Goal: Information Seeking & Learning: Learn about a topic

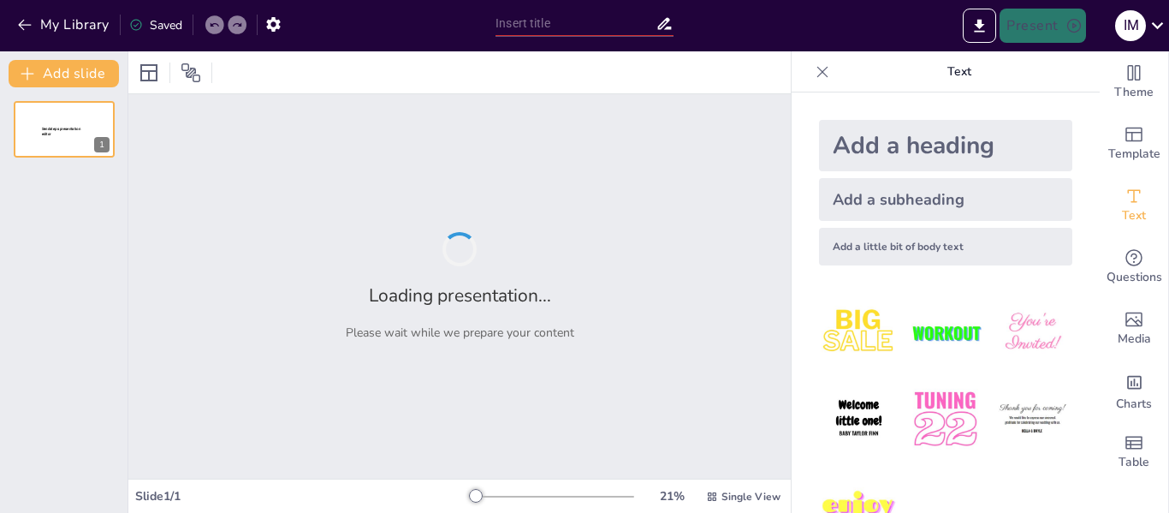
type input "Fundamentos de la Política Monetaria: Estrategias y Herramientas"
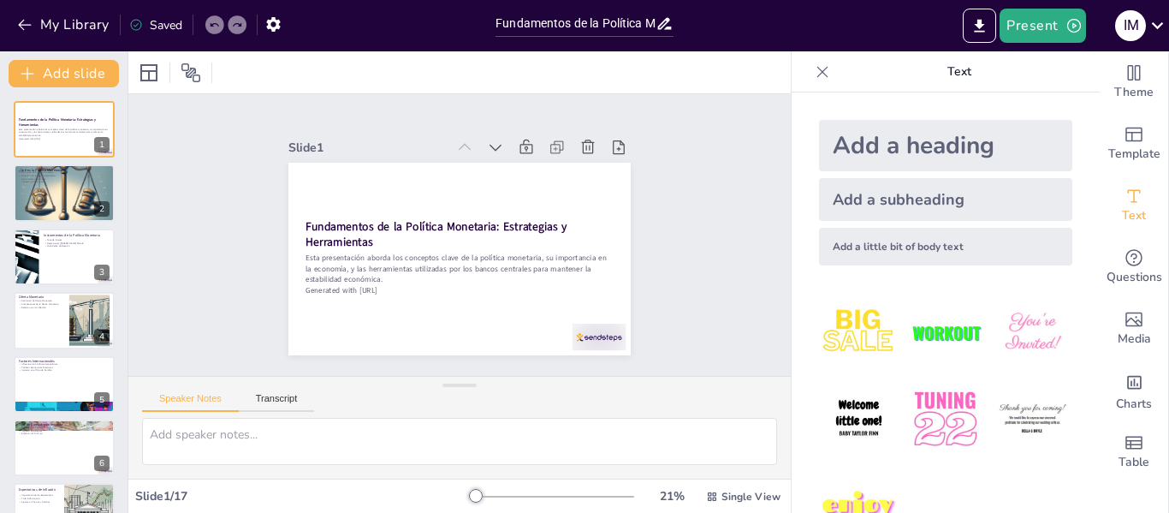
checkbox input "true"
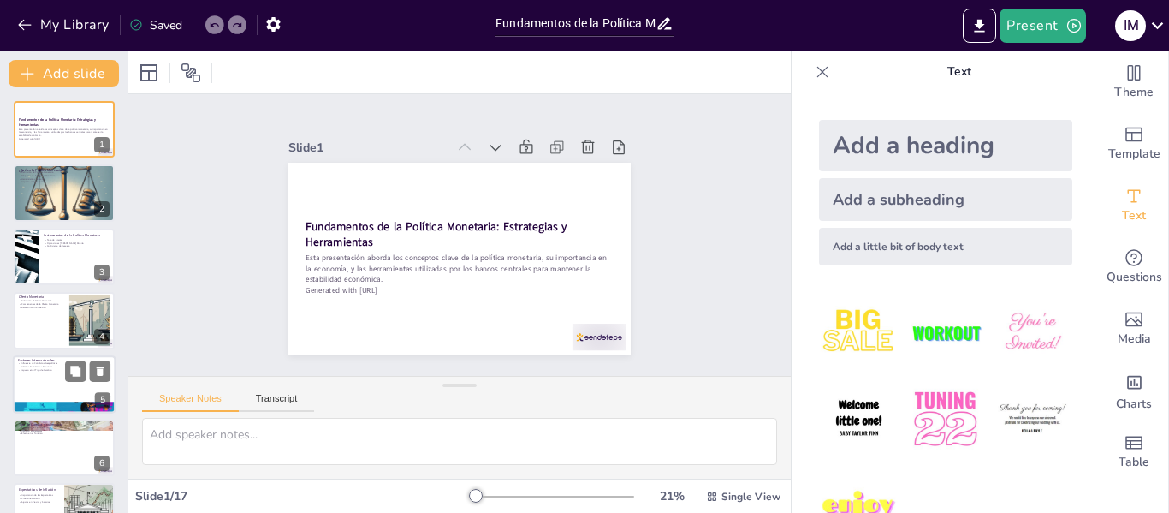
checkbox input "true"
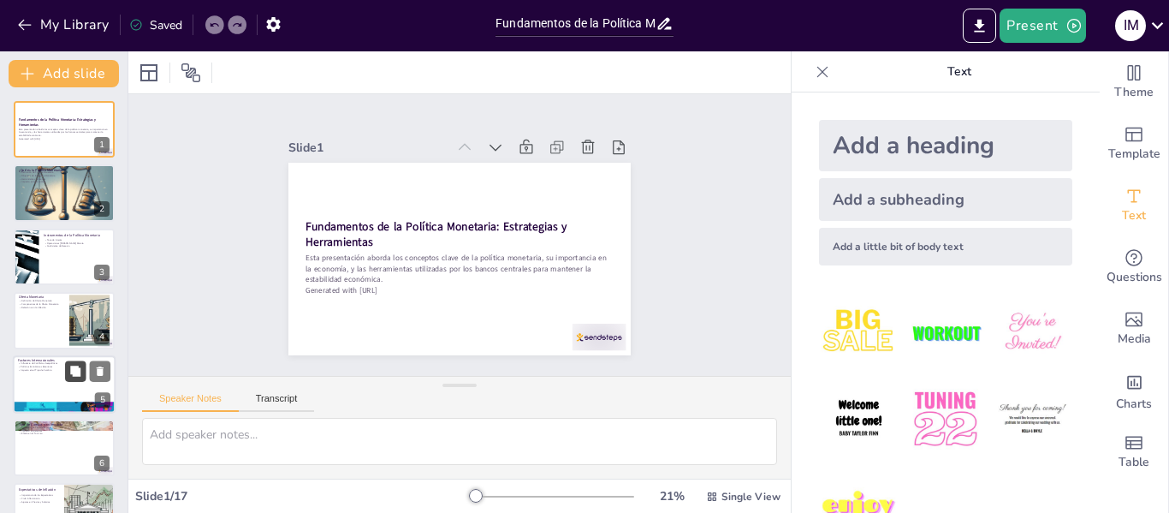
checkbox input "true"
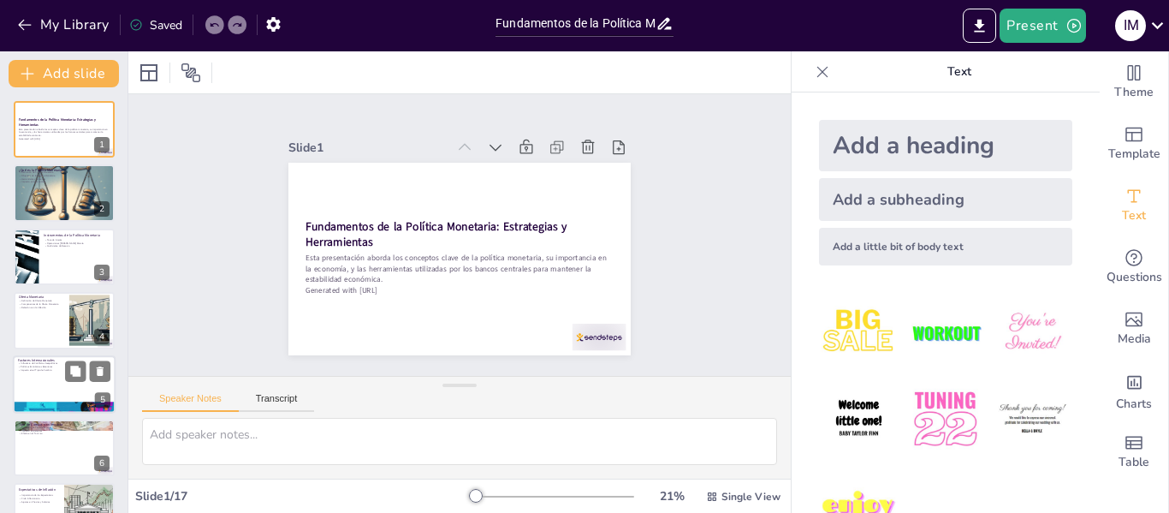
checkbox input "true"
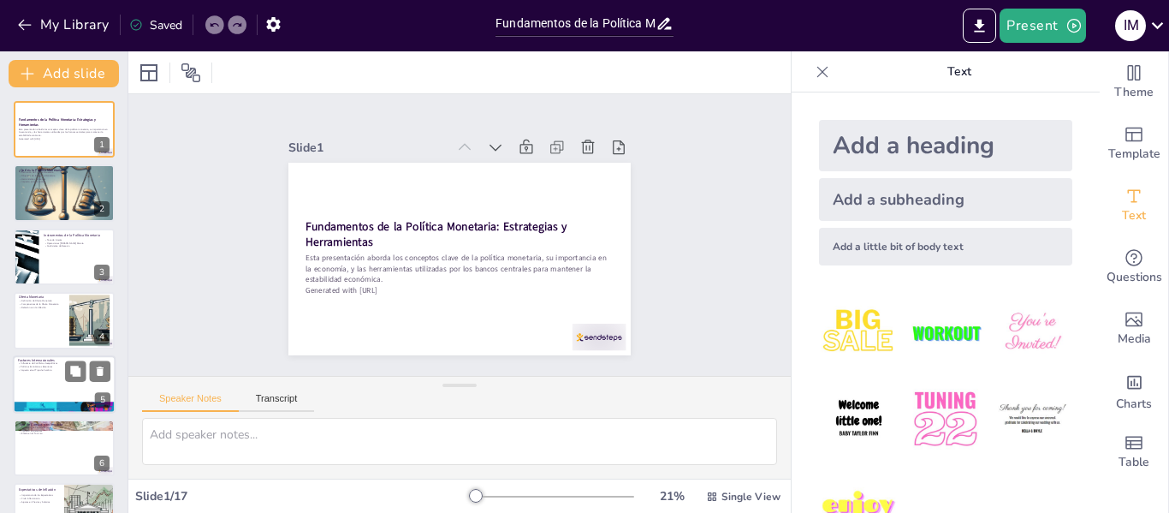
checkbox input "true"
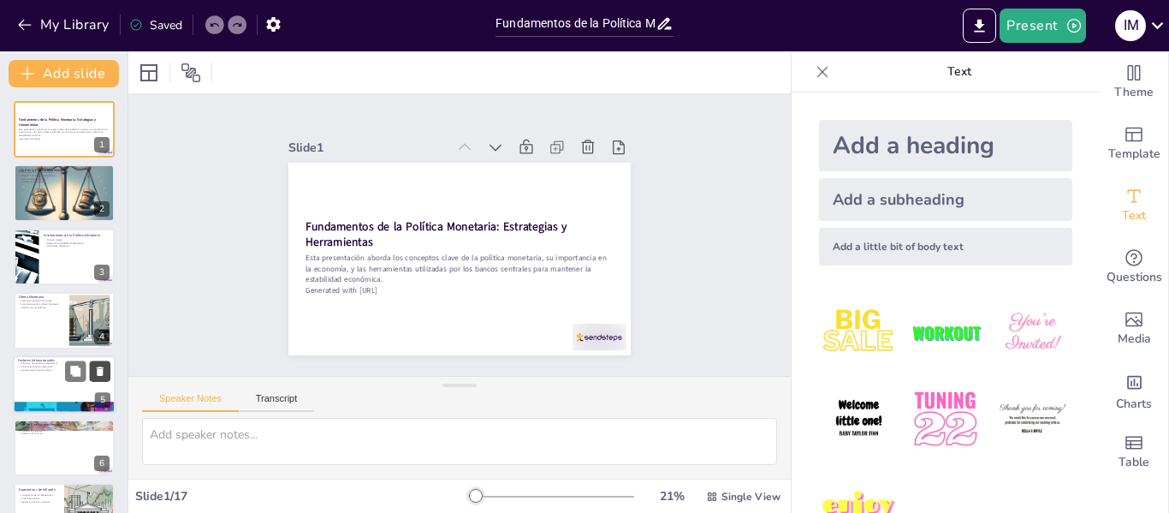
checkbox input "true"
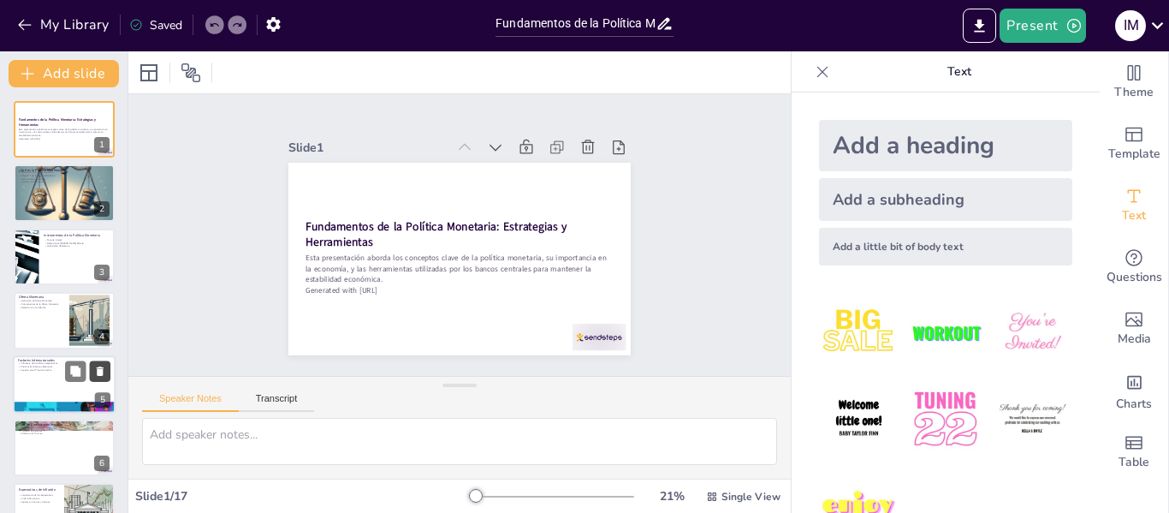
checkbox input "true"
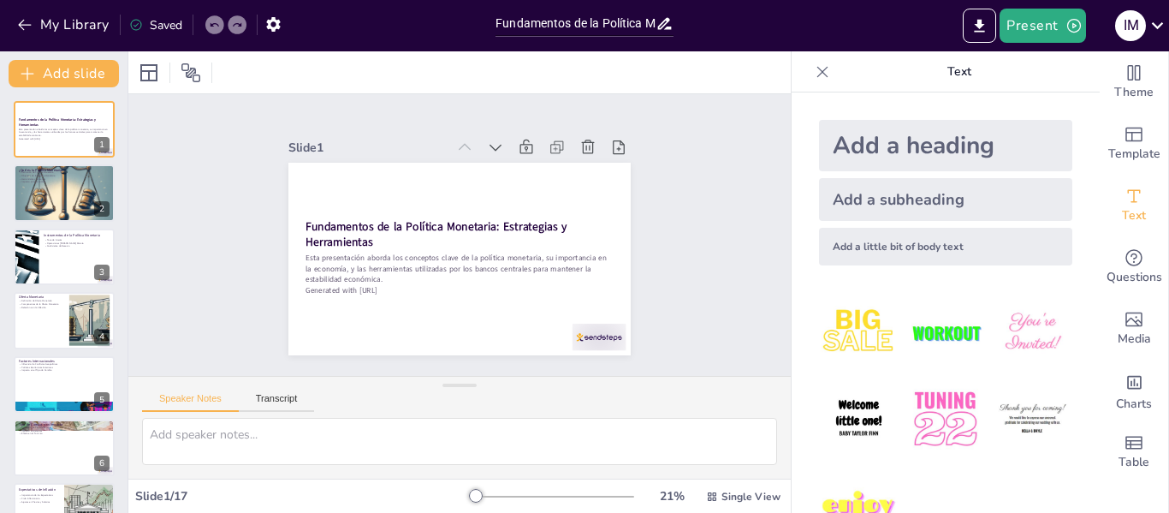
checkbox input "true"
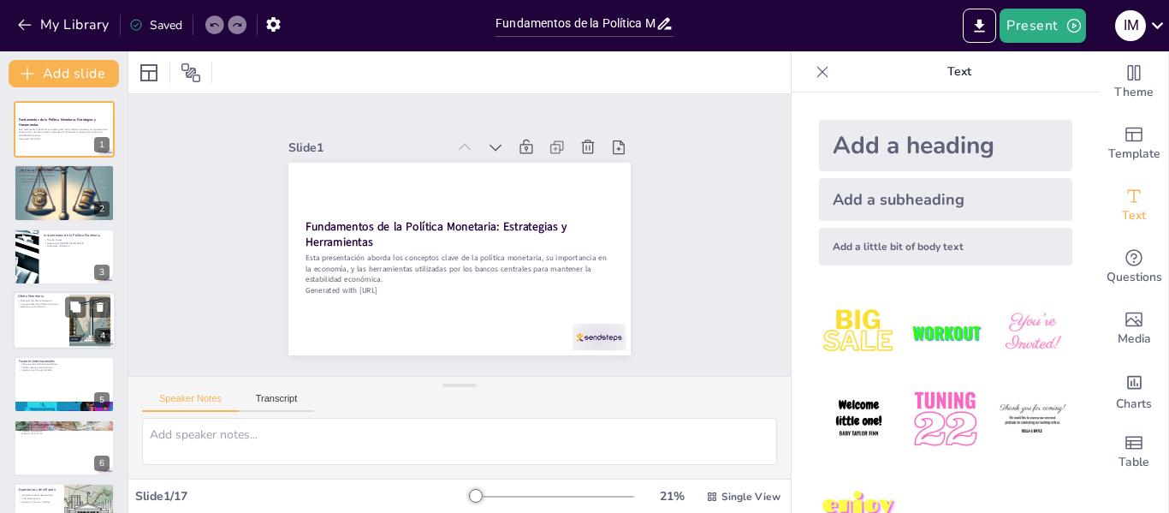
checkbox input "true"
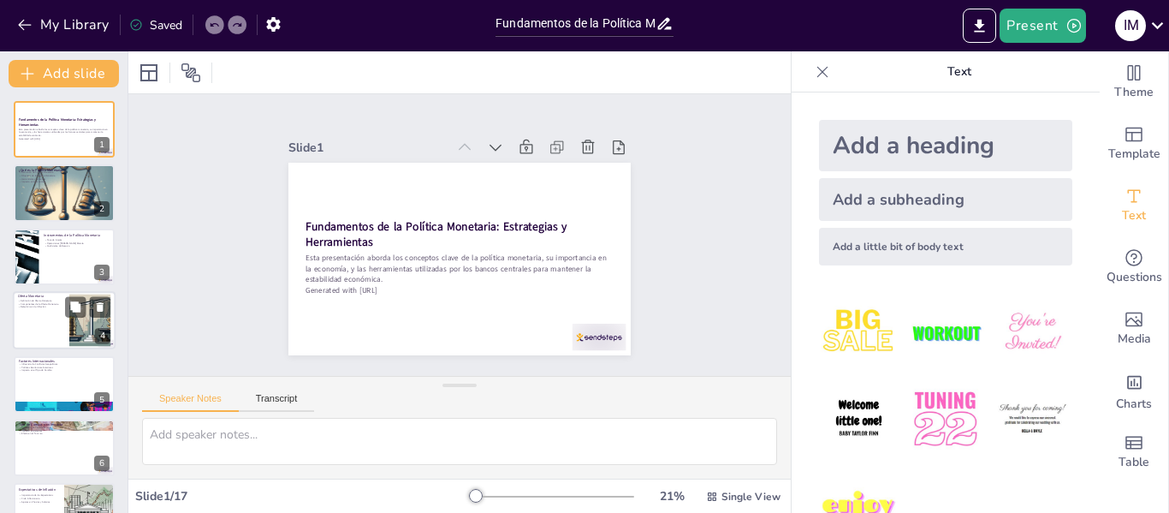
checkbox input "true"
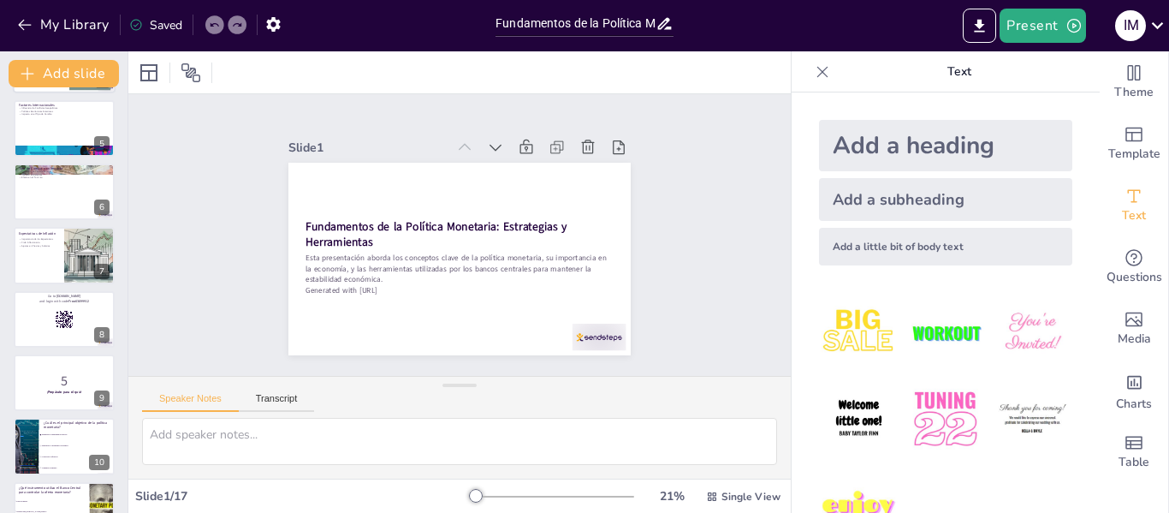
scroll to position [257, 0]
checkbox input "true"
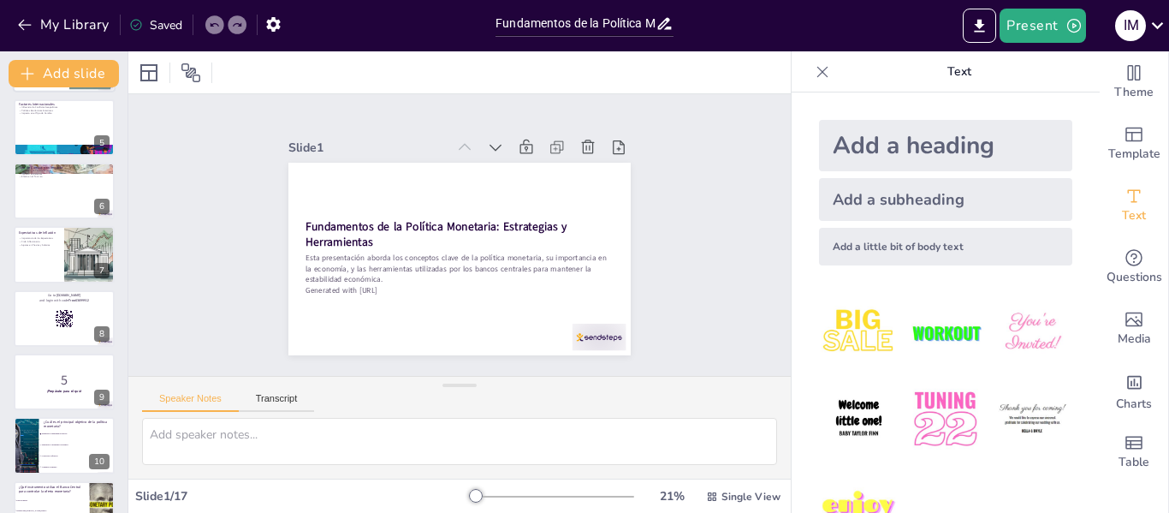
checkbox input "true"
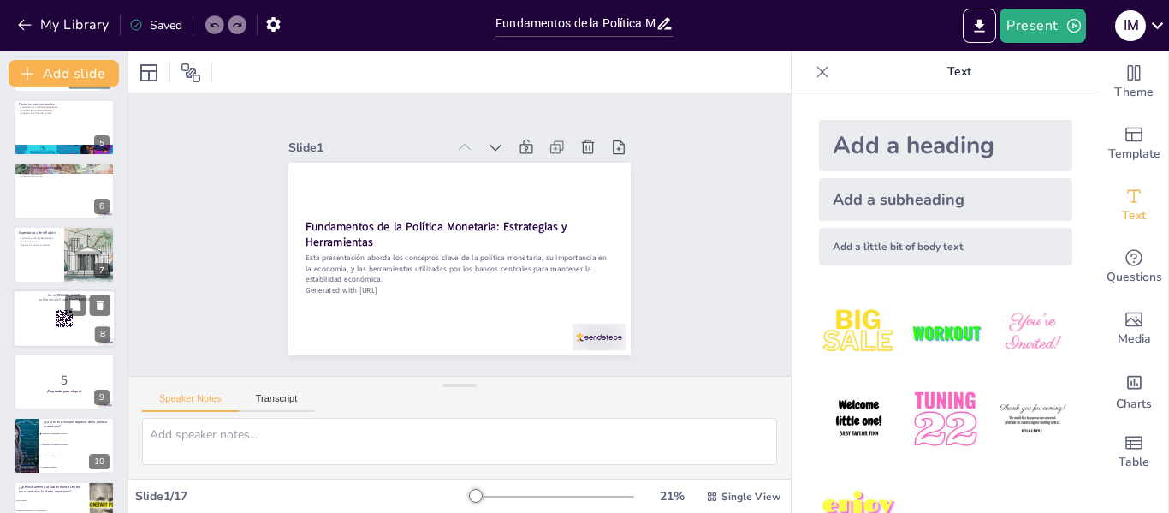
checkbox input "true"
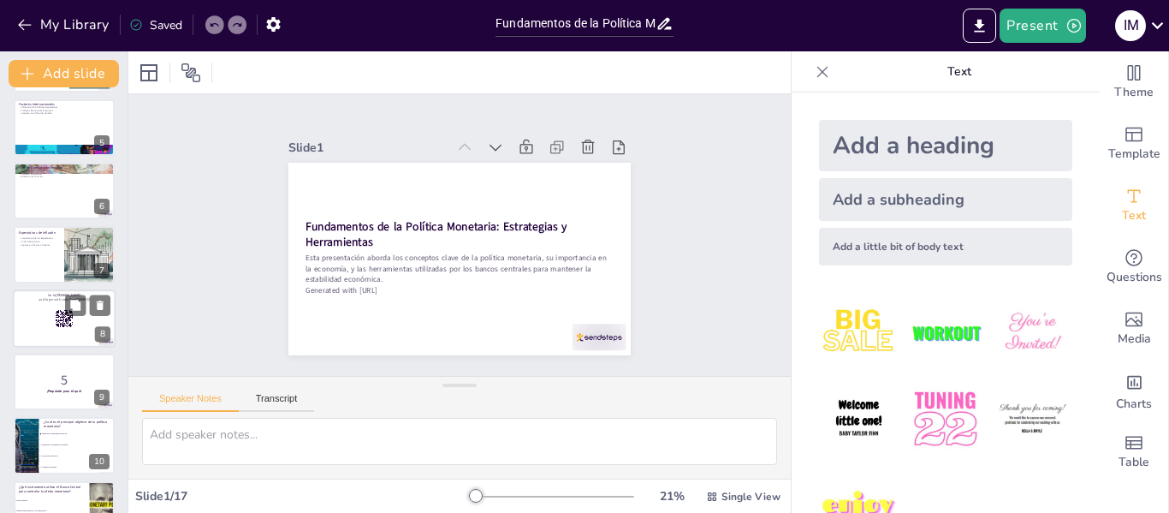
checkbox input "true"
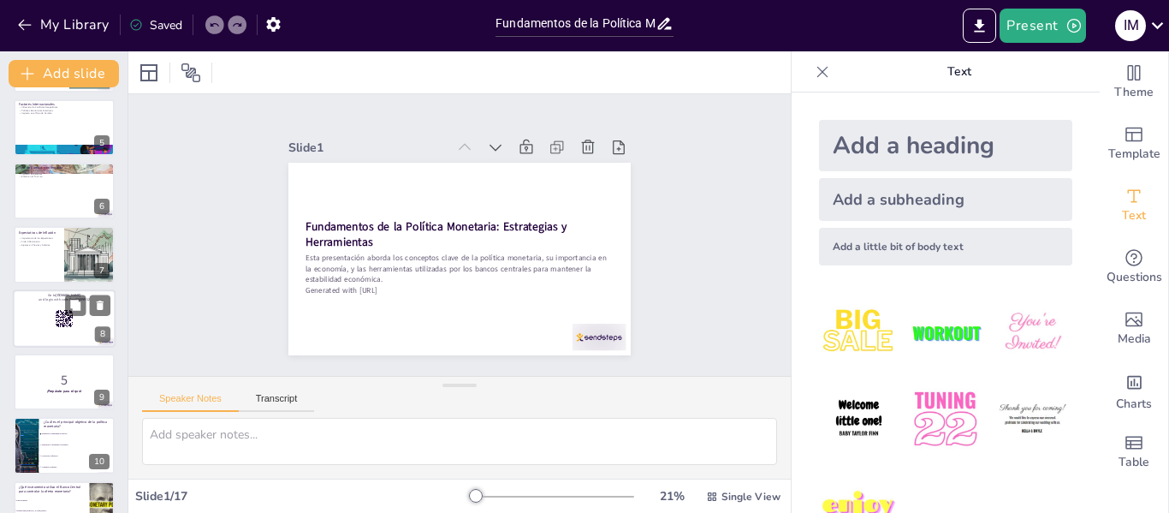
checkbox input "true"
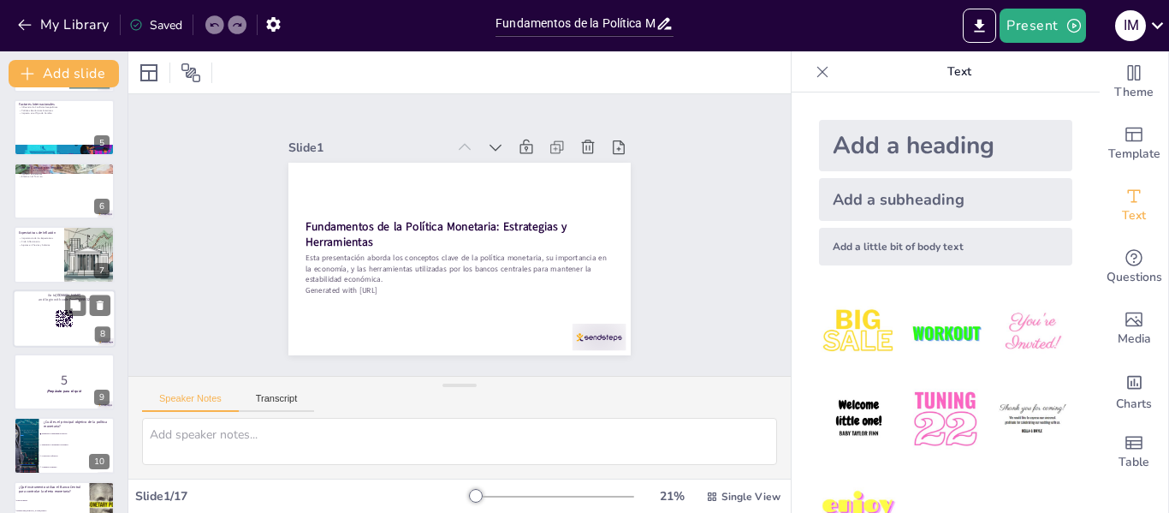
checkbox input "true"
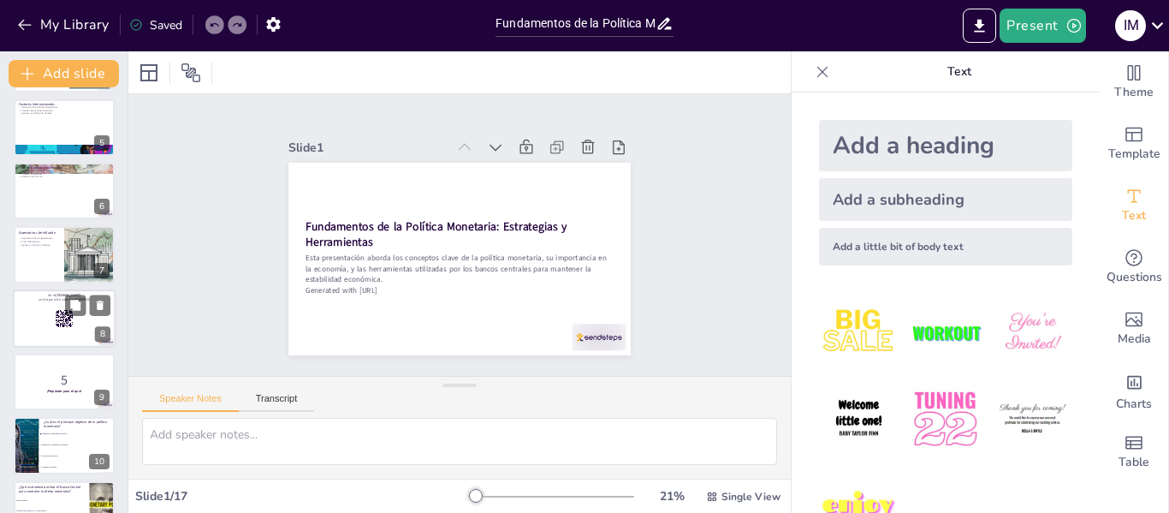
checkbox input "true"
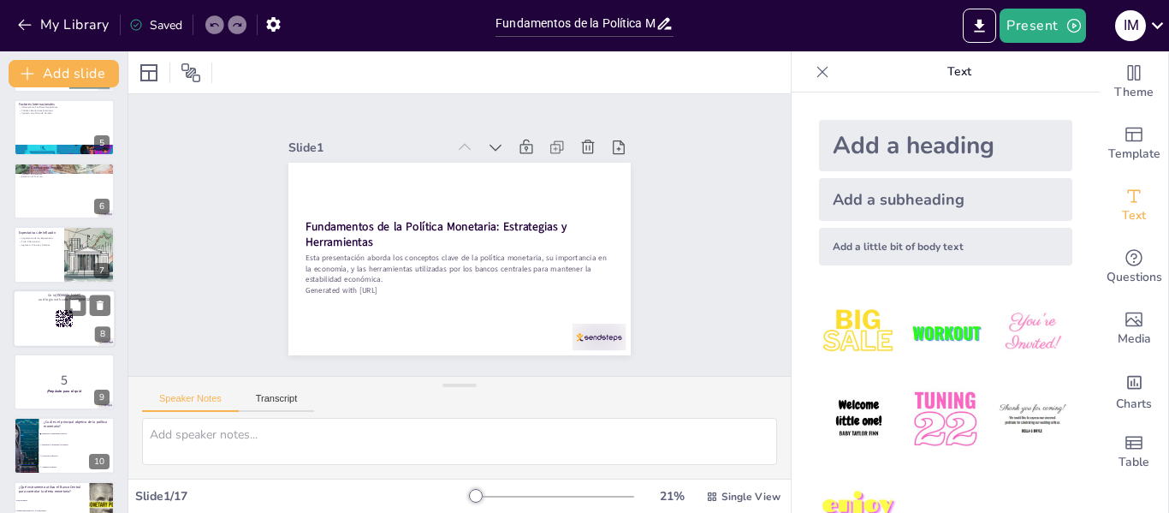
checkbox input "true"
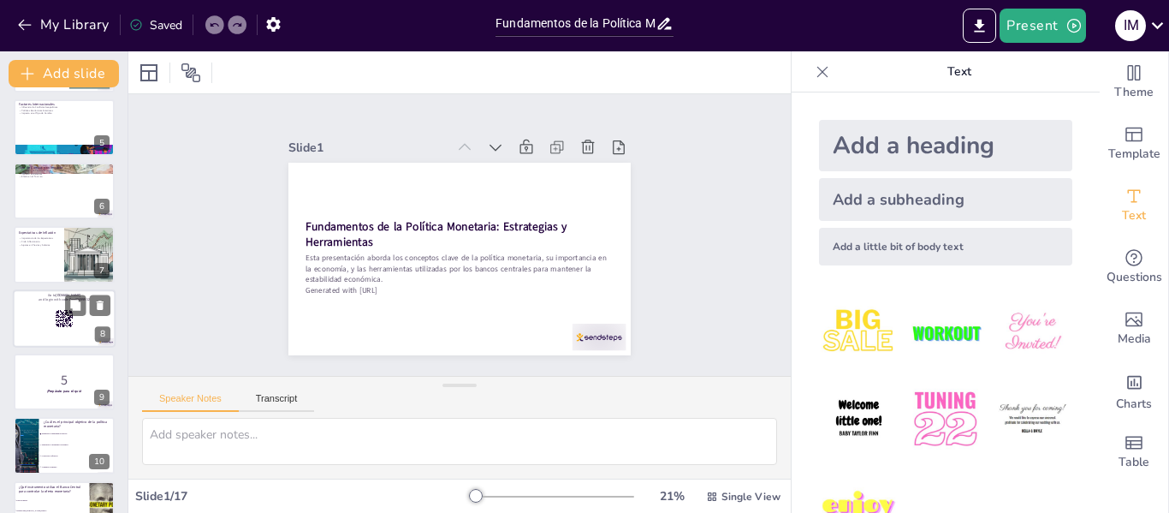
checkbox input "true"
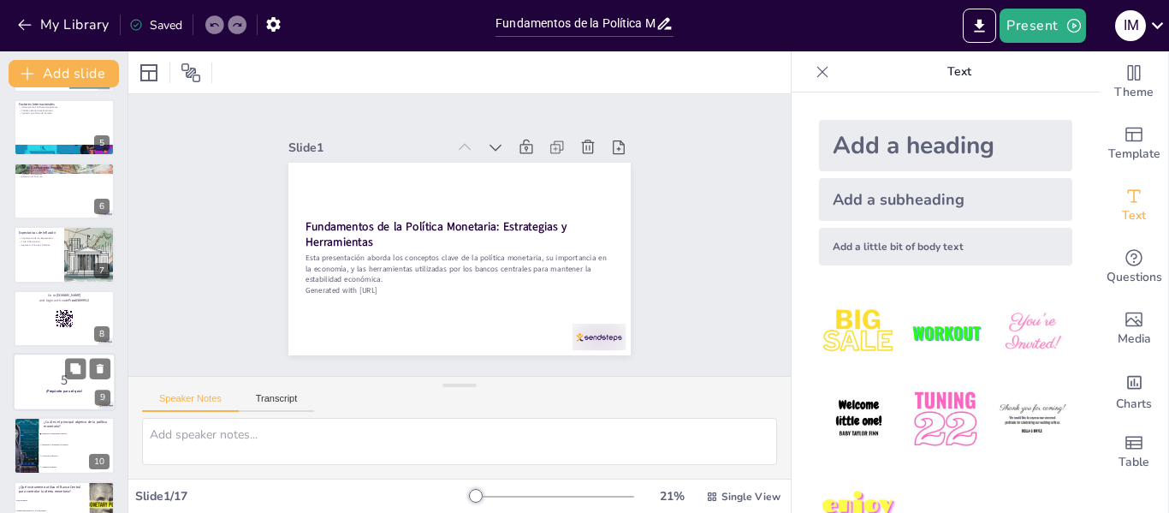
checkbox input "true"
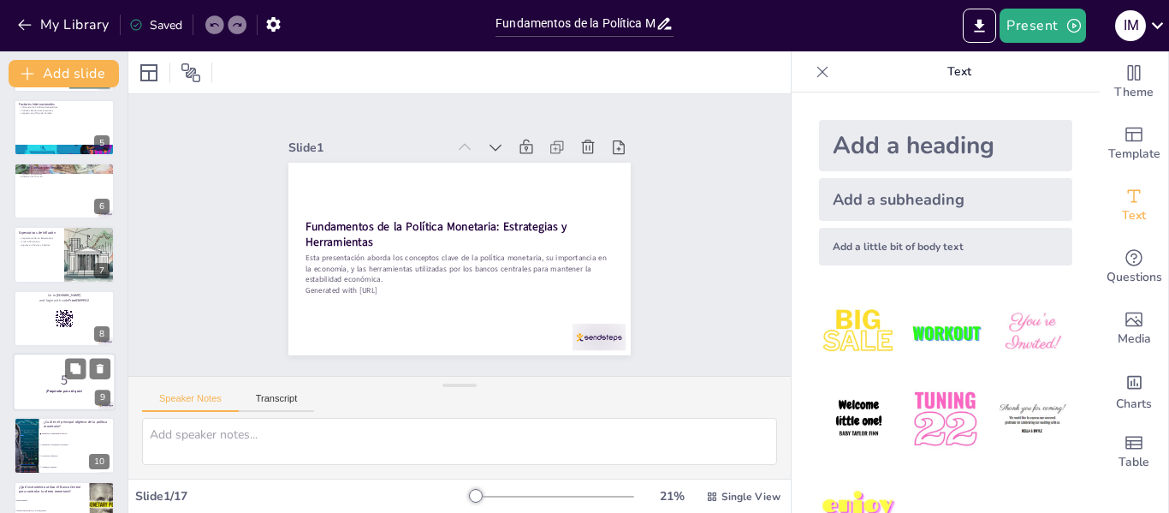
checkbox input "true"
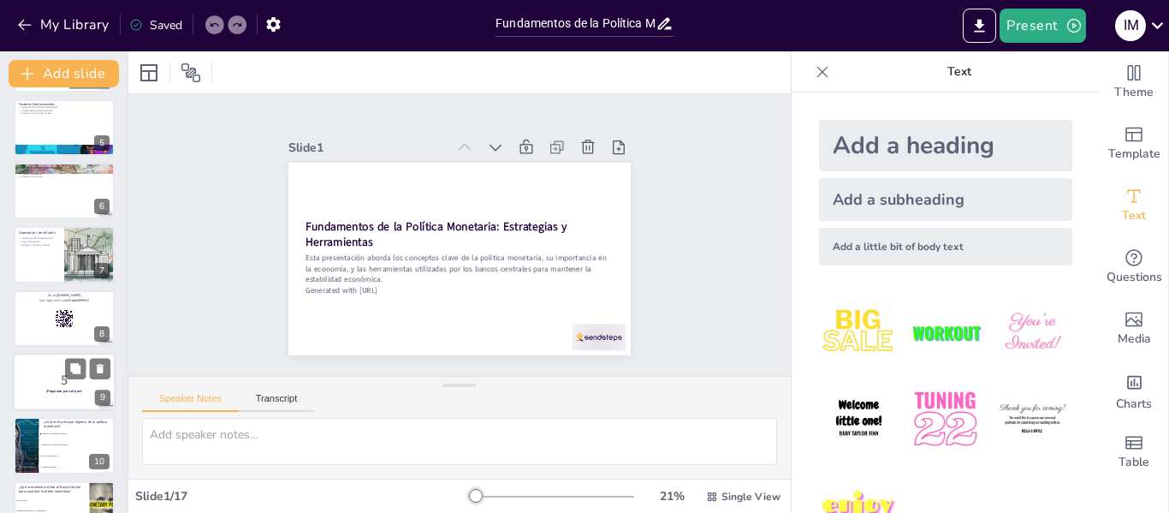
checkbox input "true"
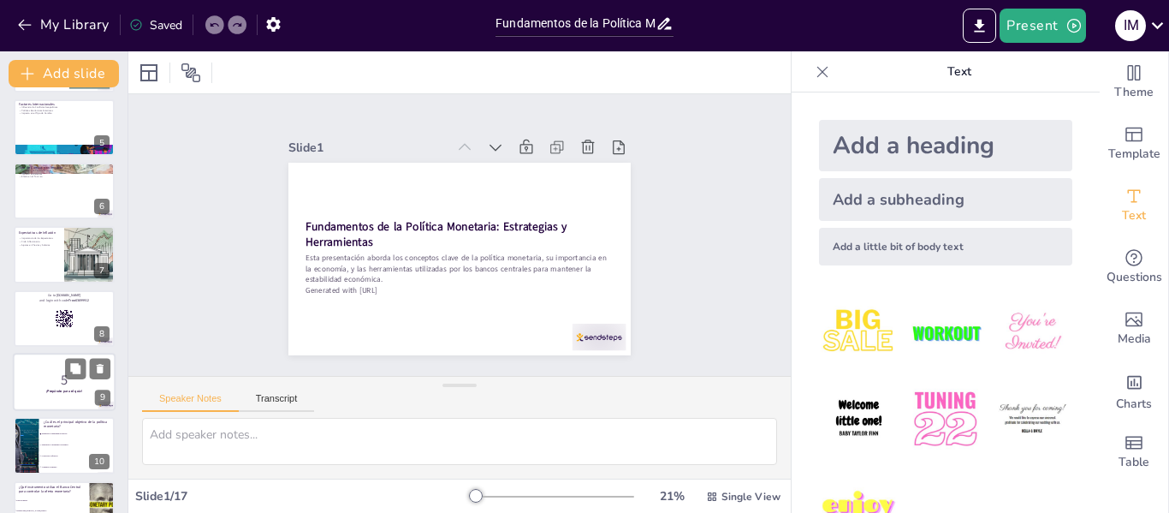
checkbox input "true"
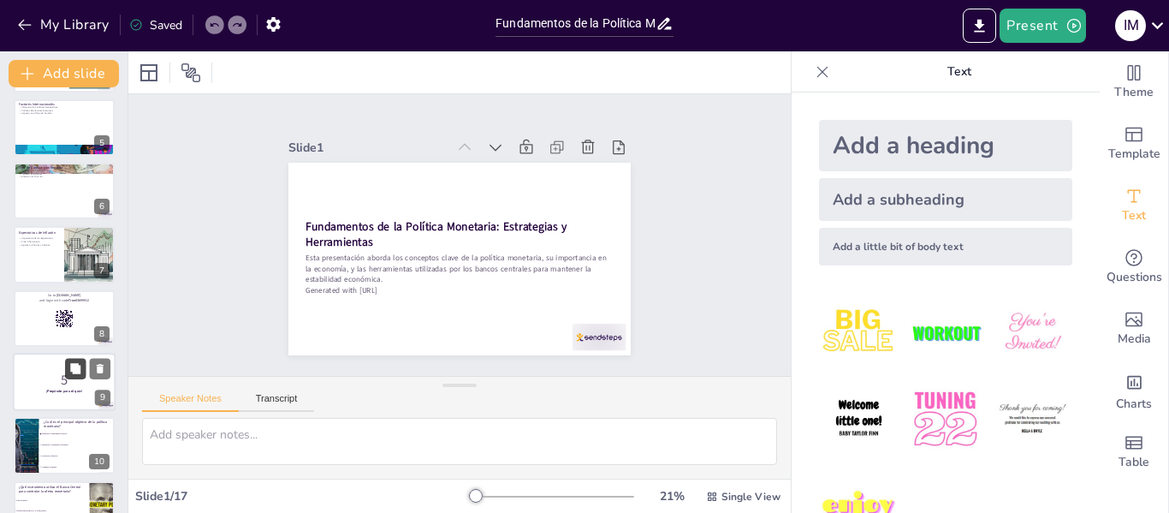
checkbox input "true"
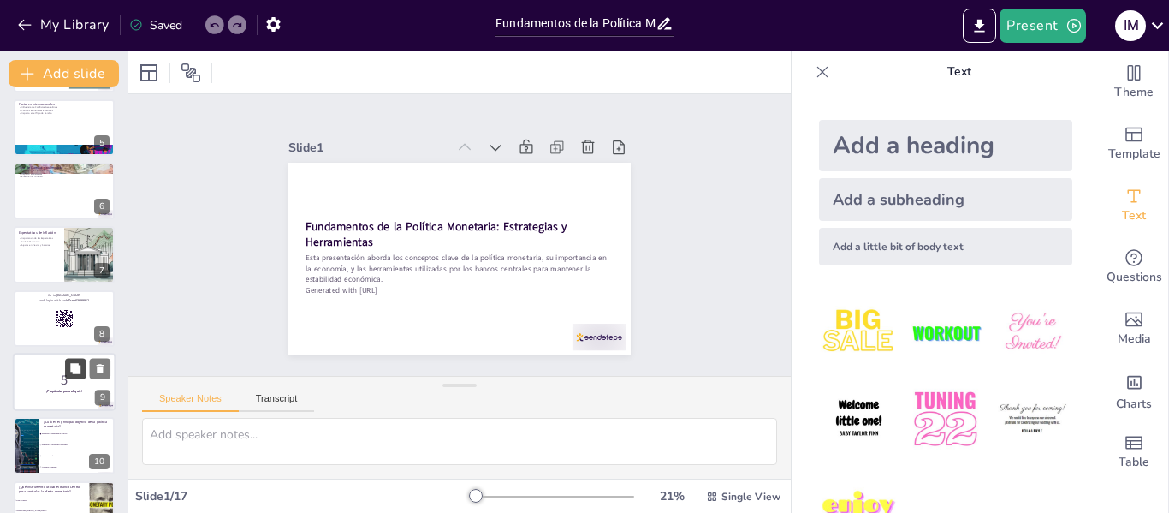
checkbox input "true"
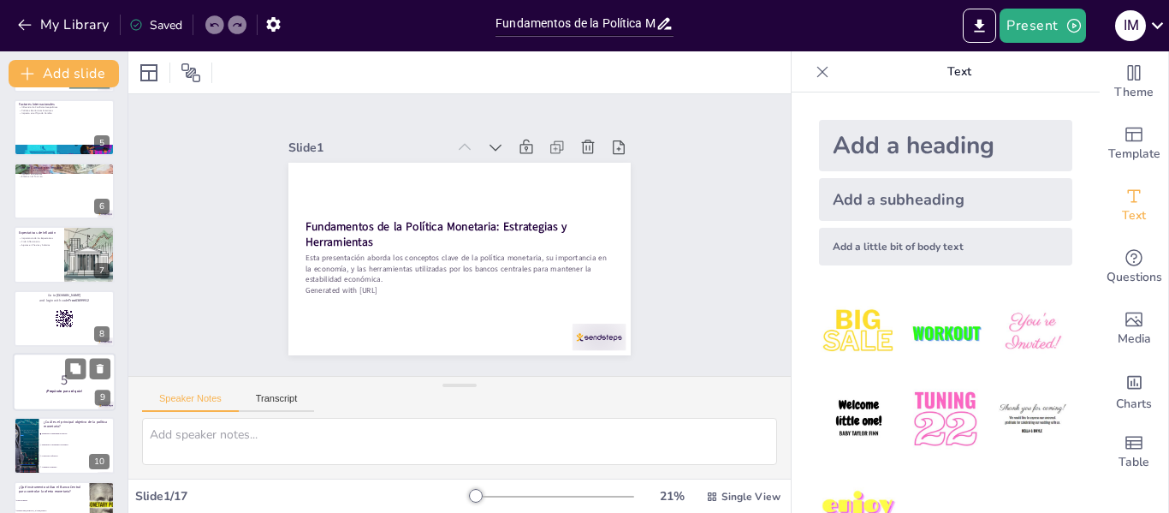
checkbox input "true"
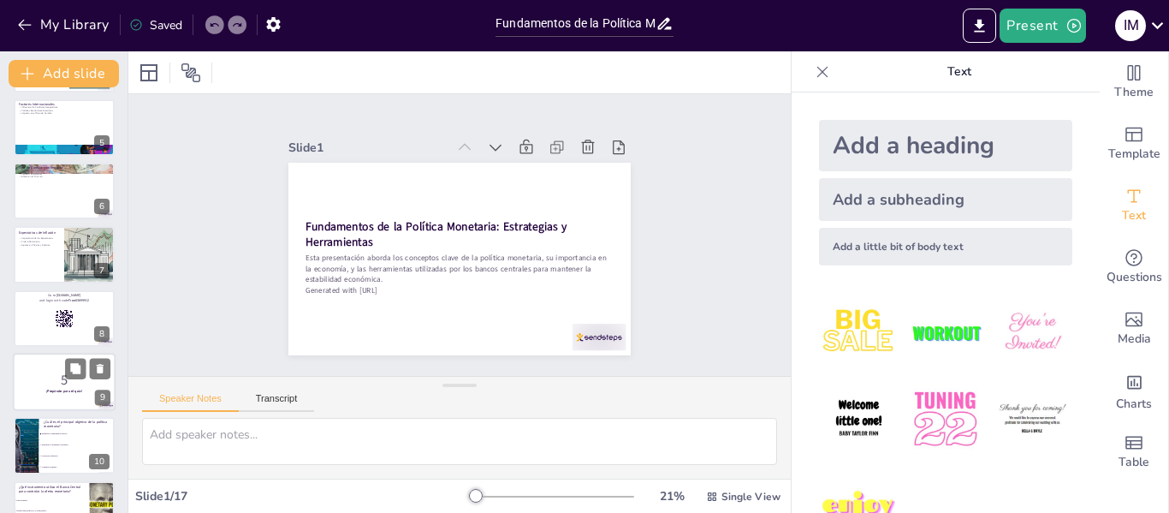
checkbox input "true"
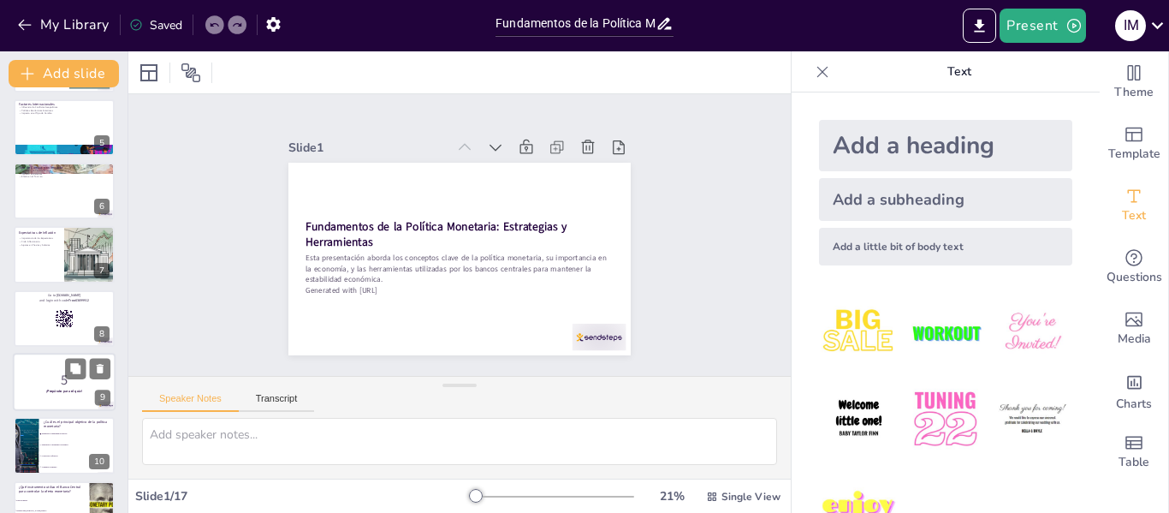
checkbox input "true"
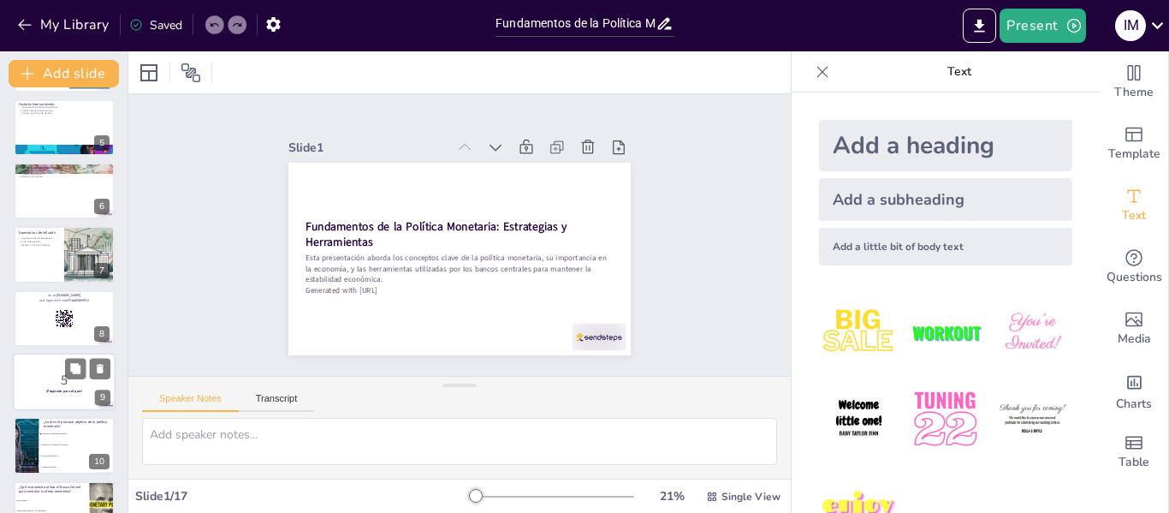
checkbox input "true"
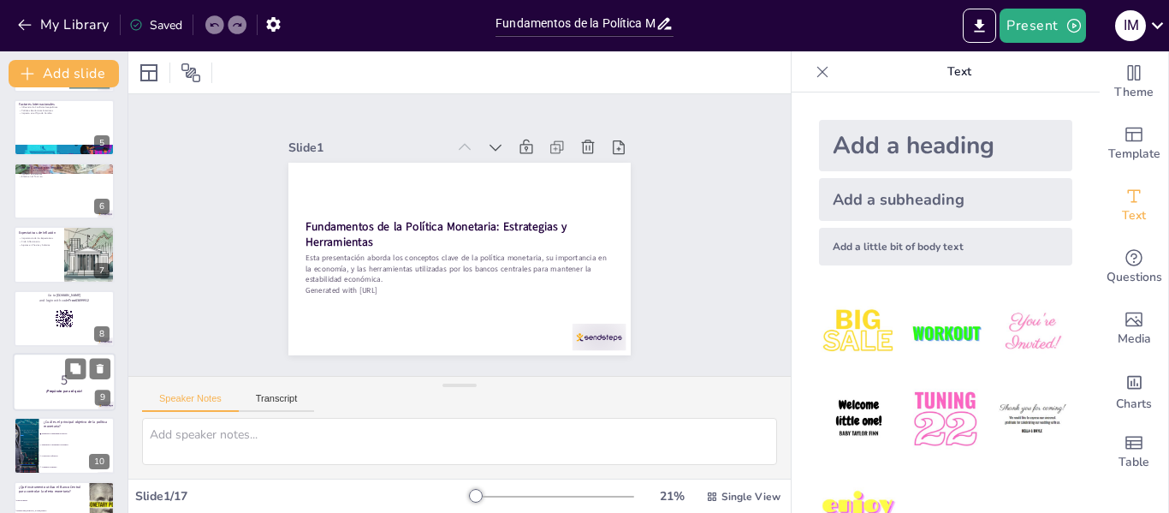
checkbox input "true"
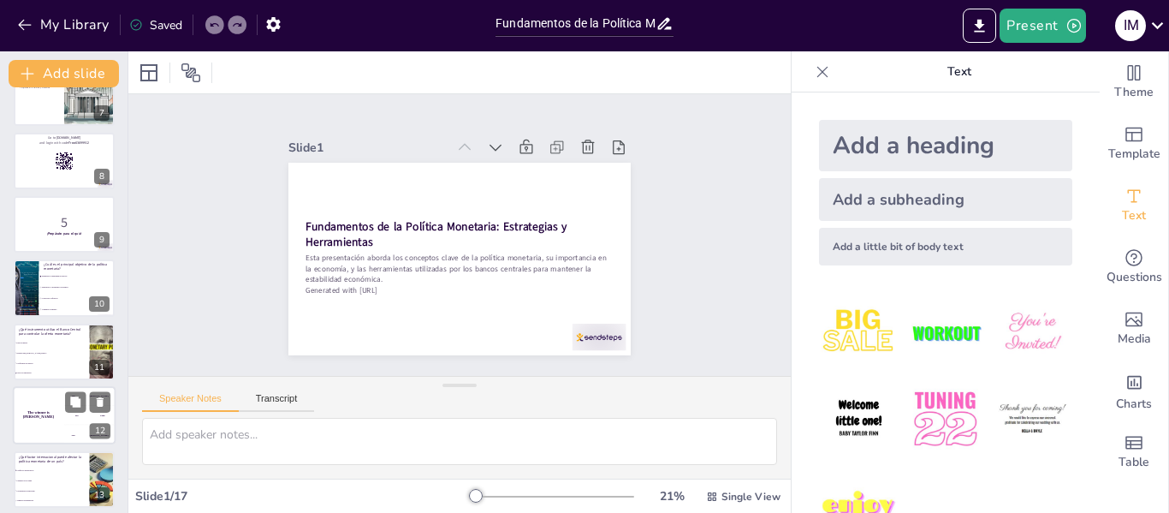
checkbox input "true"
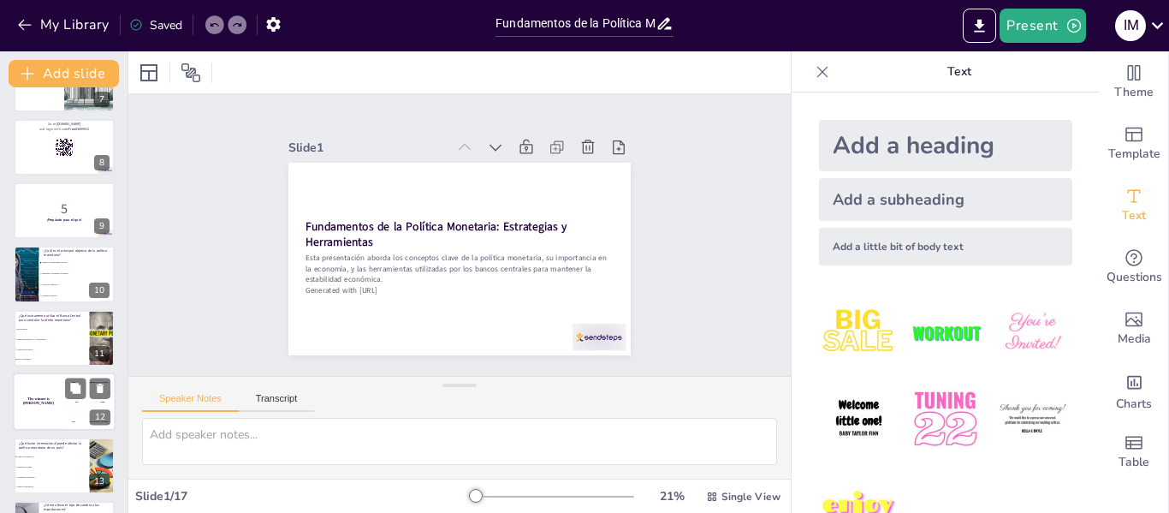
checkbox input "true"
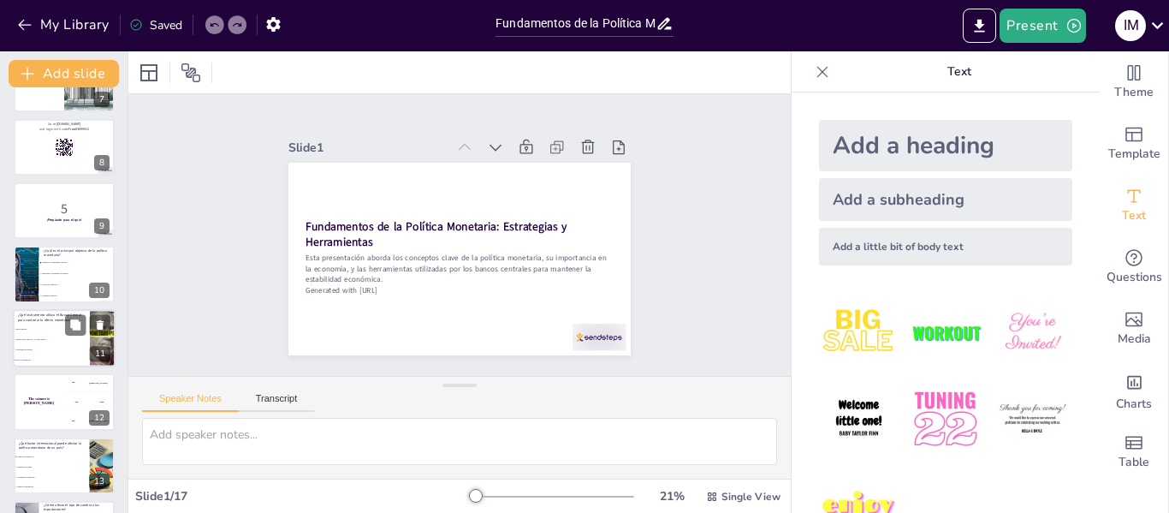
checkbox input "true"
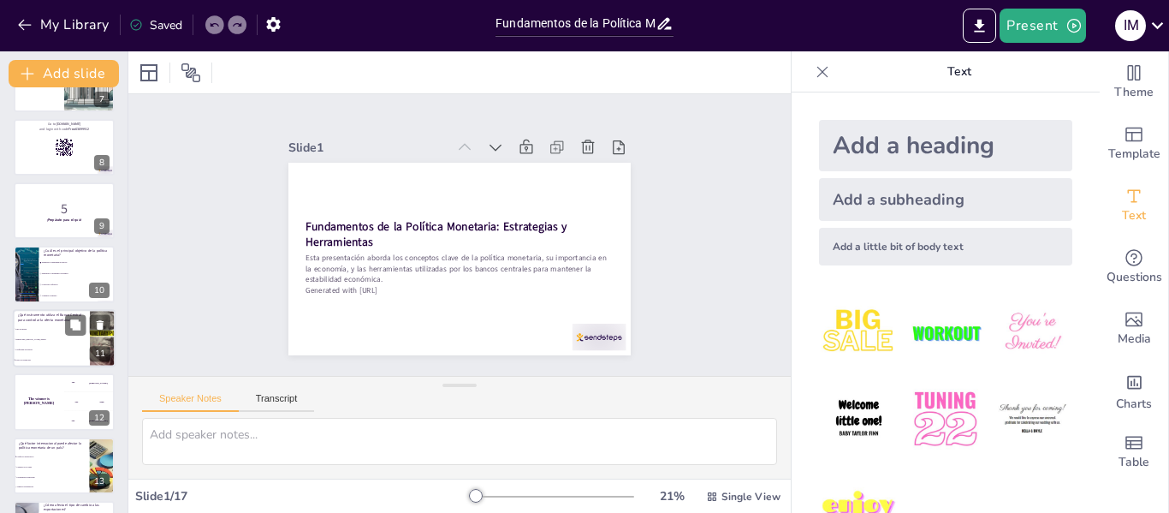
checkbox input "true"
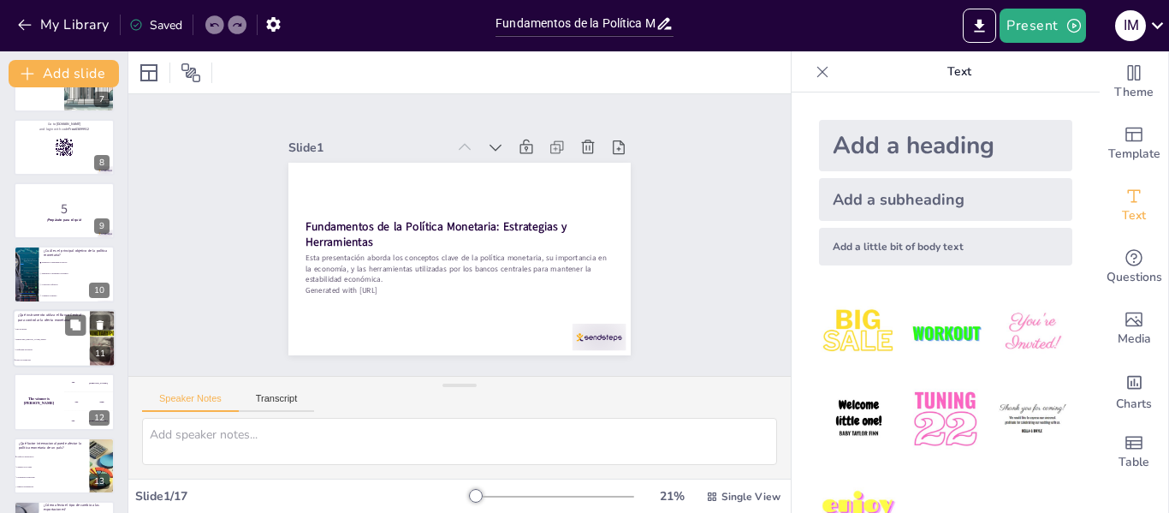
checkbox input "true"
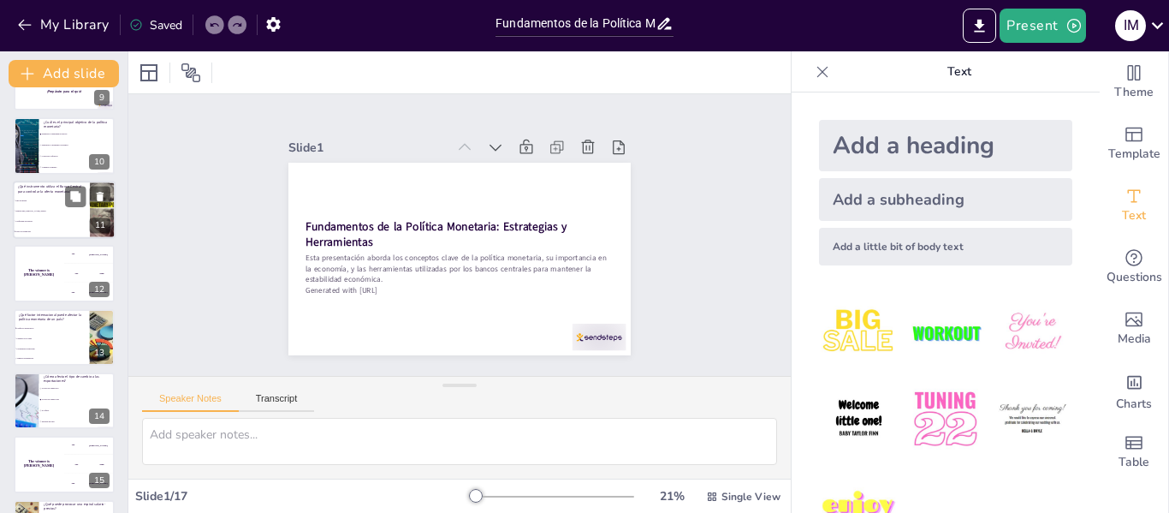
scroll to position [677, 0]
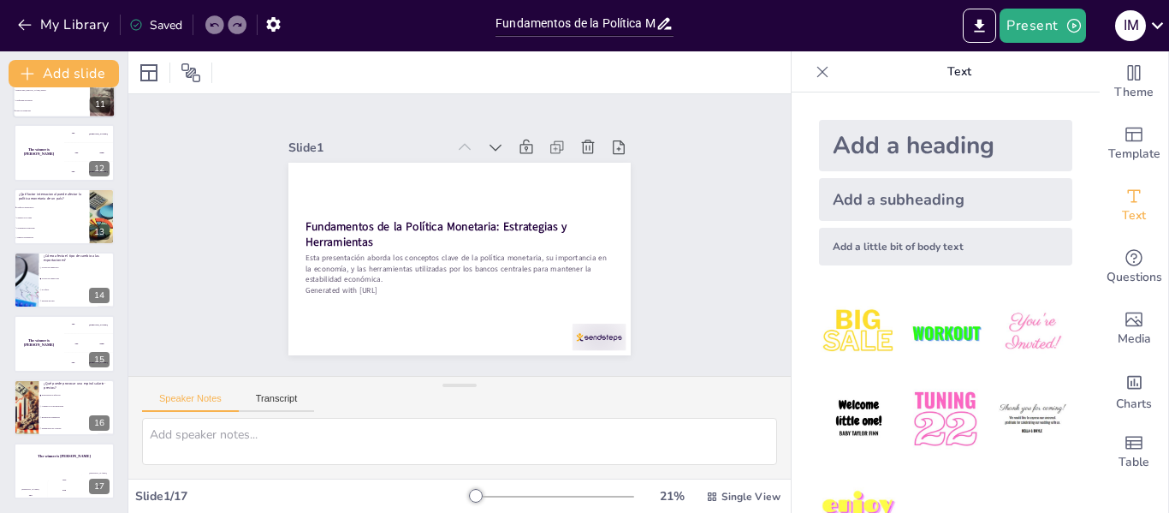
checkbox input "true"
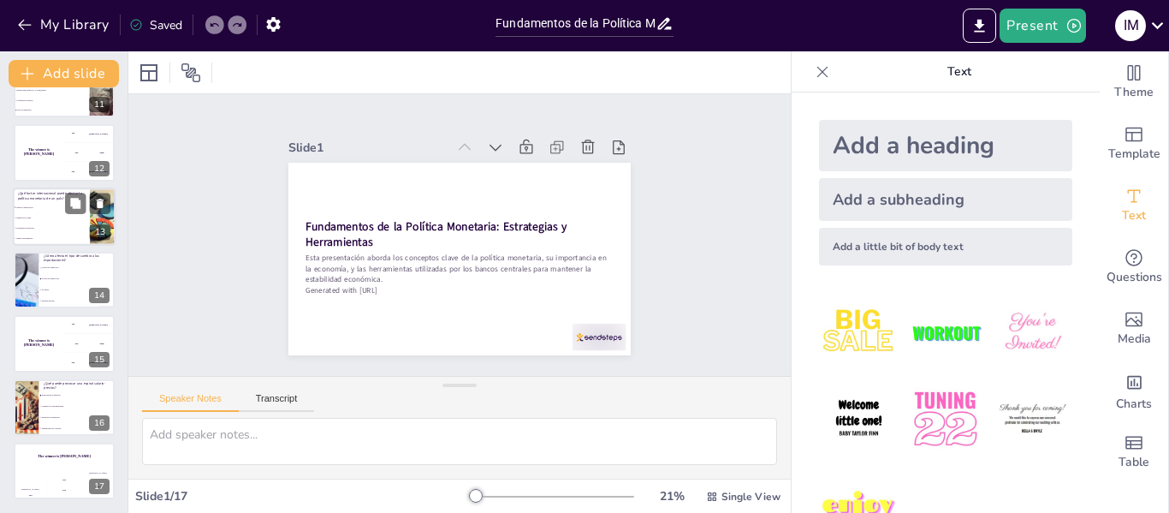
checkbox input "true"
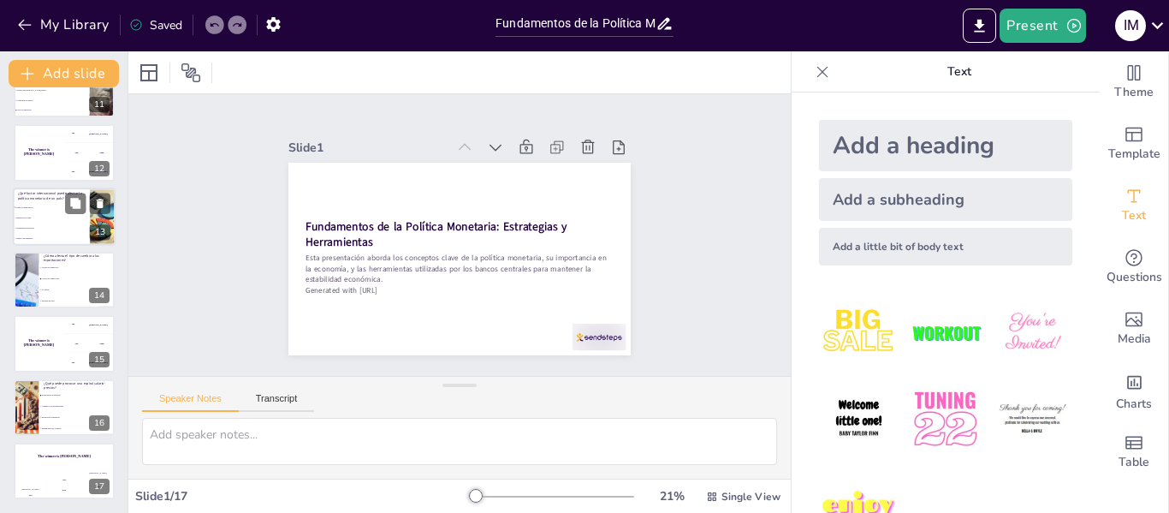
checkbox input "true"
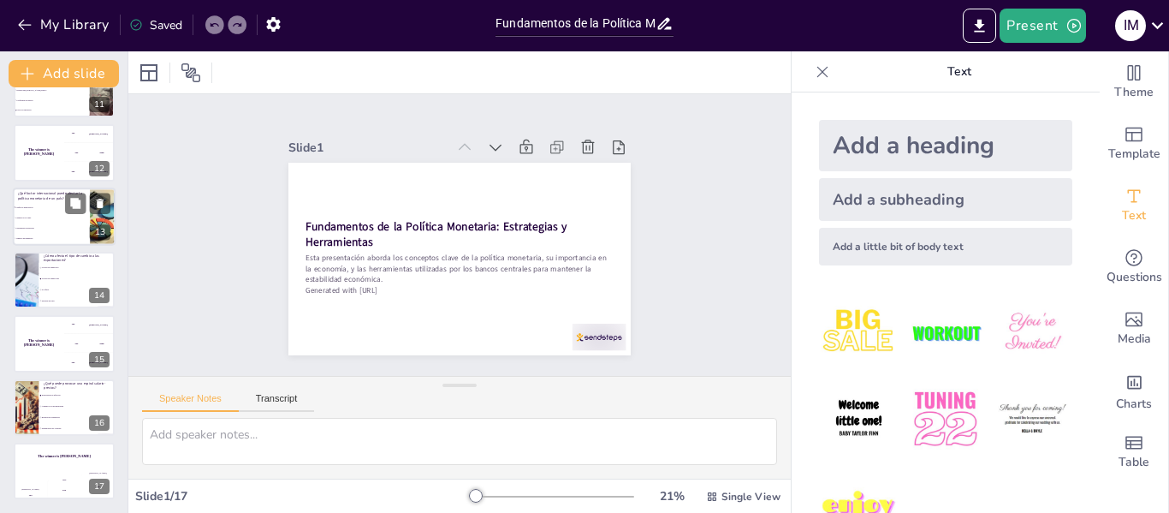
checkbox input "true"
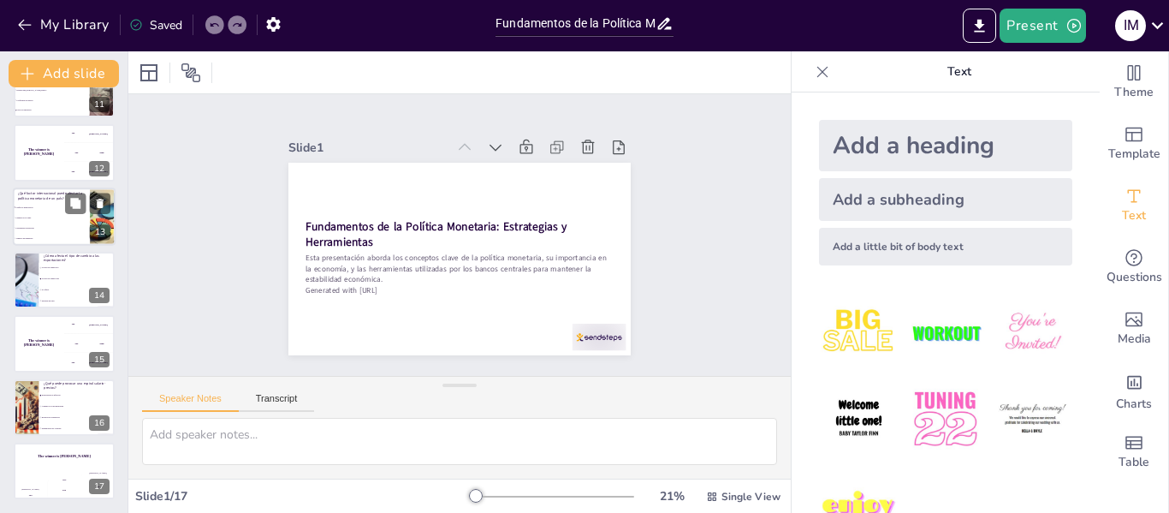
checkbox input "true"
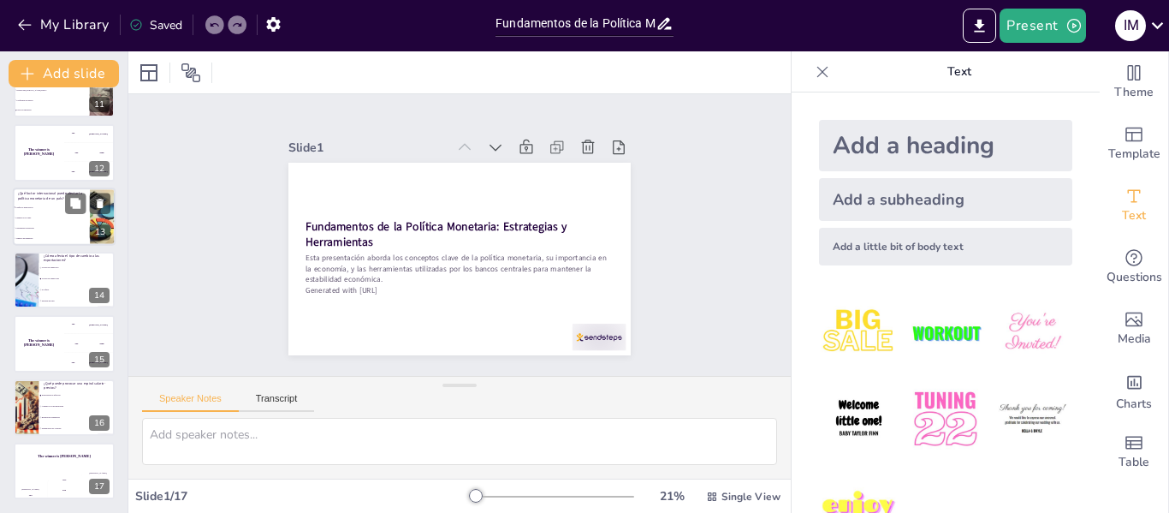
checkbox input "true"
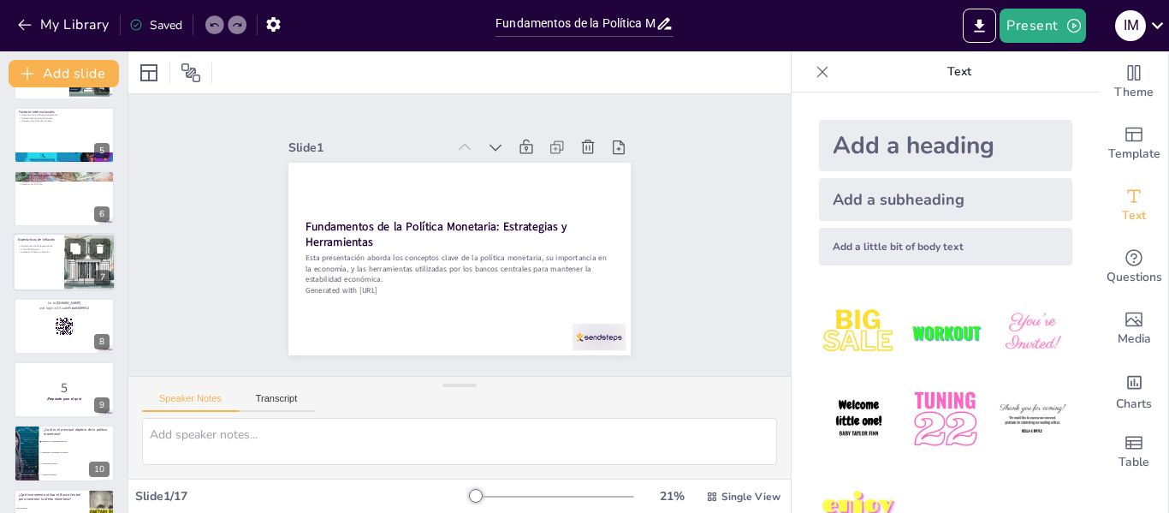
scroll to position [0, 0]
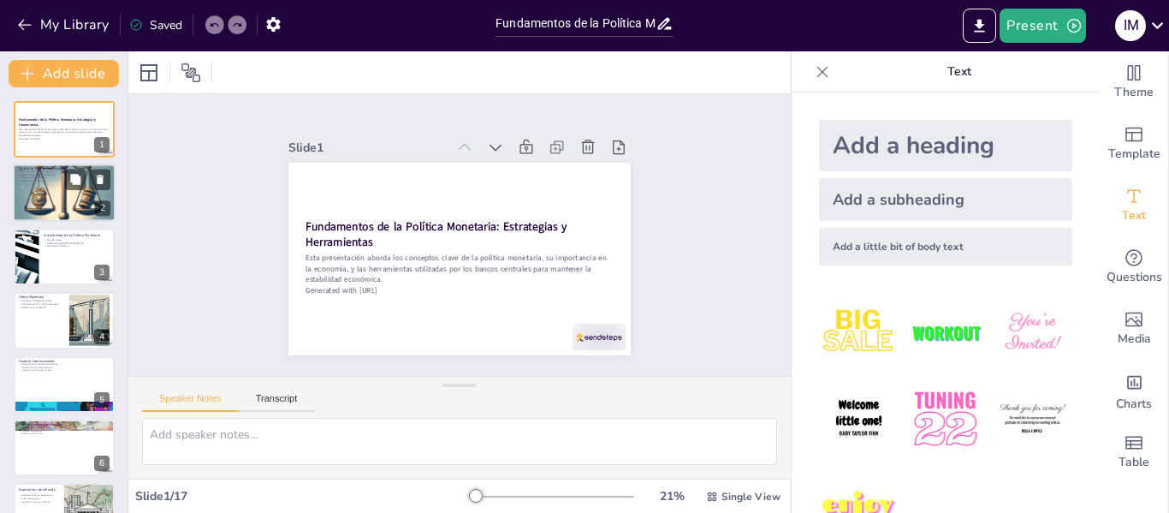
click at [45, 197] on div at bounding box center [64, 192] width 103 height 103
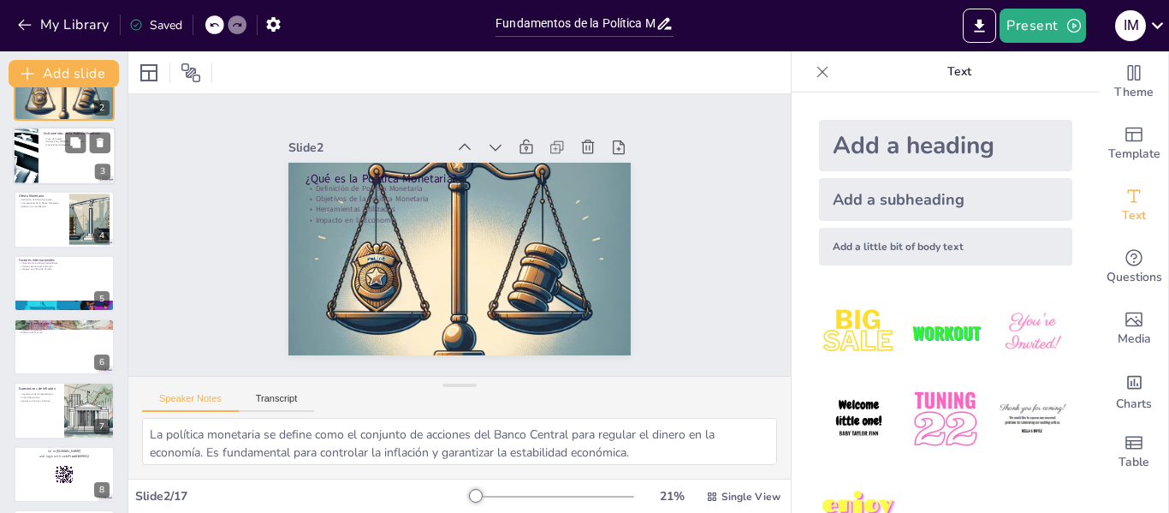
scroll to position [103, 0]
click at [146, 71] on icon at bounding box center [148, 72] width 17 height 17
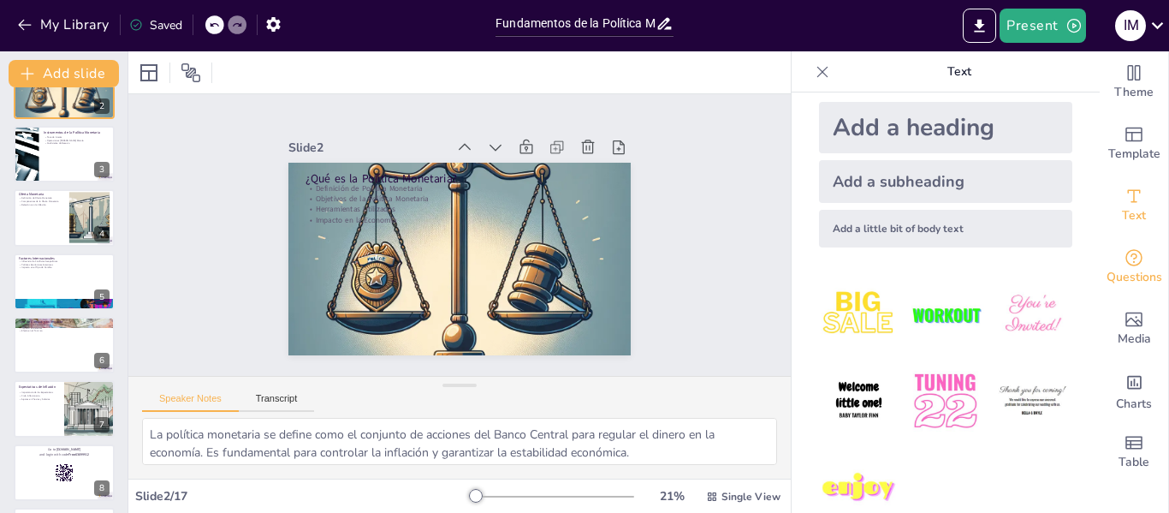
scroll to position [0, 0]
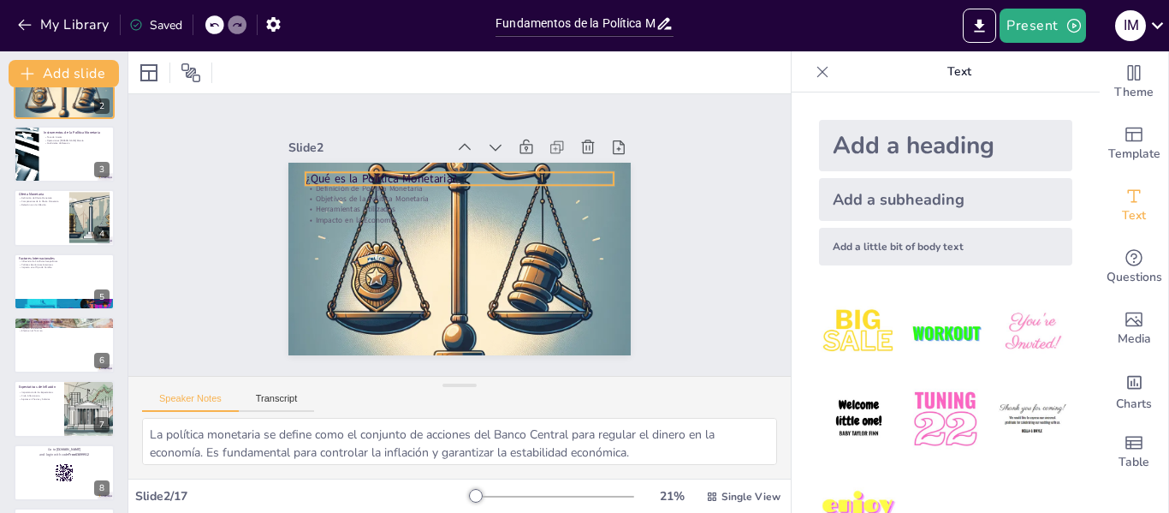
click at [324, 172] on p "¿Qué es la Política Monetaria?" at bounding box center [460, 178] width 308 height 16
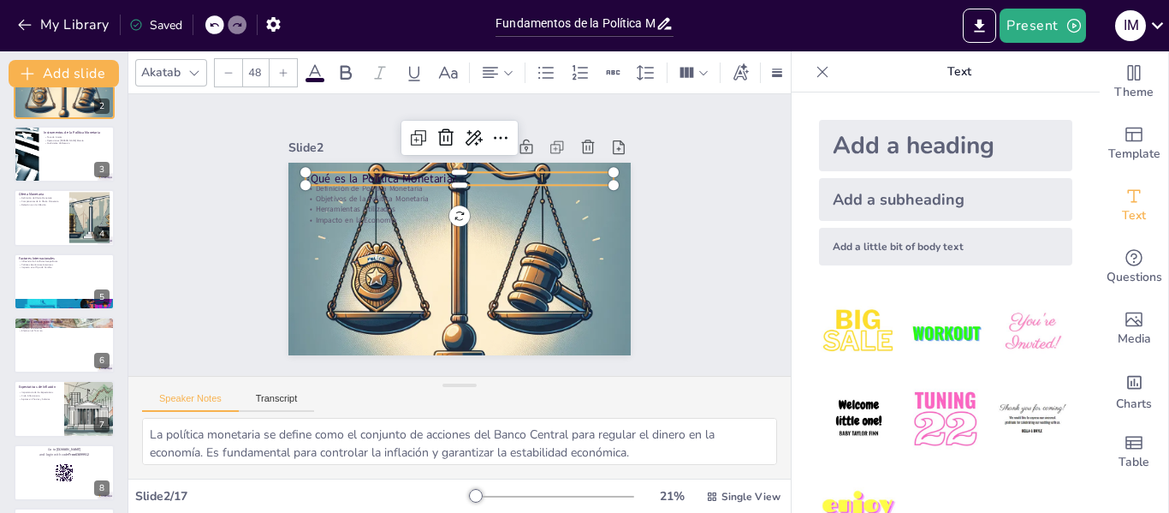
click at [312, 67] on icon at bounding box center [314, 72] width 15 height 16
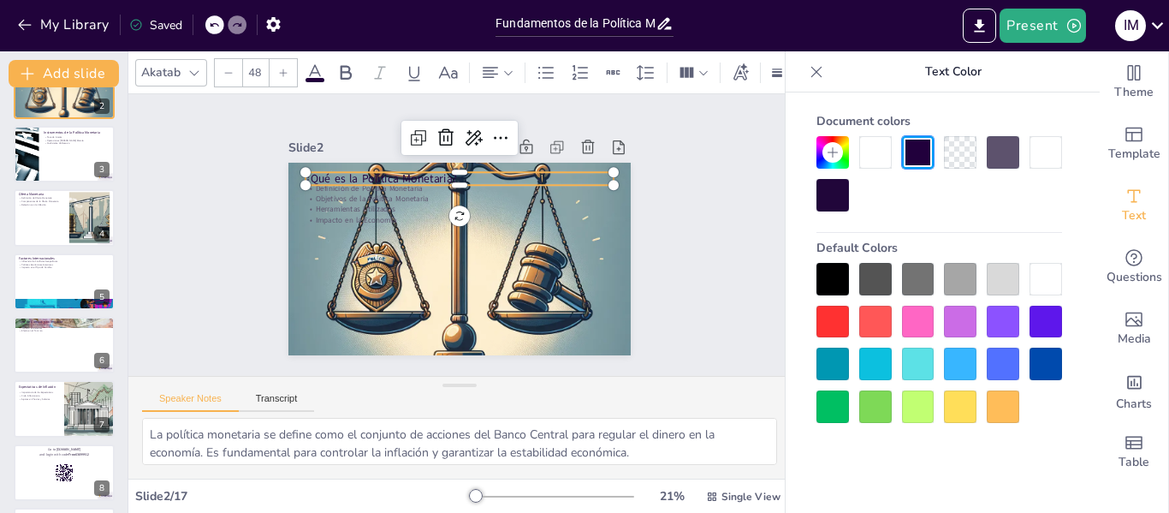
click at [878, 153] on div at bounding box center [876, 152] width 33 height 33
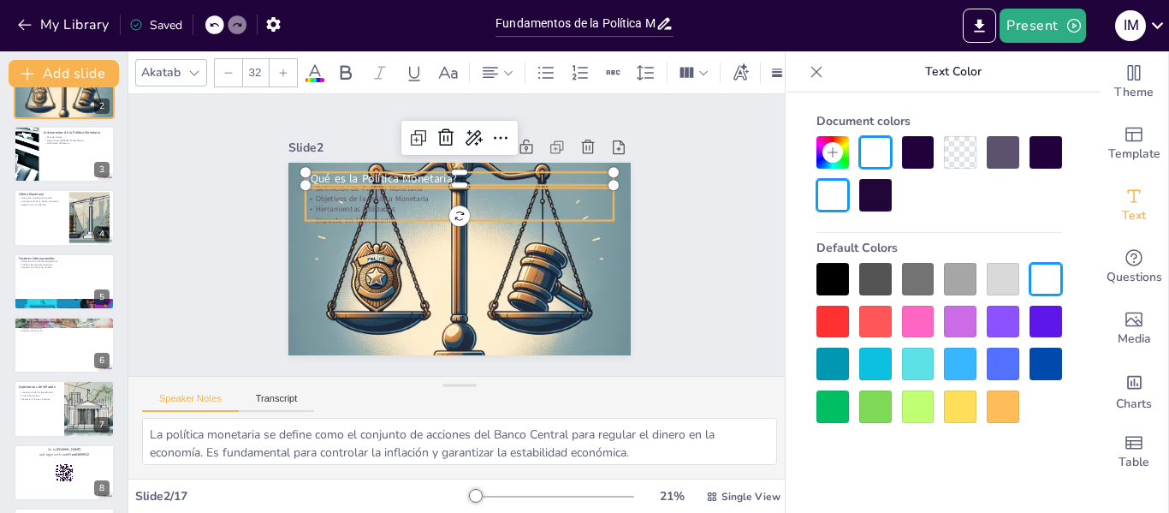
click at [306, 193] on p "Objetivos de la Política Monetaria" at bounding box center [460, 198] width 308 height 10
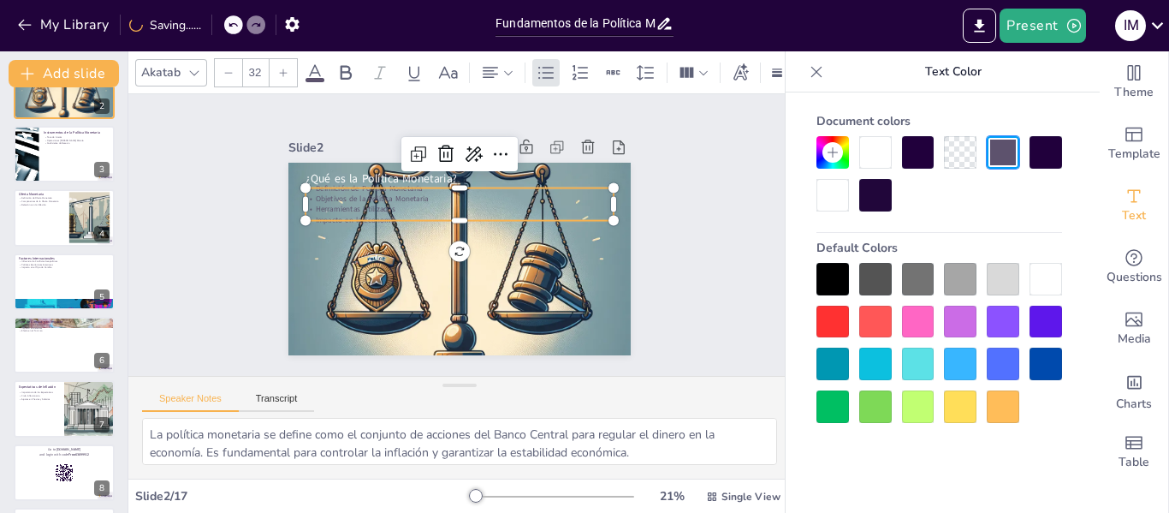
click at [880, 148] on div at bounding box center [876, 152] width 33 height 33
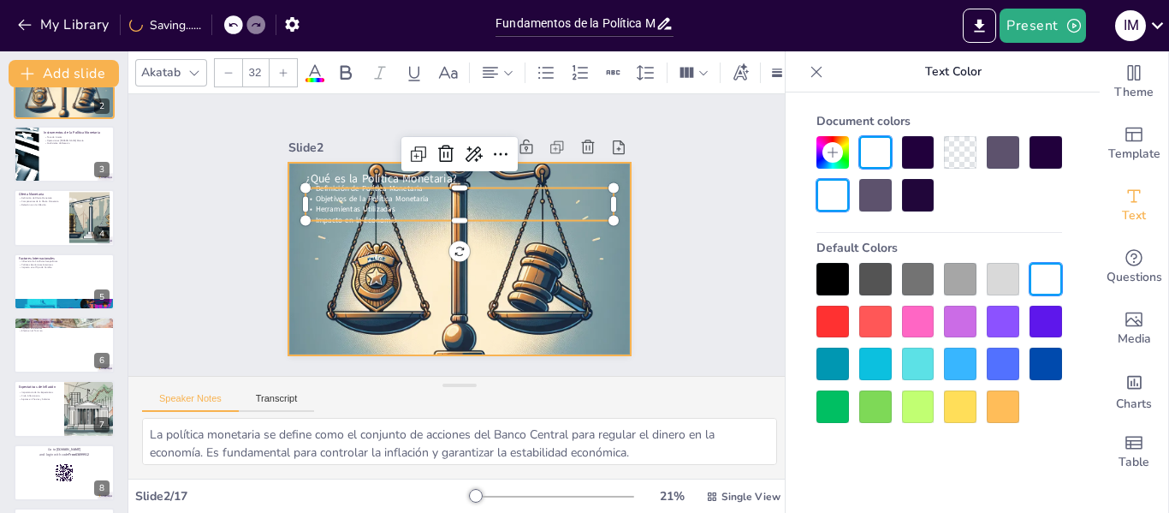
click at [526, 340] on div at bounding box center [460, 259] width 342 height 342
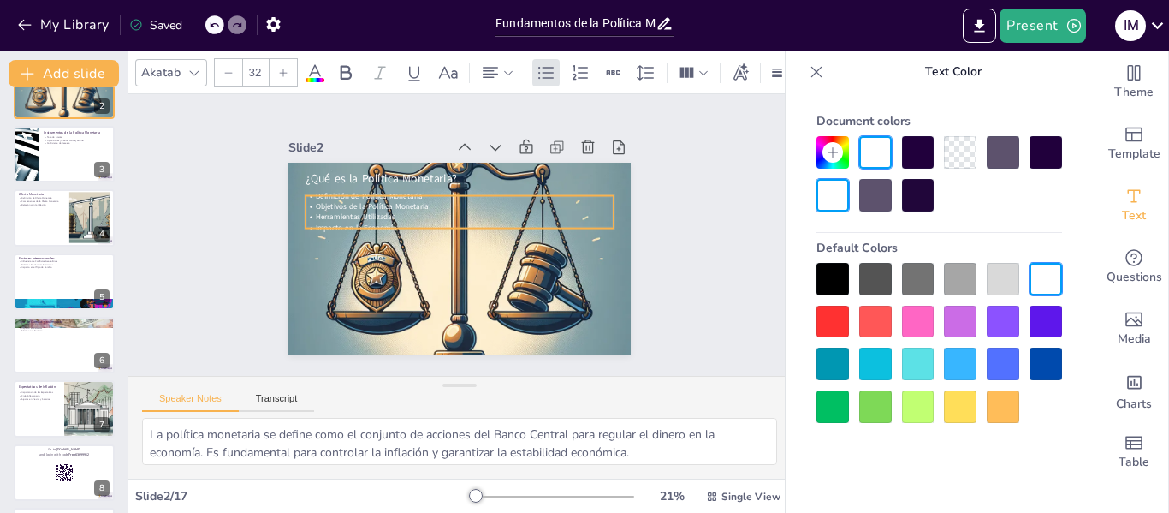
click at [338, 201] on span "Objetivos de la Política Monetaria" at bounding box center [372, 206] width 113 height 10
click at [687, 271] on div "Slide 1 Fundamentos de la Política Monetaria: Estrategias y Herramientas Esta p…" at bounding box center [460, 234] width 688 height 349
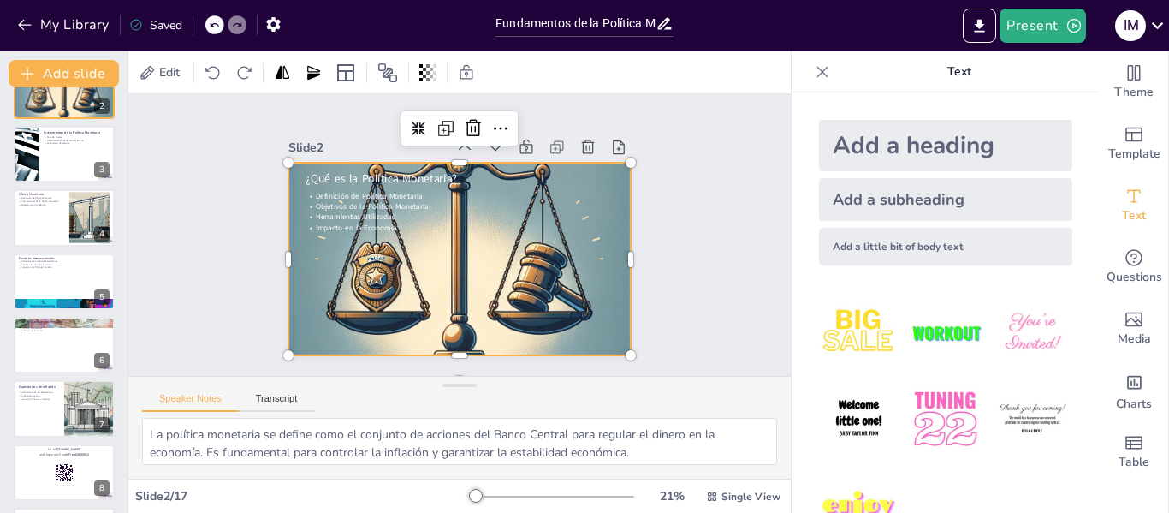
click at [590, 263] on div at bounding box center [460, 259] width 342 height 342
click at [589, 264] on div at bounding box center [457, 259] width 377 height 377
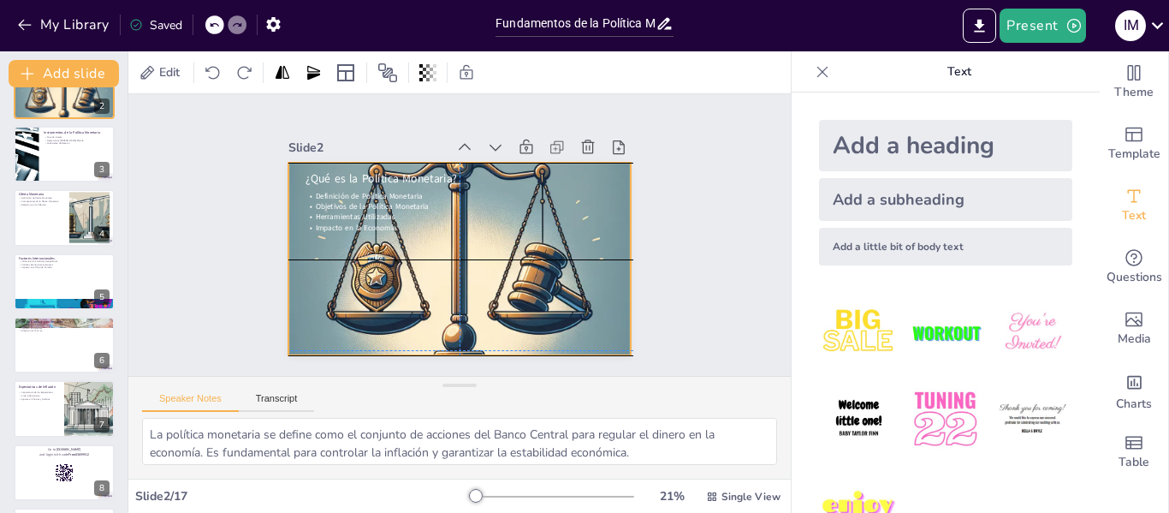
click at [580, 265] on div at bounding box center [460, 259] width 342 height 342
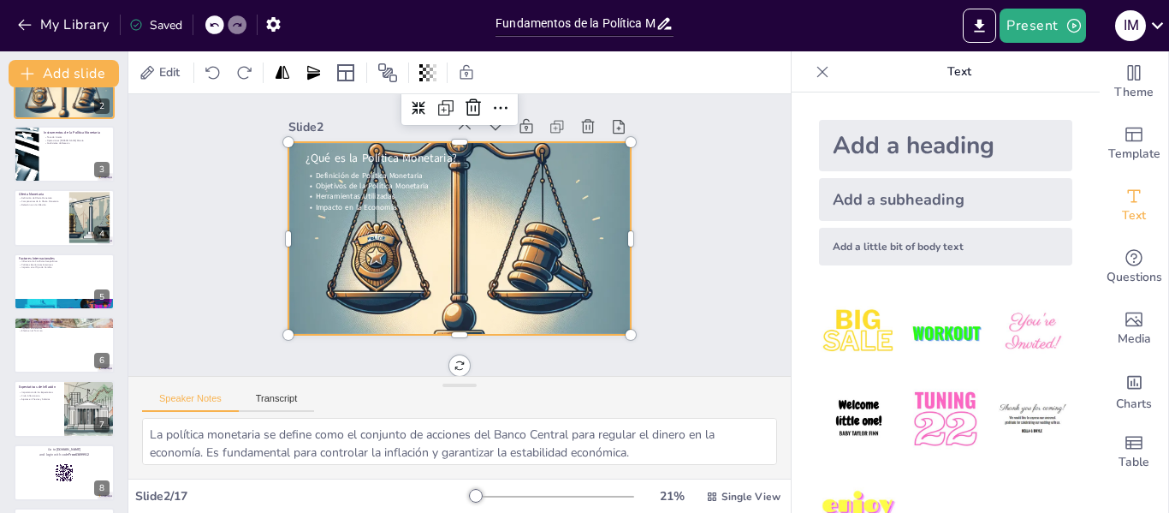
scroll to position [27, 0]
click at [581, 179] on div "Definición de Política Monetaria Objetivos de la Política Monetaria Herramienta…" at bounding box center [464, 191] width 311 height 74
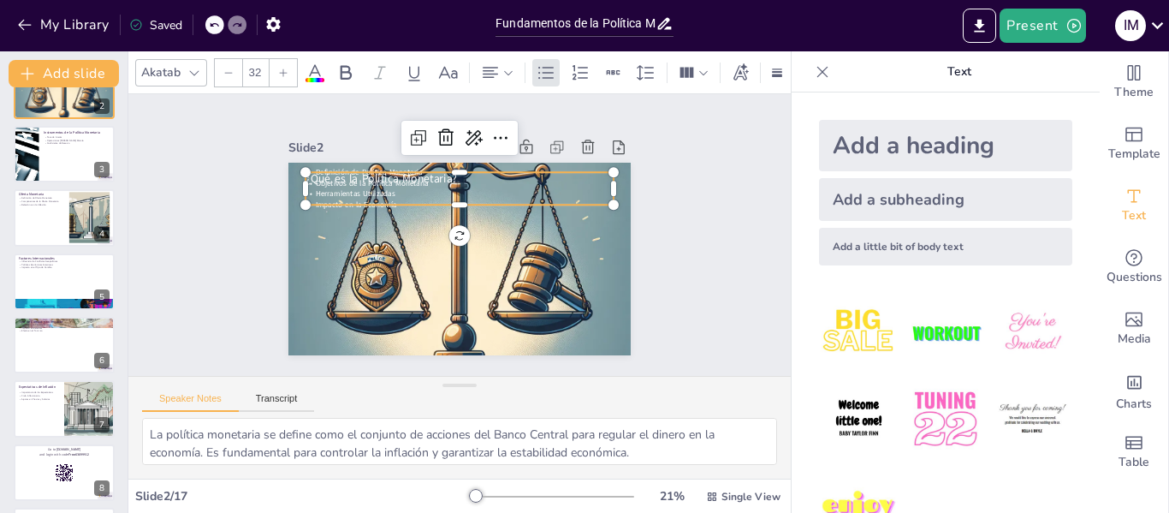
scroll to position [0, 0]
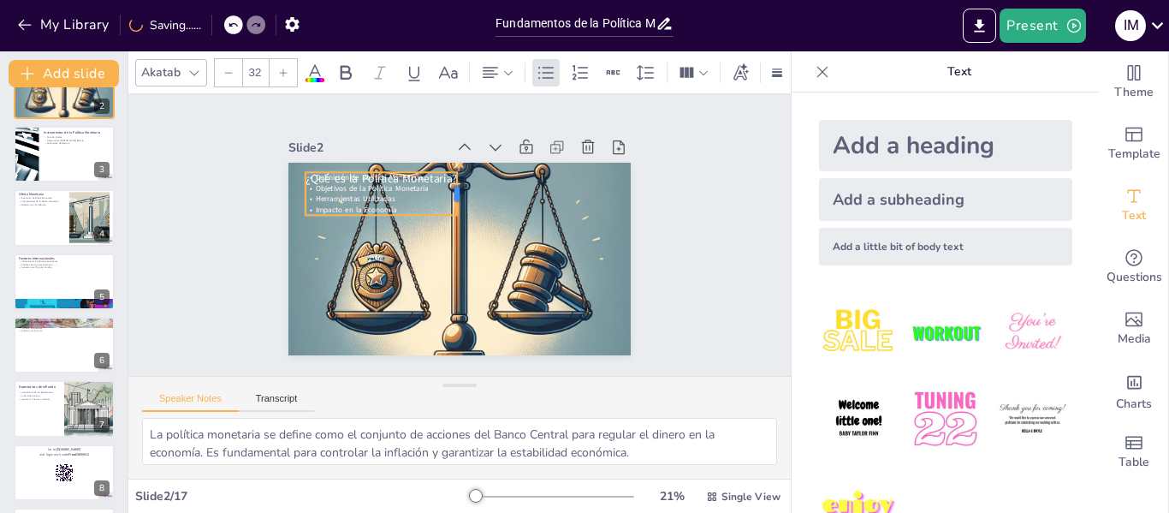
drag, startPoint x: 602, startPoint y: 182, endPoint x: 446, endPoint y: 188, distance: 155.9
click at [457, 188] on div at bounding box center [464, 193] width 14 height 43
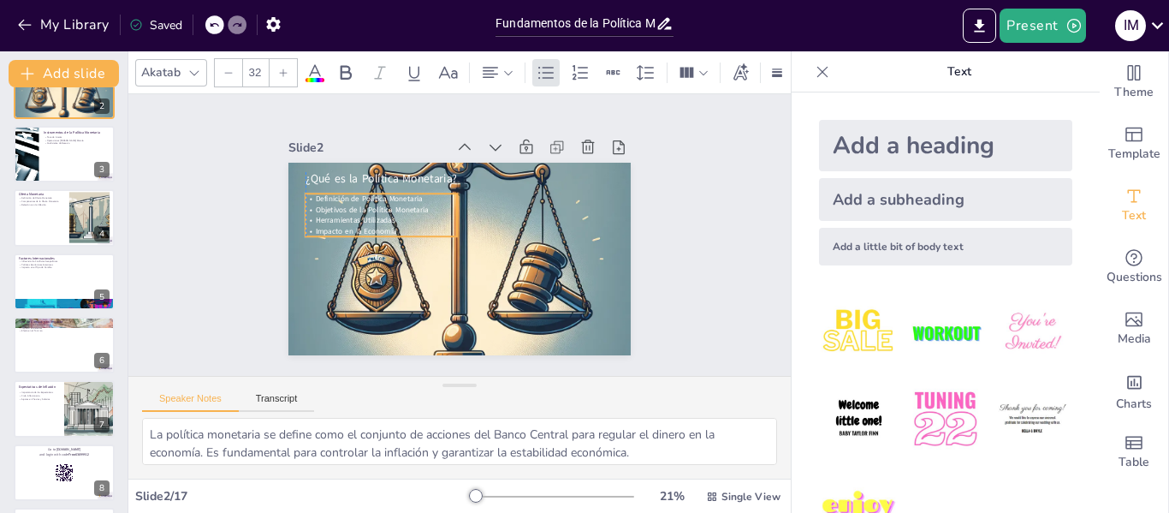
drag, startPoint x: 336, startPoint y: 191, endPoint x: 330, endPoint y: 212, distance: 22.2
click at [330, 212] on span "Herramientas Utilizadas" at bounding box center [358, 209] width 80 height 19
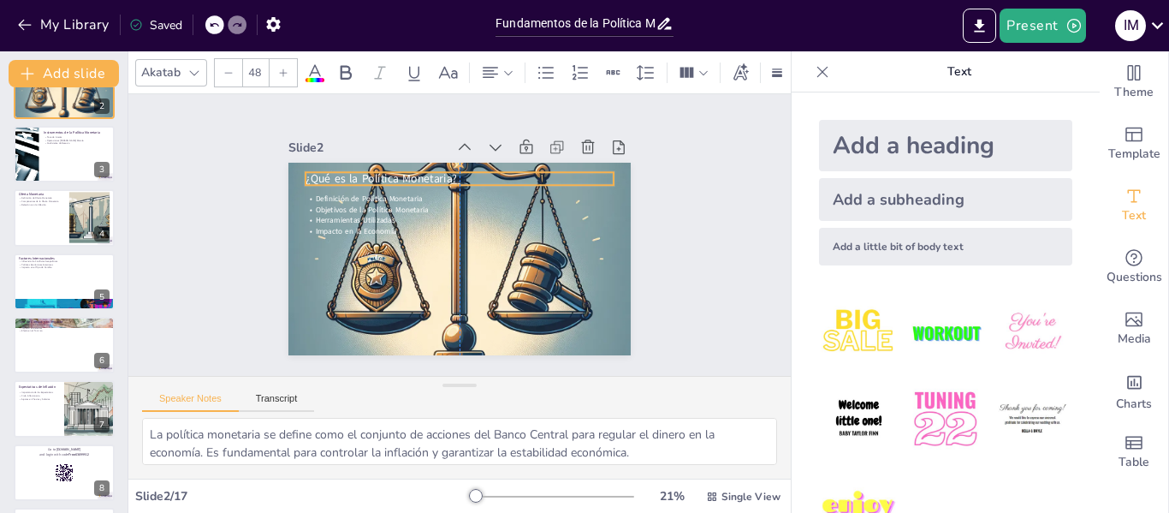
click at [306, 173] on span "¿Qué es la Política Monetaria?" at bounding box center [382, 178] width 152 height 15
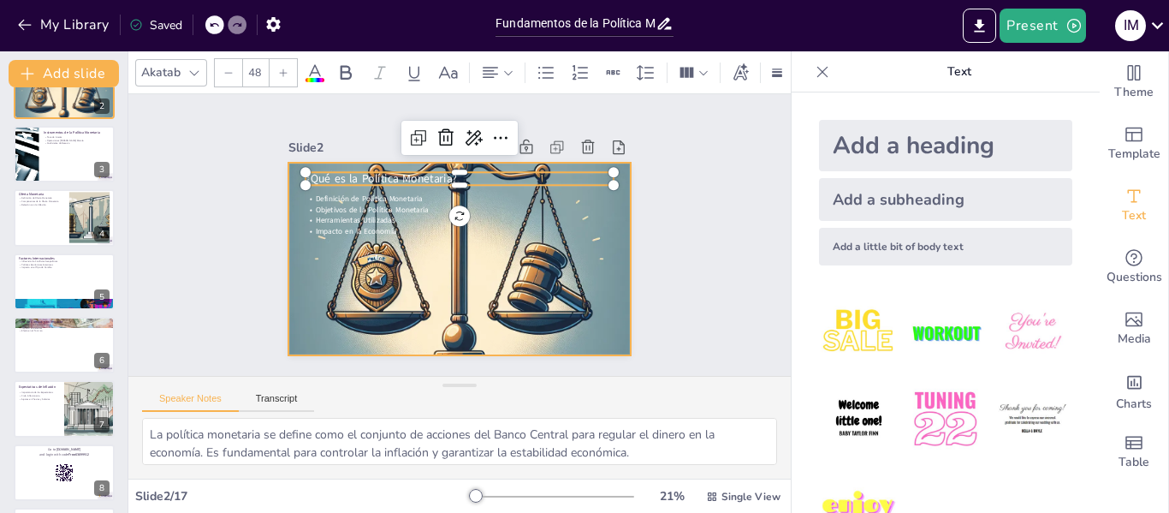
click at [601, 257] on div at bounding box center [457, 259] width 377 height 377
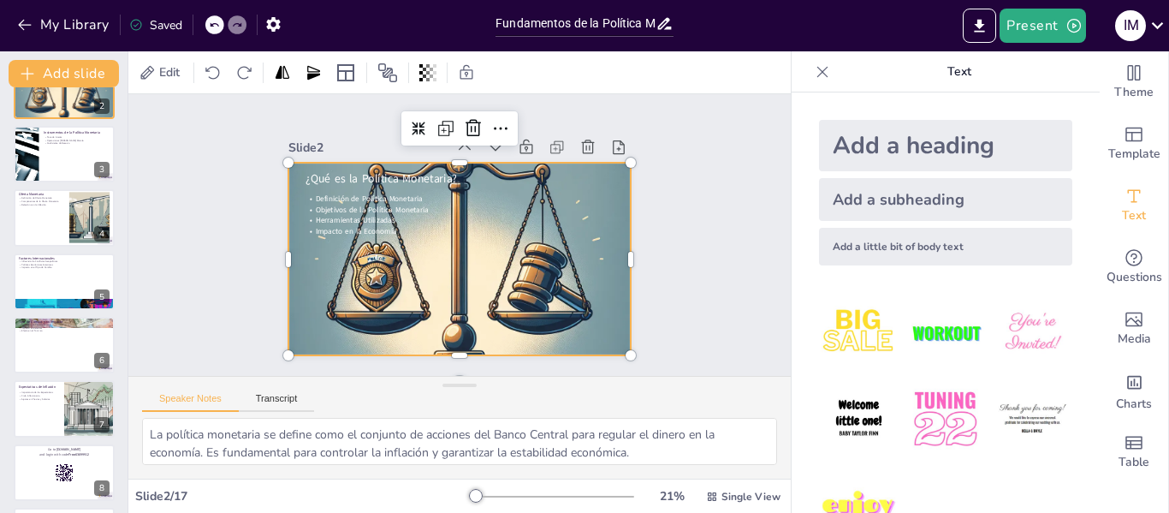
click at [596, 202] on div at bounding box center [450, 257] width 452 height 452
click at [421, 72] on icon at bounding box center [420, 72] width 3 height 17
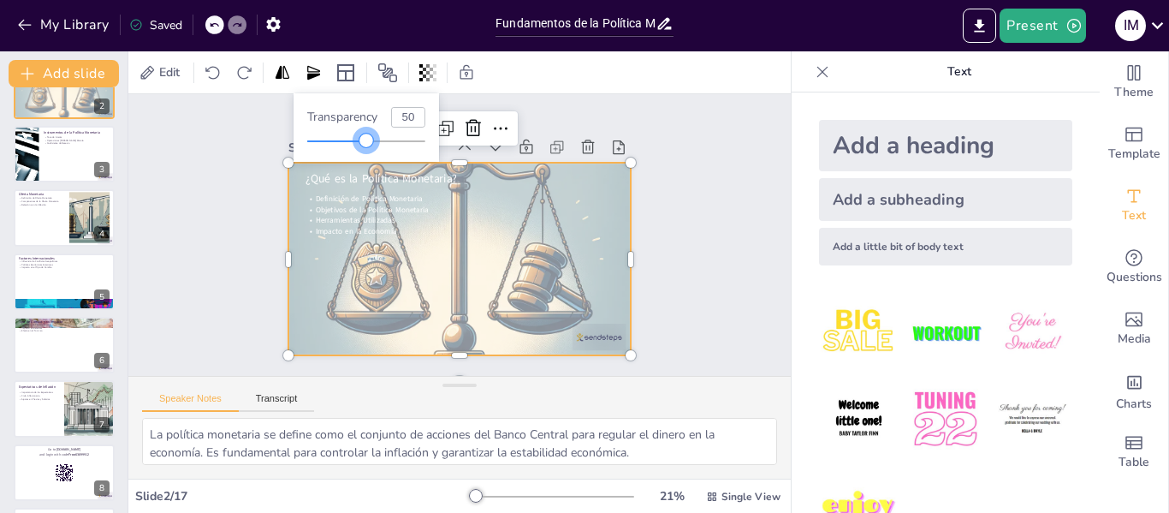
drag, startPoint x: 425, startPoint y: 141, endPoint x: 367, endPoint y: 146, distance: 57.5
click at [367, 146] on div at bounding box center [367, 141] width 14 height 14
click at [651, 303] on div "Slide 1 Fundamentos de la Política Monetaria: Estrategias y Herramientas Esta p…" at bounding box center [459, 234] width 461 height 285
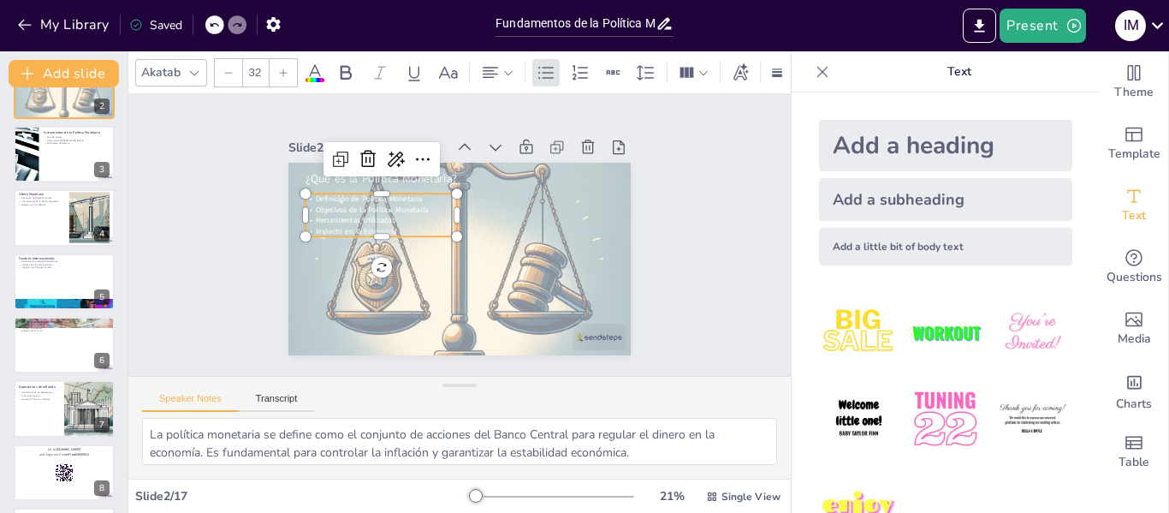
click at [349, 205] on span "Objetivos de la Política Monetaria" at bounding box center [372, 210] width 113 height 10
click at [312, 65] on icon at bounding box center [314, 72] width 15 height 16
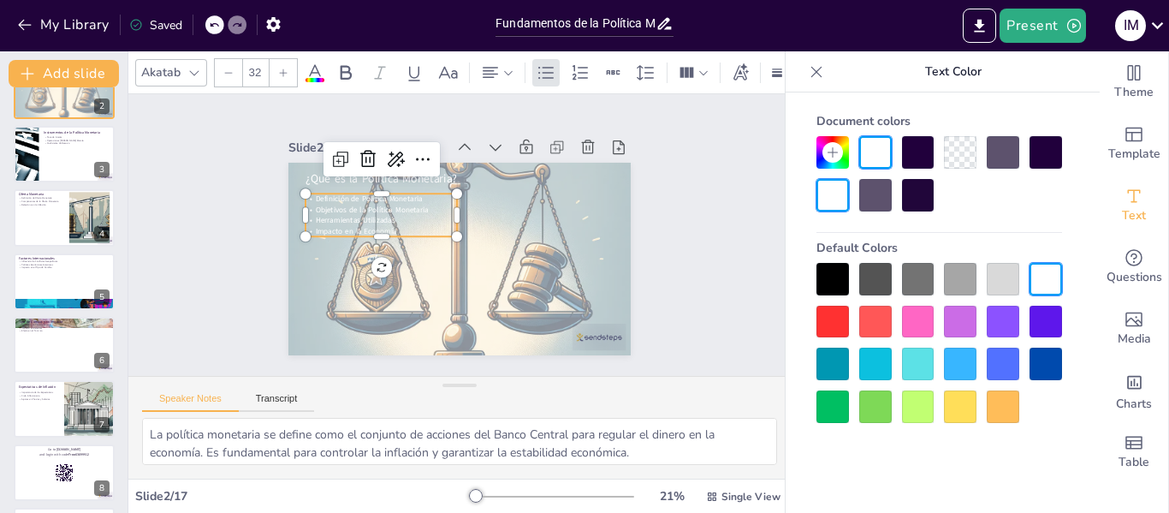
click at [921, 147] on div at bounding box center [918, 152] width 33 height 33
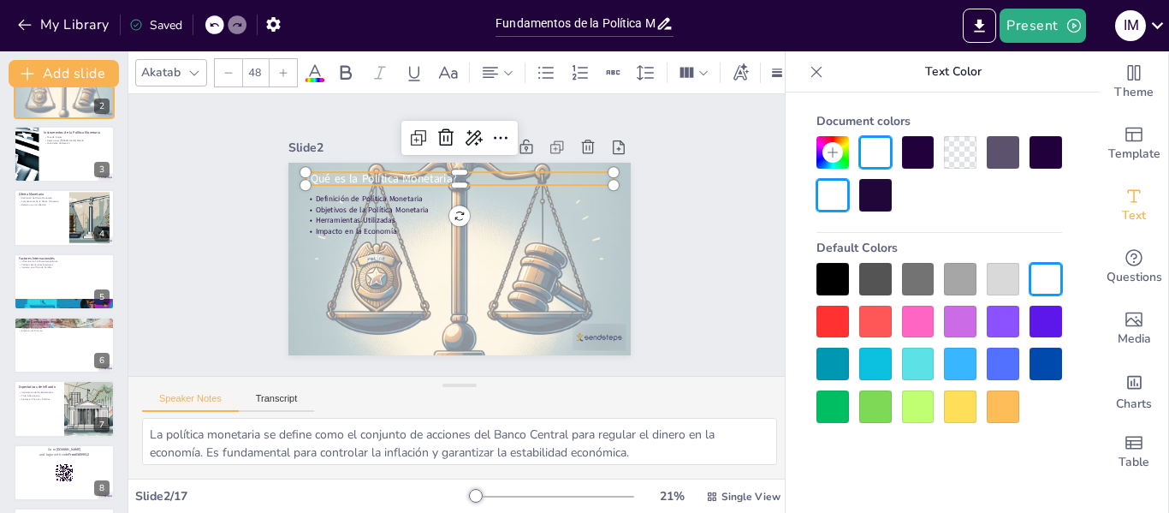
click at [339, 171] on span "¿Qué es la Política Monetaria?" at bounding box center [411, 152] width 145 height 76
click at [913, 145] on div at bounding box center [918, 152] width 33 height 33
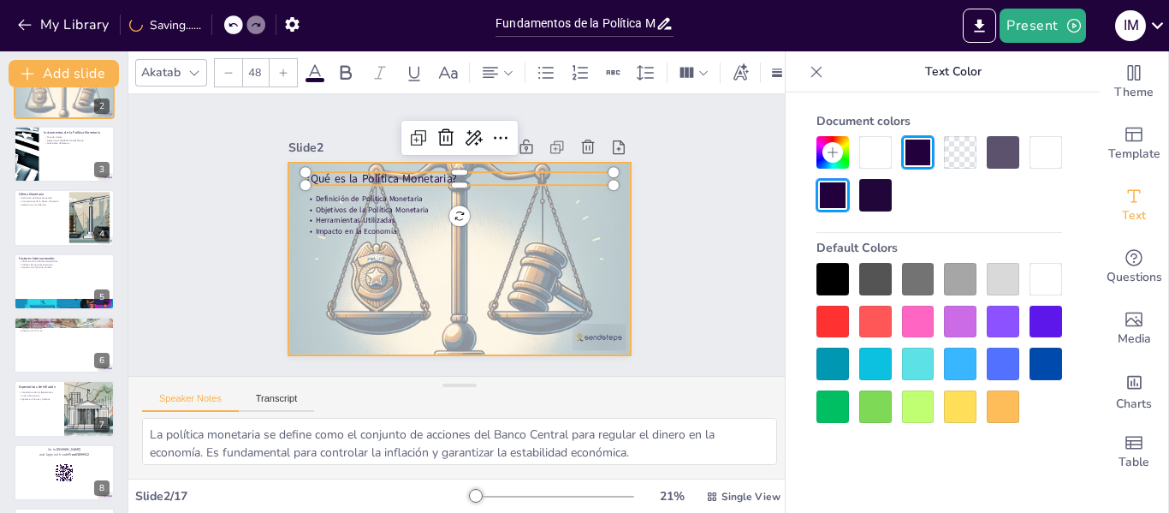
click at [595, 227] on div at bounding box center [460, 259] width 342 height 342
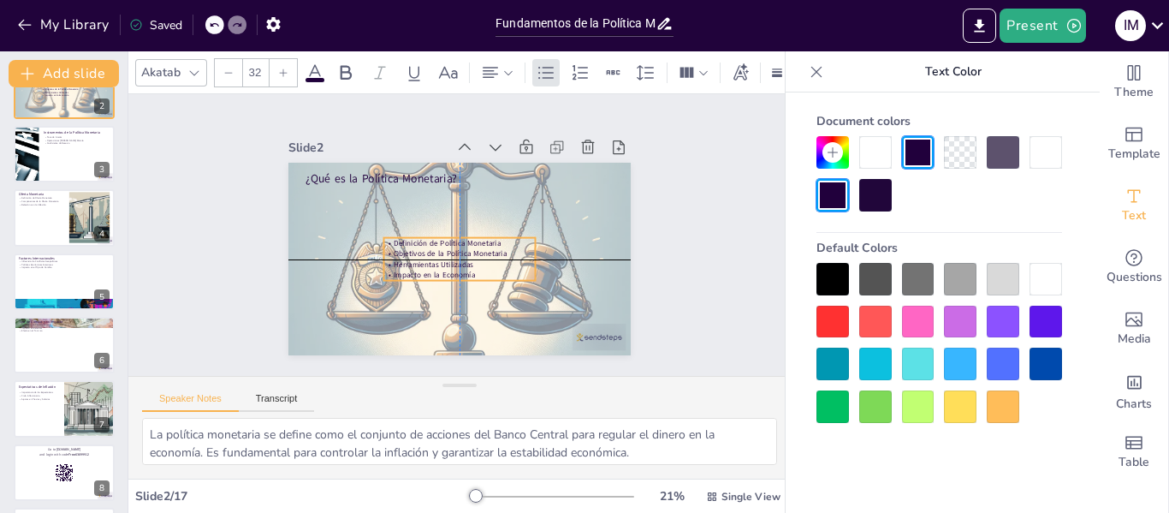
drag, startPoint x: 356, startPoint y: 216, endPoint x: 429, endPoint y: 257, distance: 83.6
click at [429, 257] on span "Herramientas Utilizadas" at bounding box center [428, 258] width 80 height 27
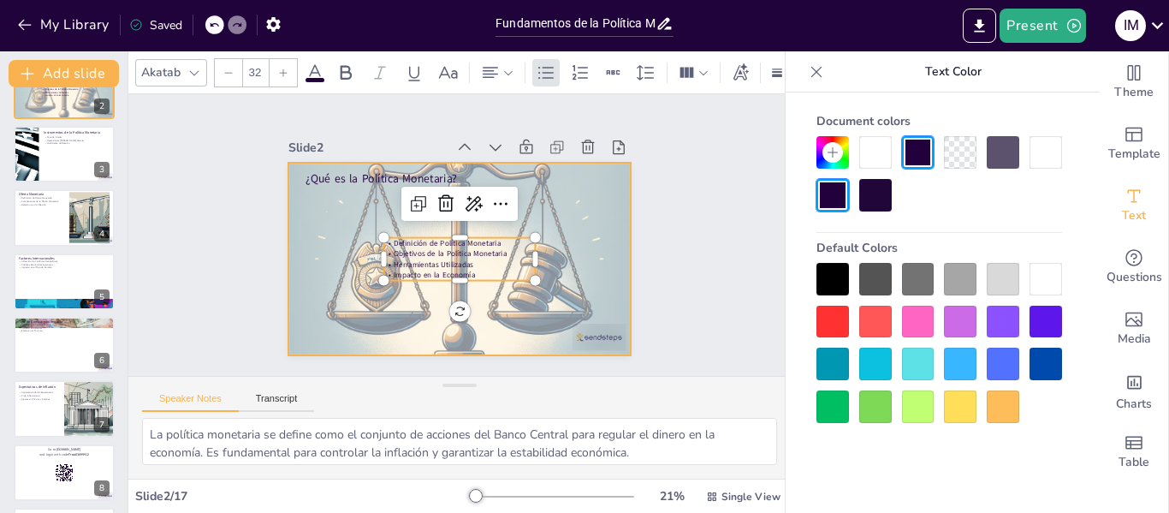
click at [591, 186] on div at bounding box center [460, 259] width 342 height 342
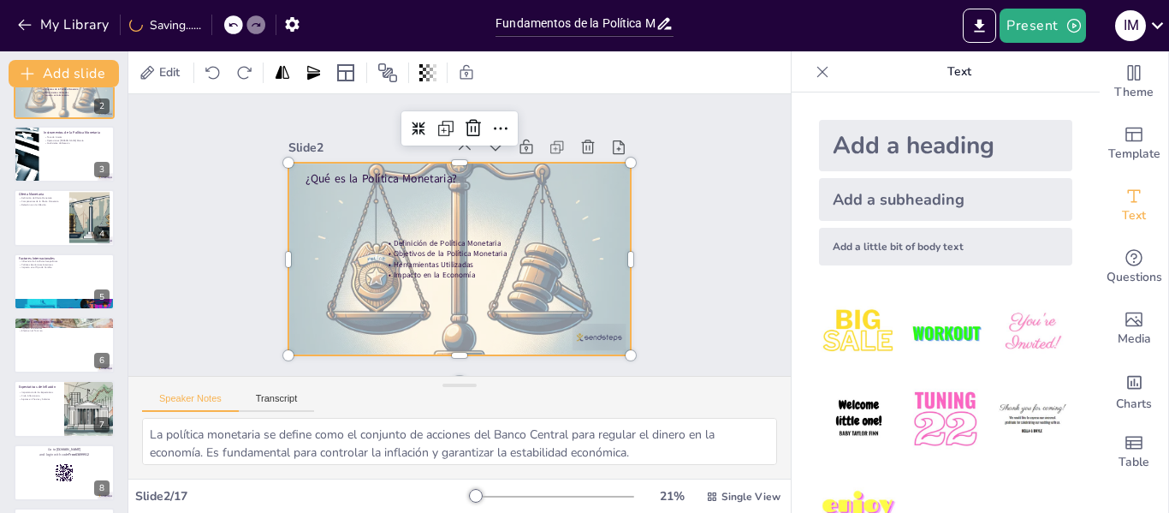
click at [590, 216] on div at bounding box center [457, 258] width 377 height 377
click at [590, 216] on div at bounding box center [457, 259] width 377 height 377
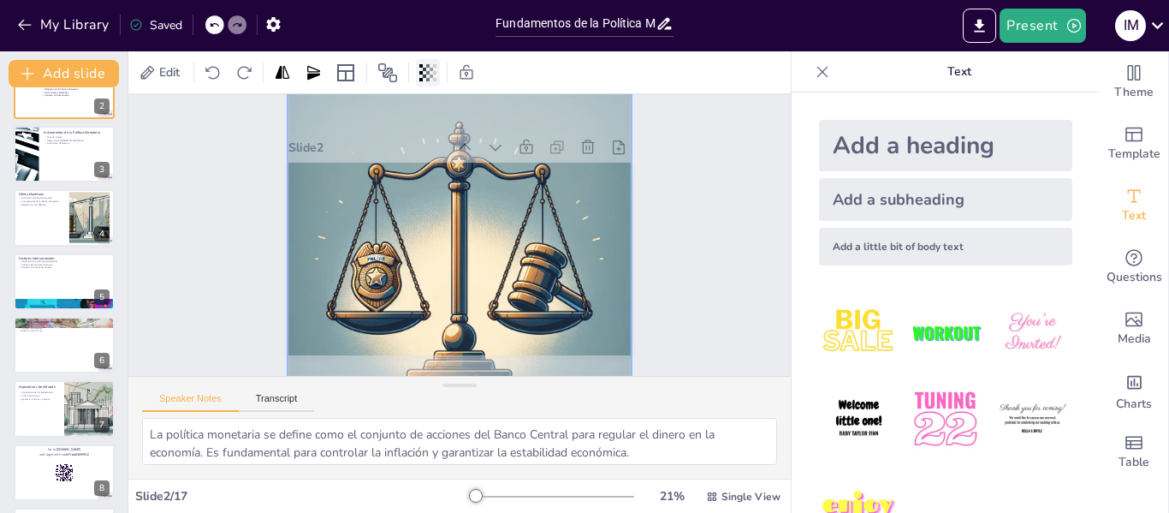
click at [428, 76] on icon at bounding box center [427, 72] width 17 height 17
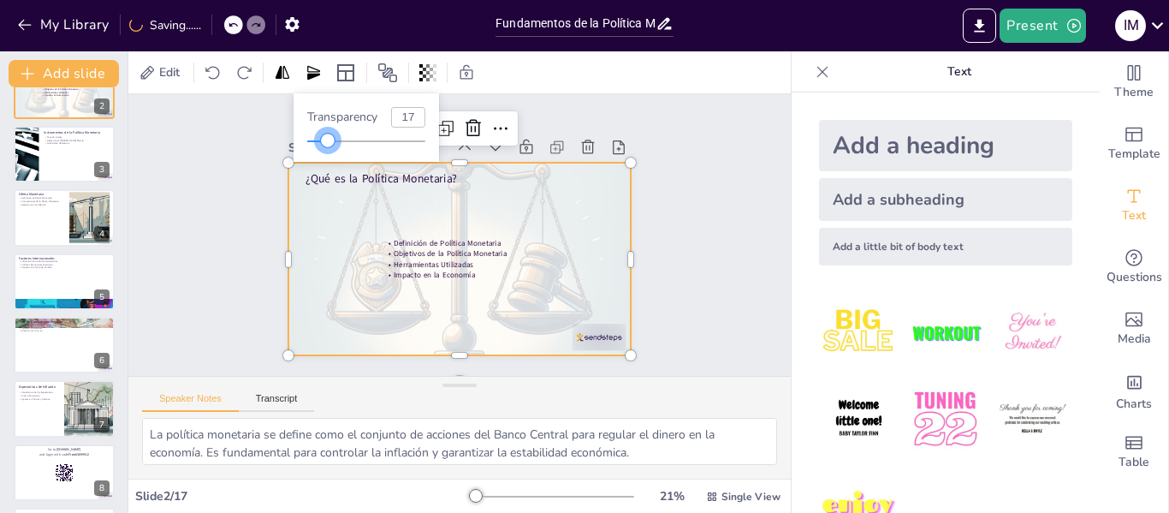
drag, startPoint x: 366, startPoint y: 142, endPoint x: 328, endPoint y: 144, distance: 38.6
click at [328, 144] on div at bounding box center [328, 141] width 14 height 14
click at [596, 210] on div at bounding box center [460, 259] width 342 height 342
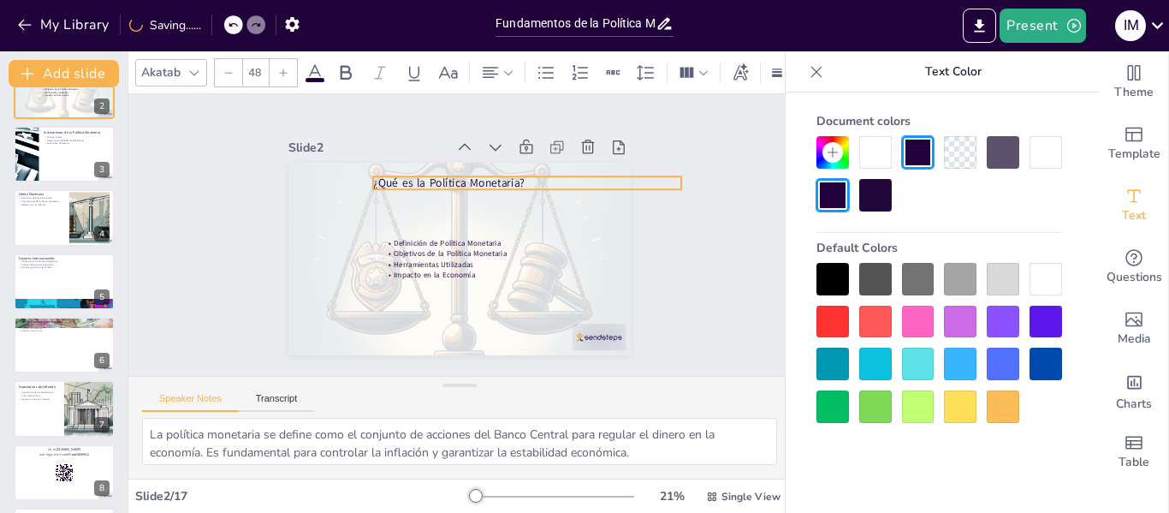
drag, startPoint x: 373, startPoint y: 172, endPoint x: 441, endPoint y: 176, distance: 67.8
click at [441, 176] on span "¿Qué es la Política Monetaria?" at bounding box center [465, 183] width 149 height 62
click at [669, 184] on div "Slide 1 Fundamentos de la Política Monetaria: Estrategias y Herramientas Esta p…" at bounding box center [460, 234] width 688 height 349
drag, startPoint x: 691, startPoint y: 187, endPoint x: 603, endPoint y: 187, distance: 88.2
click at [603, 187] on div "¿Qué es la Política Monetaria? Definición de Política Monetaria Objetivos de la…" at bounding box center [460, 259] width 342 height 193
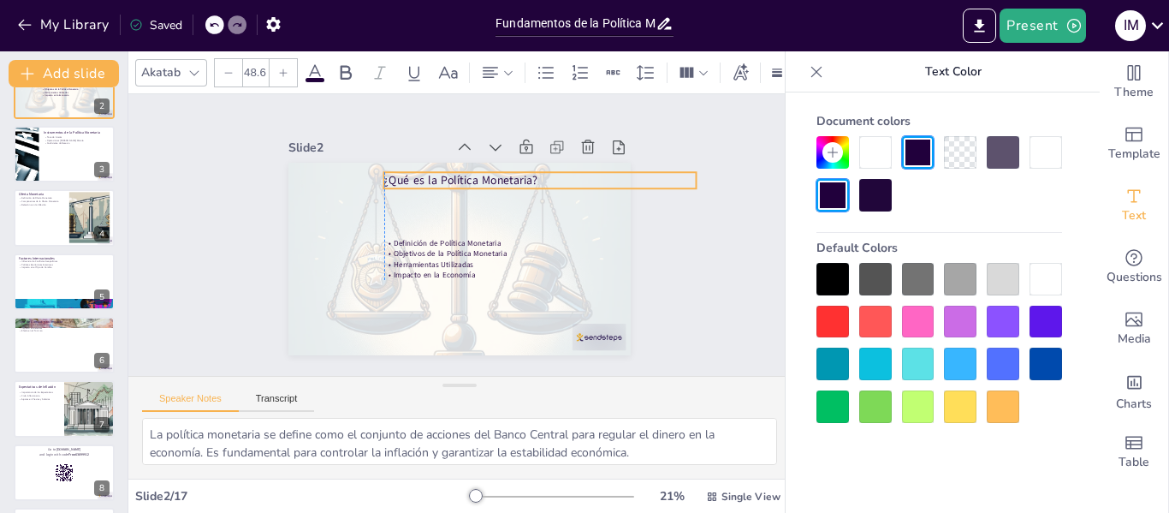
drag, startPoint x: 519, startPoint y: 179, endPoint x: 529, endPoint y: 175, distance: 11.1
click at [529, 175] on p "¿Qué es la Política Monetaria?" at bounding box center [540, 180] width 312 height 16
drag, startPoint x: 684, startPoint y: 173, endPoint x: 529, endPoint y: 176, distance: 155.0
click at [529, 176] on div "¿Qué es la Política Monetaria? Definición de Política Monetaria Objetivos de la…" at bounding box center [457, 260] width 360 height 228
click at [481, 171] on span "¿Qué es la Política Monetaria?" at bounding box center [512, 220] width 62 height 152
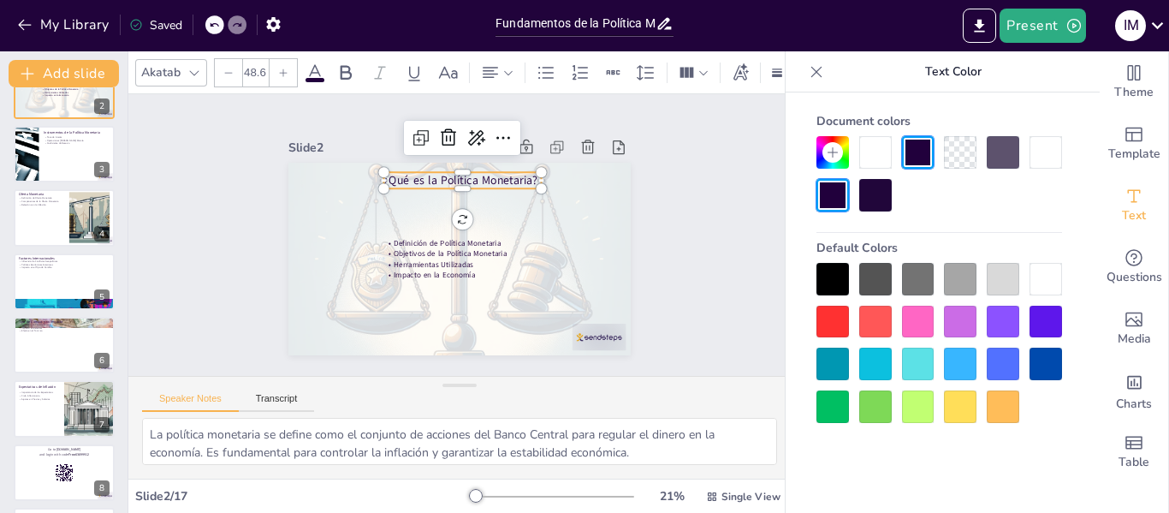
click at [461, 173] on span "¿Qué es la Política Monetaria?" at bounding box center [461, 180] width 154 height 15
click at [281, 68] on icon at bounding box center [283, 73] width 10 height 10
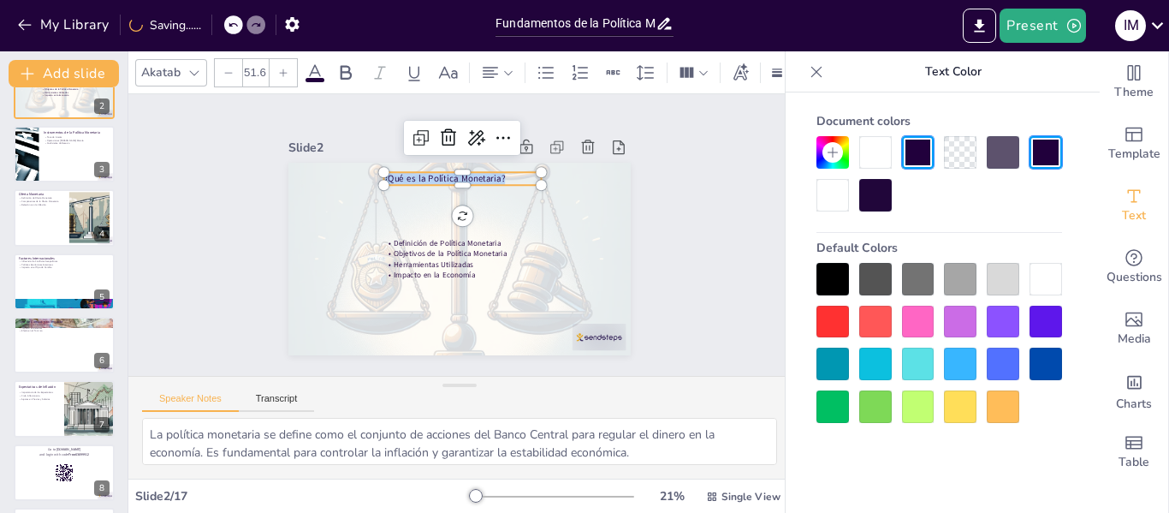
click at [281, 68] on icon at bounding box center [283, 73] width 10 height 10
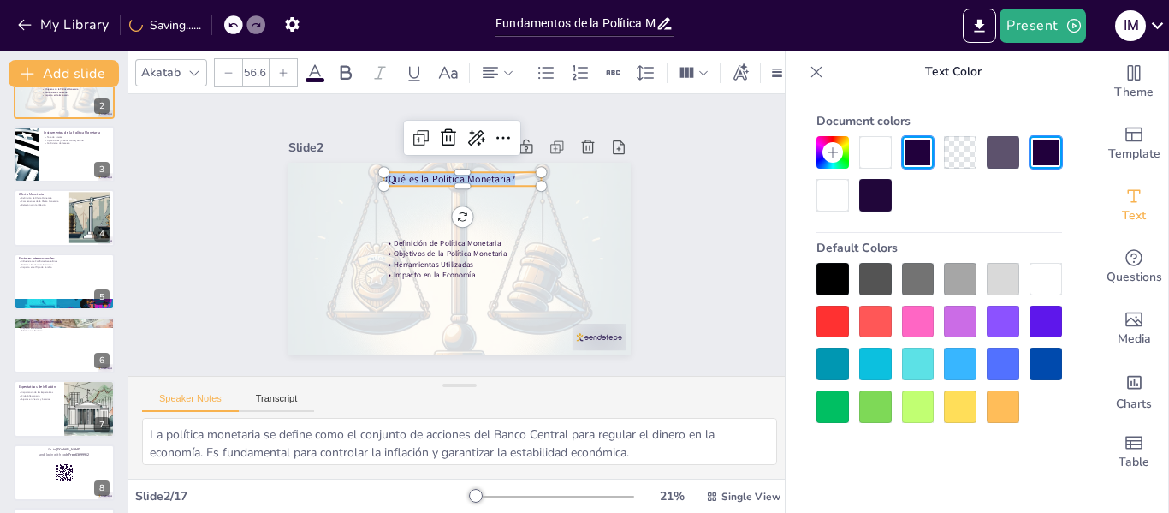
click at [281, 68] on icon at bounding box center [283, 73] width 10 height 10
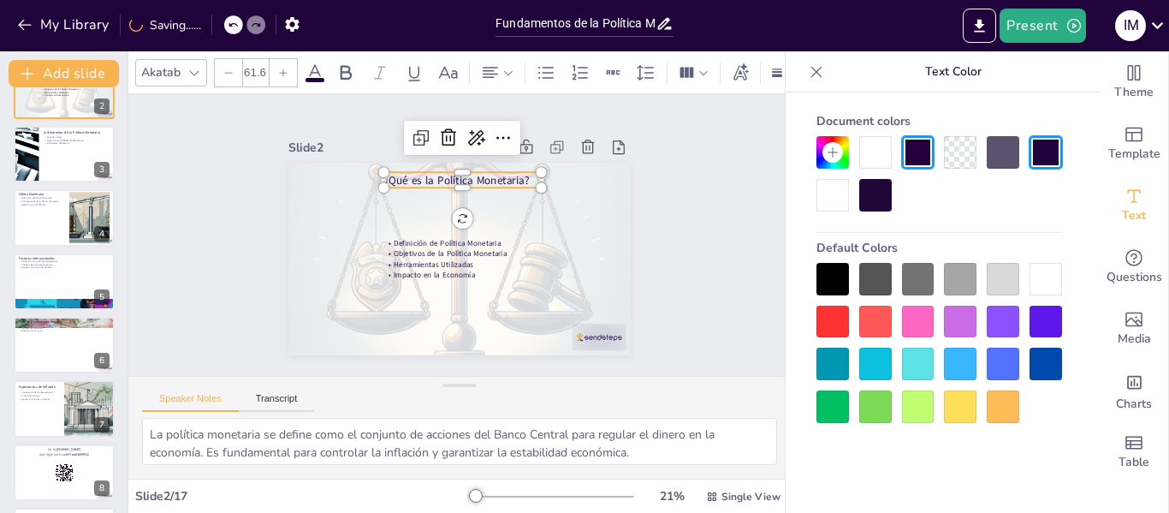
click at [282, 68] on icon at bounding box center [283, 73] width 10 height 10
click at [259, 66] on input "65.6" at bounding box center [255, 72] width 24 height 27
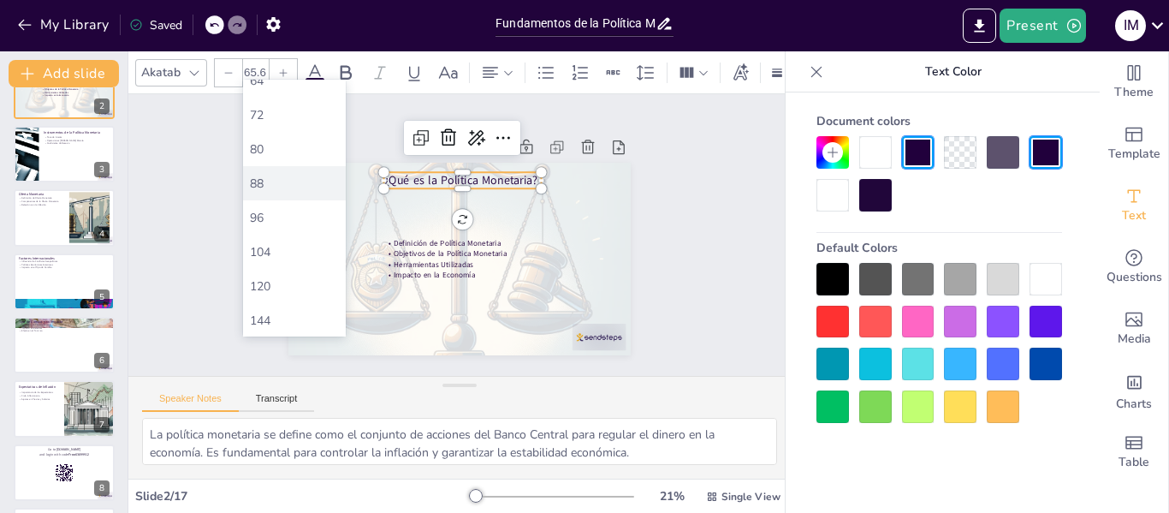
scroll to position [531, 0]
click at [276, 283] on div "120" at bounding box center [294, 285] width 89 height 16
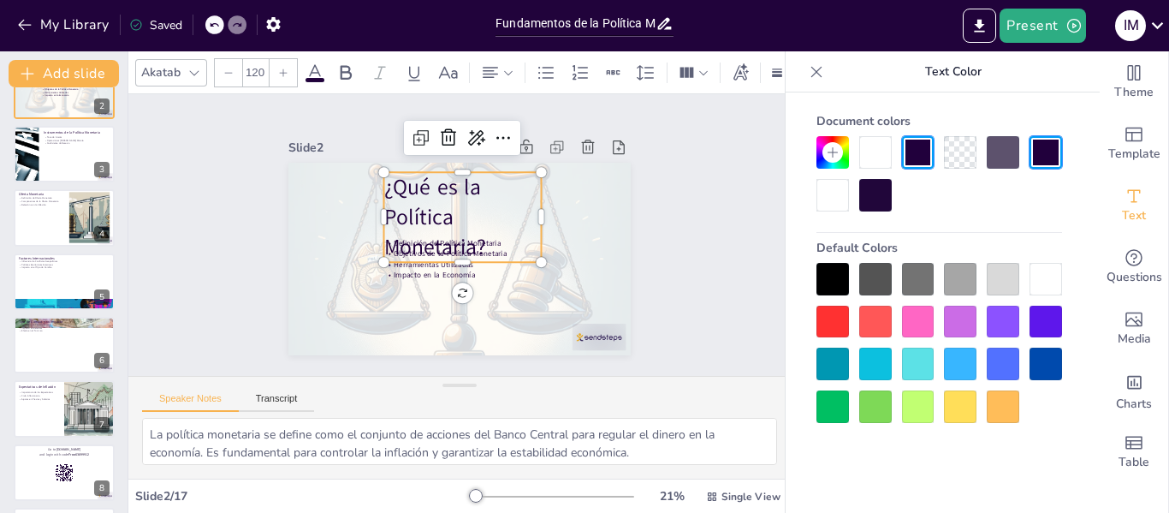
click at [405, 207] on span "¿Qué es la Política Monetaria?" at bounding box center [435, 216] width 102 height 89
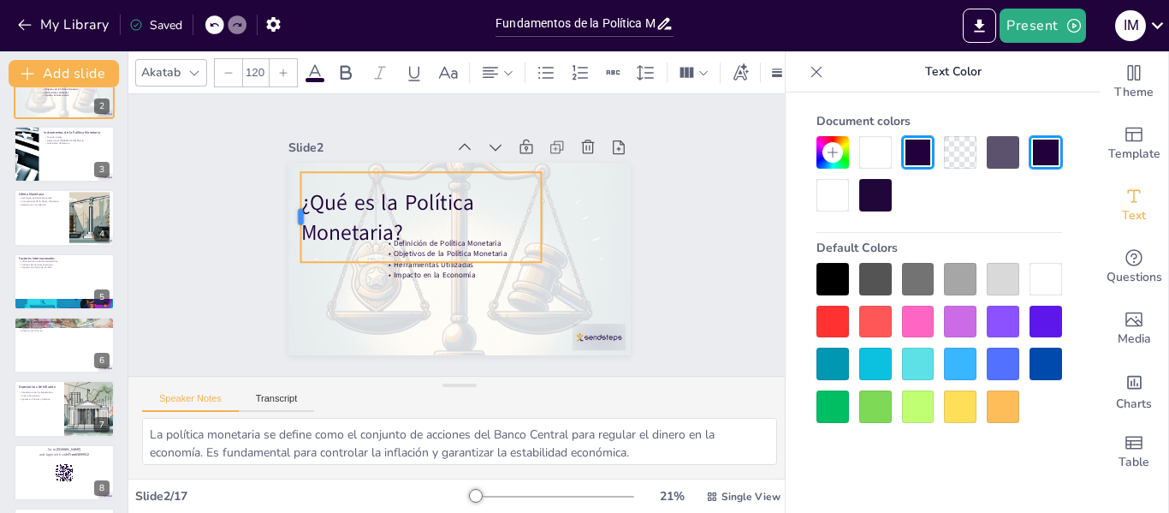
drag, startPoint x: 371, startPoint y: 211, endPoint x: 288, endPoint y: 211, distance: 83.0
click at [288, 211] on div at bounding box center [295, 217] width 14 height 90
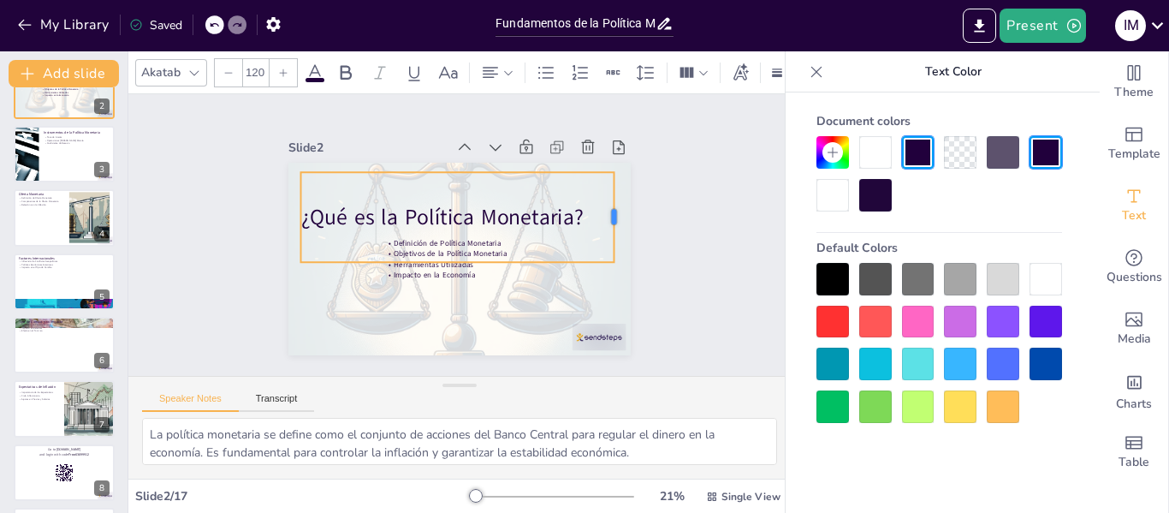
drag, startPoint x: 529, startPoint y: 213, endPoint x: 602, endPoint y: 212, distance: 72.8
click at [602, 223] on div at bounding box center [618, 268] width 41 height 90
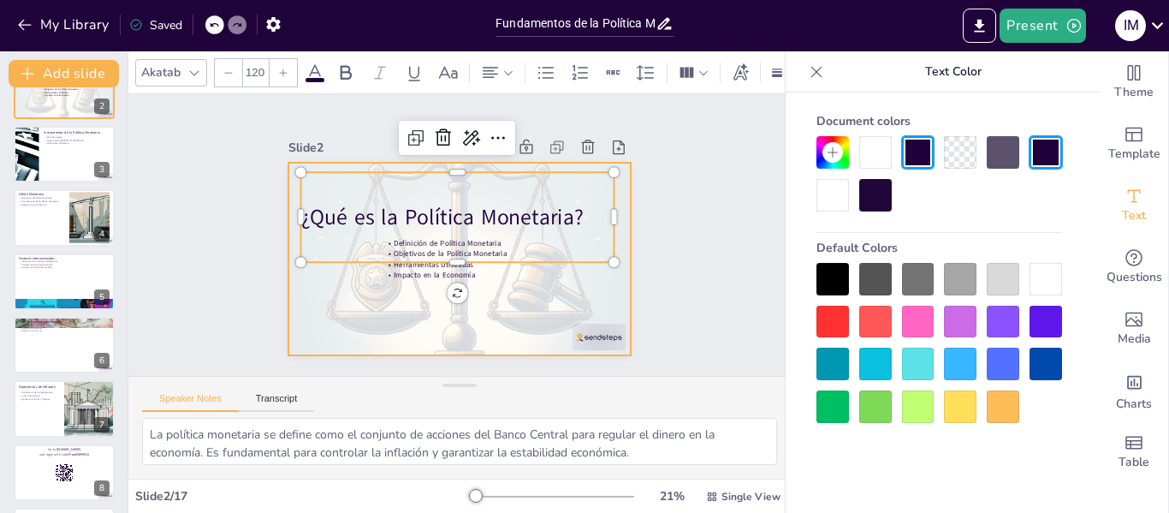
click at [591, 277] on div at bounding box center [455, 259] width 406 height 406
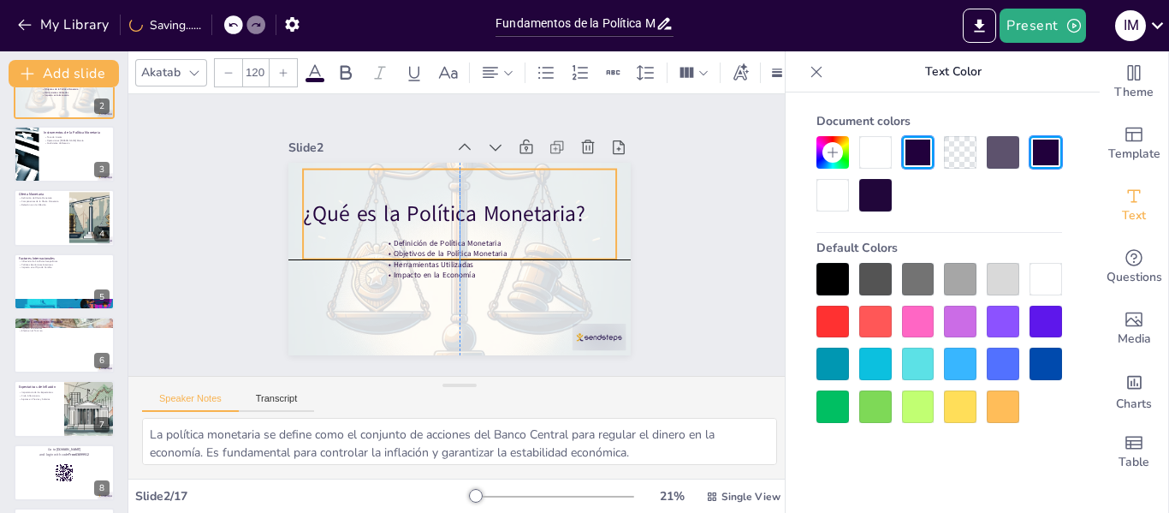
click at [459, 193] on div "¿Qué es la Política Monetaria?" at bounding box center [459, 215] width 313 height 90
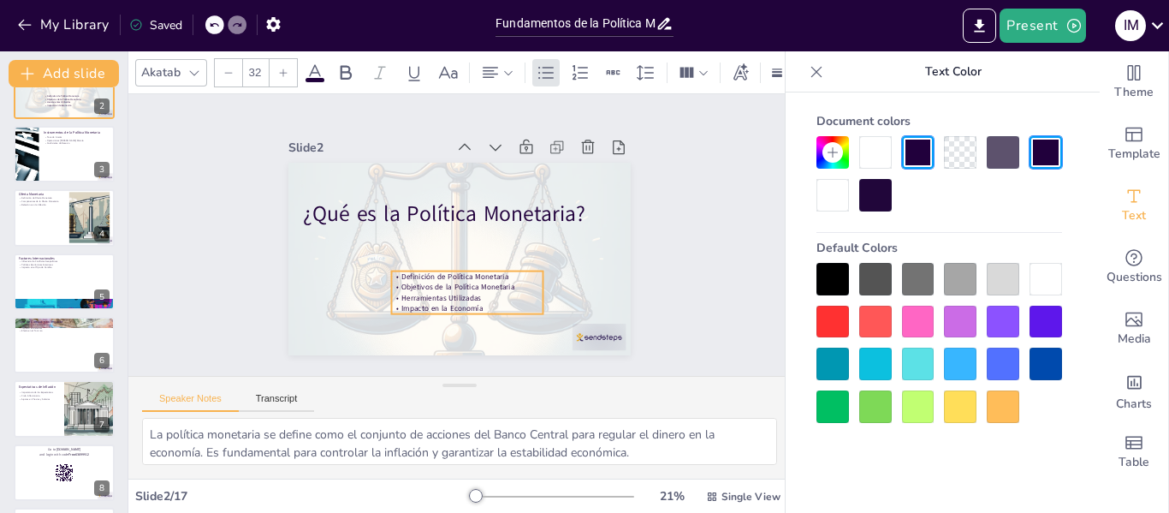
drag, startPoint x: 426, startPoint y: 264, endPoint x: 435, endPoint y: 297, distance: 34.5
click at [435, 303] on span "Impacto en la Economía" at bounding box center [442, 308] width 81 height 10
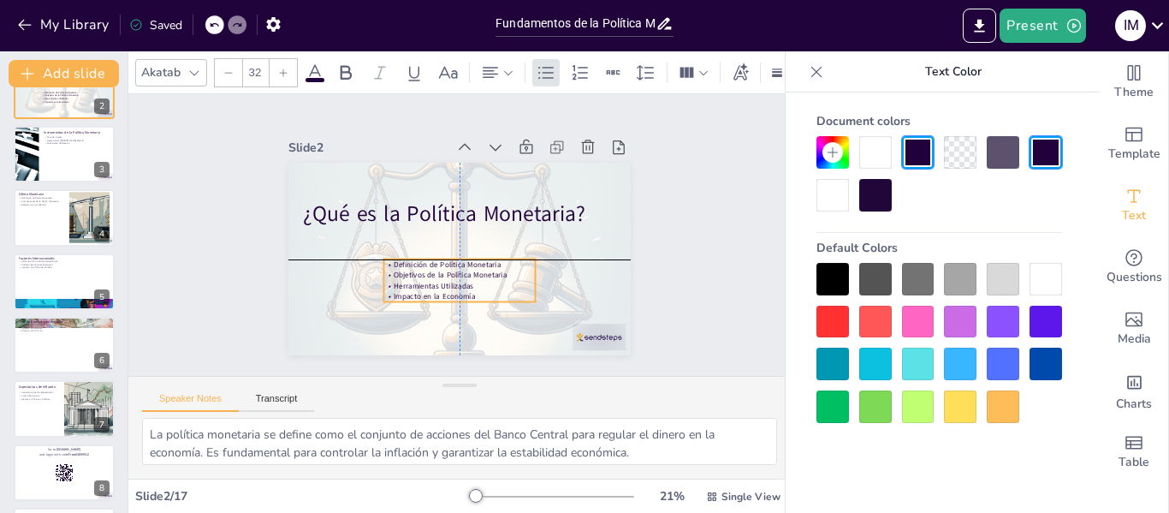
drag, startPoint x: 422, startPoint y: 268, endPoint x: 419, endPoint y: 257, distance: 11.6
click at [419, 257] on div "Definición de Política Monetaria Objetivos de la Política Monetaria Herramienta…" at bounding box center [446, 278] width 158 height 87
click at [425, 272] on span "Objetivos de la Política Monetaria" at bounding box center [447, 274] width 114 height 22
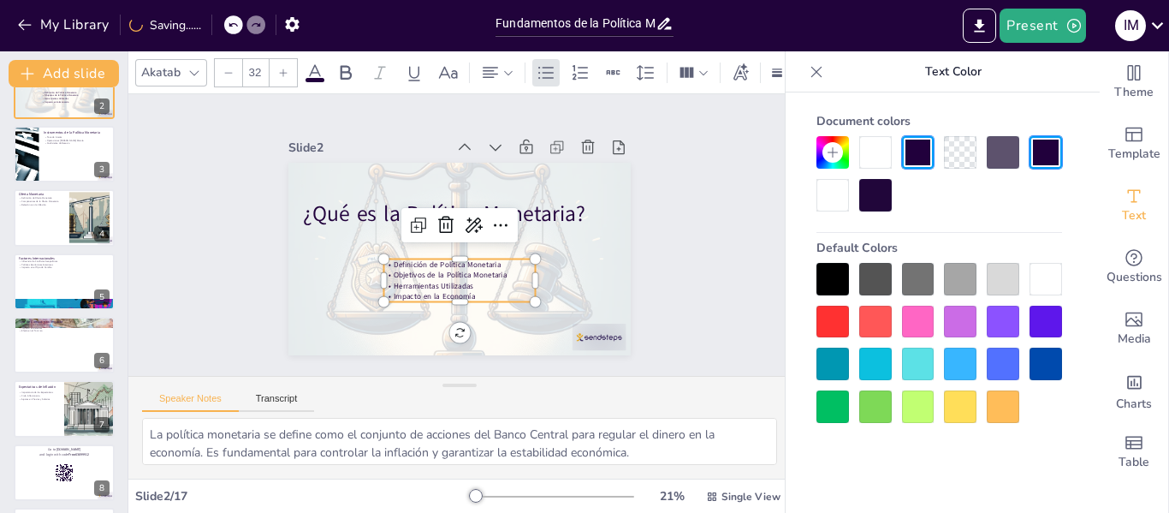
click at [425, 272] on span "Objetivos de la Política Monetaria" at bounding box center [450, 275] width 113 height 10
click at [425, 272] on span "Objetivos de la Política Monetaria" at bounding box center [421, 251] width 75 height 98
click at [425, 272] on span "Objetivos de la Política Monetaria" at bounding box center [450, 275] width 113 height 10
click at [425, 272] on span "Objetivos de la Política Monetaria" at bounding box center [447, 274] width 114 height 22
click at [425, 272] on span "Objetivos de la Política Monetaria" at bounding box center [429, 261] width 98 height 75
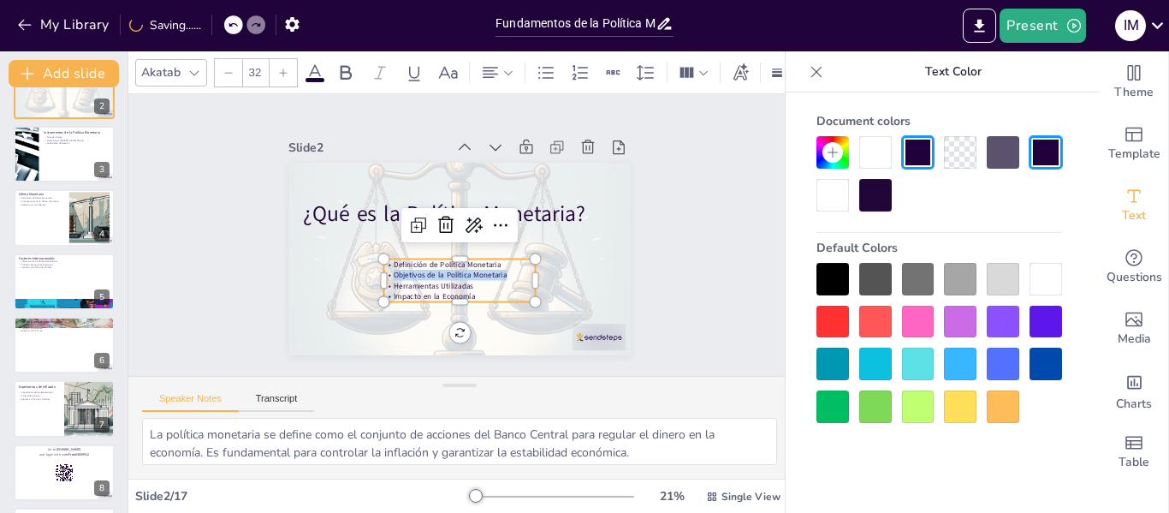
click at [425, 272] on span "Objetivos de la Política Monetaria" at bounding box center [427, 259] width 92 height 84
click at [425, 272] on span "Objetivos de la Política Monetaria" at bounding box center [450, 275] width 113 height 10
drag, startPoint x: 379, startPoint y: 259, endPoint x: 490, endPoint y: 284, distance: 113.4
click at [477, 284] on div "Definición de Política Monetaria Objetivos de la Política Monetaria Herramienta…" at bounding box center [420, 257] width 113 height 152
click at [261, 66] on input "32" at bounding box center [255, 72] width 24 height 27
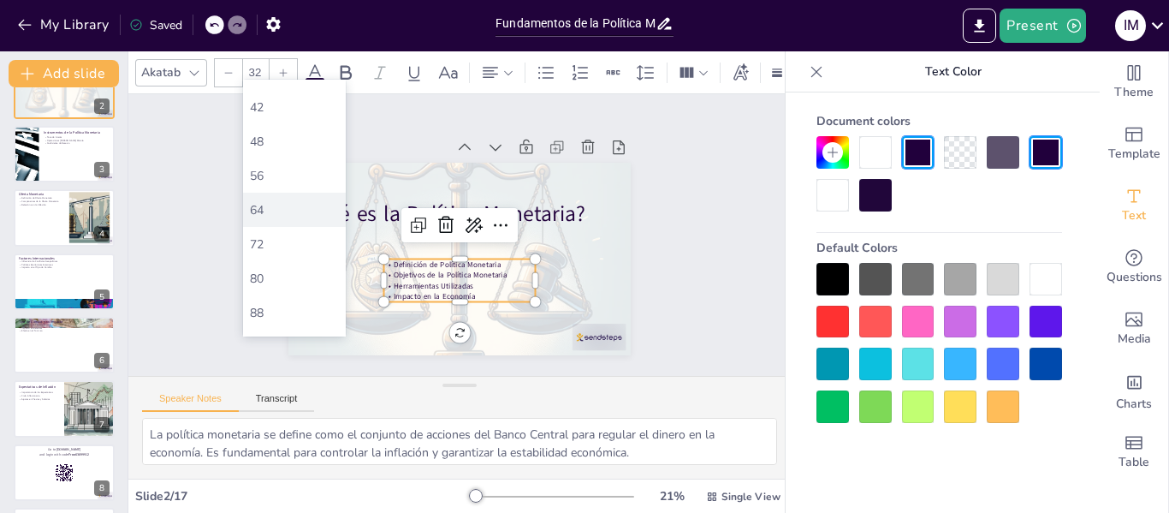
scroll to position [428, 0]
click at [289, 219] on div "72" at bounding box center [294, 217] width 89 height 16
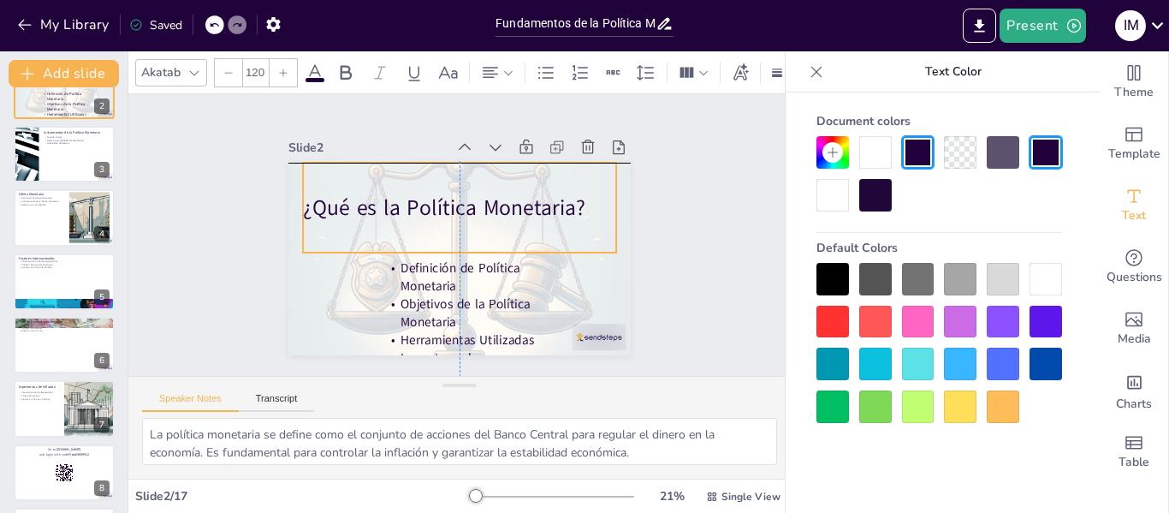
click at [530, 199] on span "¿Qué es la Política Monetaria?" at bounding box center [444, 207] width 283 height 29
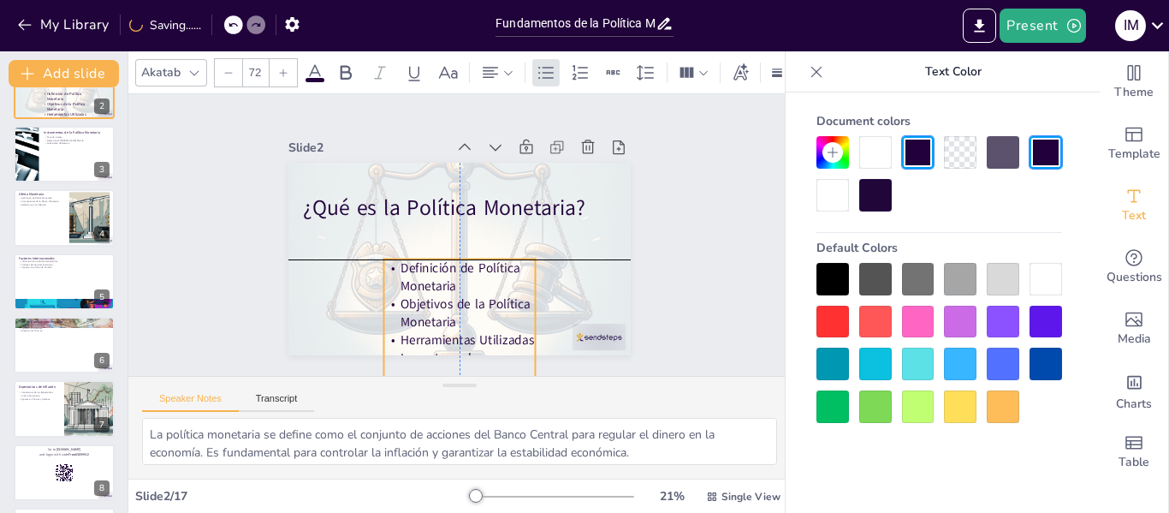
click at [472, 295] on span "Objetivos de la Política Monetaria" at bounding box center [449, 305] width 134 height 46
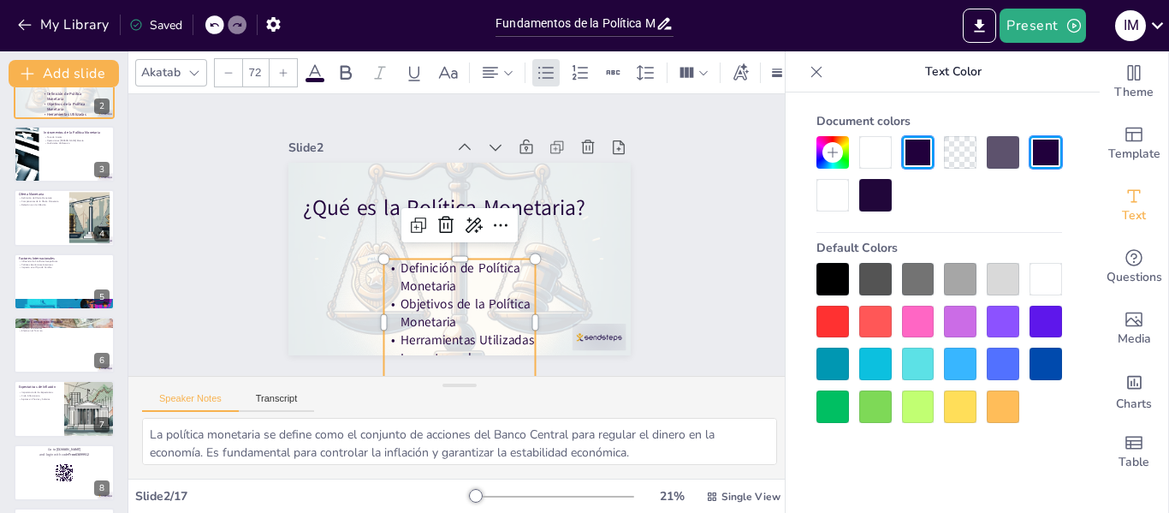
click at [227, 70] on icon at bounding box center [228, 73] width 10 height 10
click at [227, 69] on icon at bounding box center [228, 73] width 10 height 10
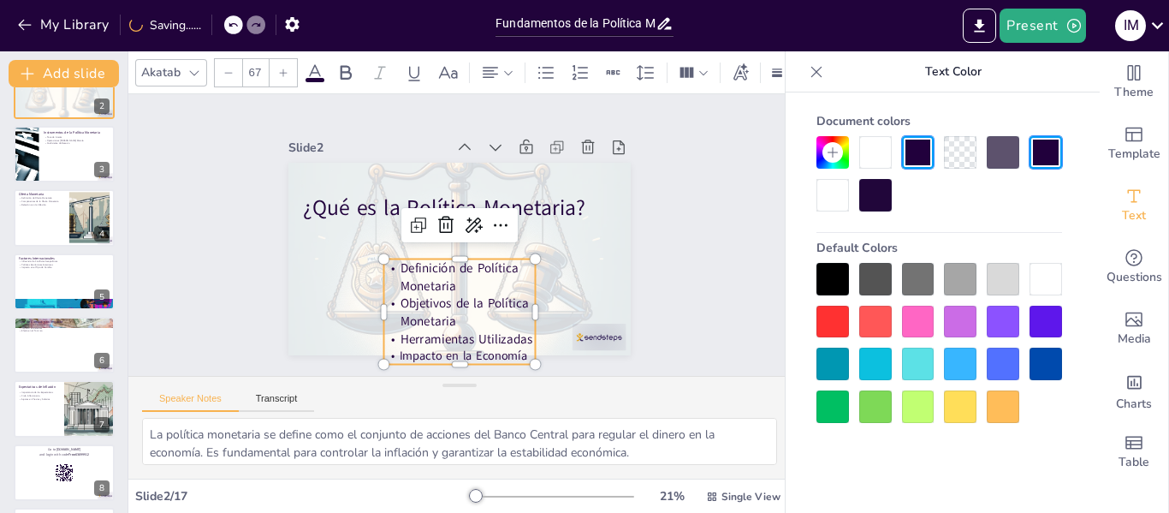
click at [227, 69] on icon at bounding box center [228, 73] width 10 height 10
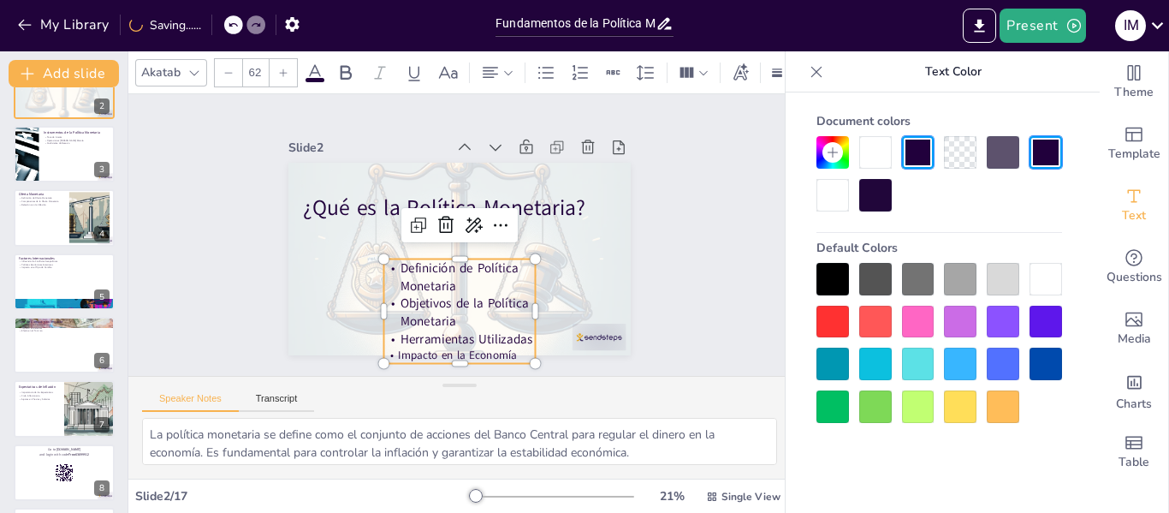
click at [227, 69] on icon at bounding box center [228, 73] width 10 height 10
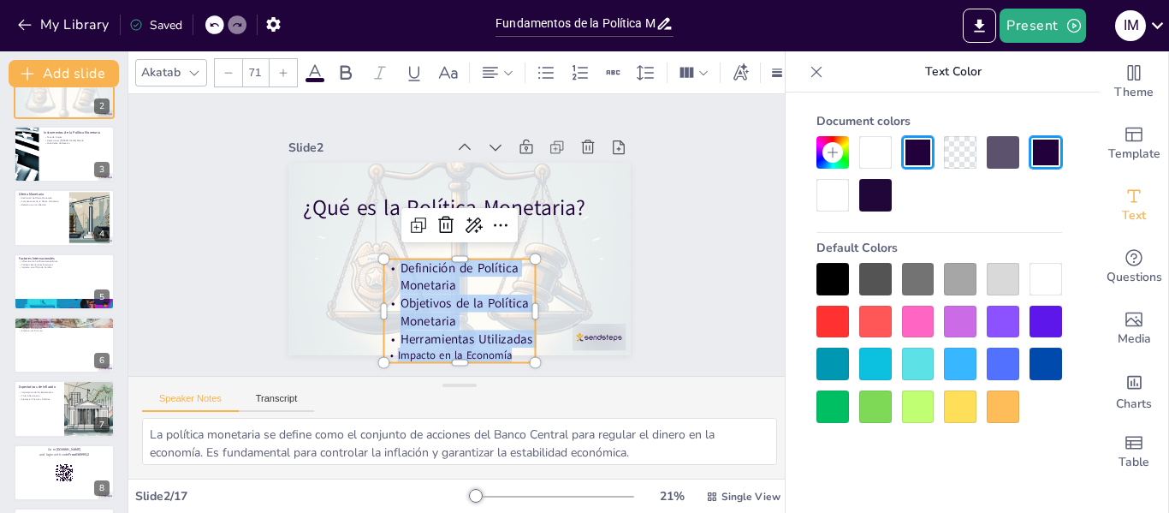
scroll to position [34, 0]
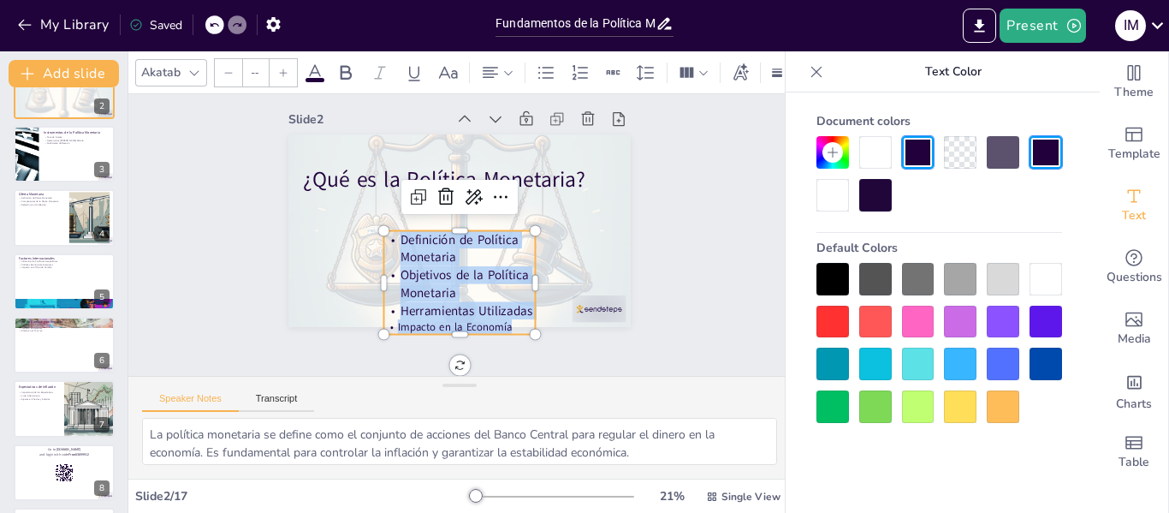
drag, startPoint x: 385, startPoint y: 264, endPoint x: 510, endPoint y: 312, distance: 134.2
click at [510, 312] on div "Definición de Política Monetaria Objetivos de la Política Monetaria Herramienta…" at bounding box center [428, 270] width 182 height 178
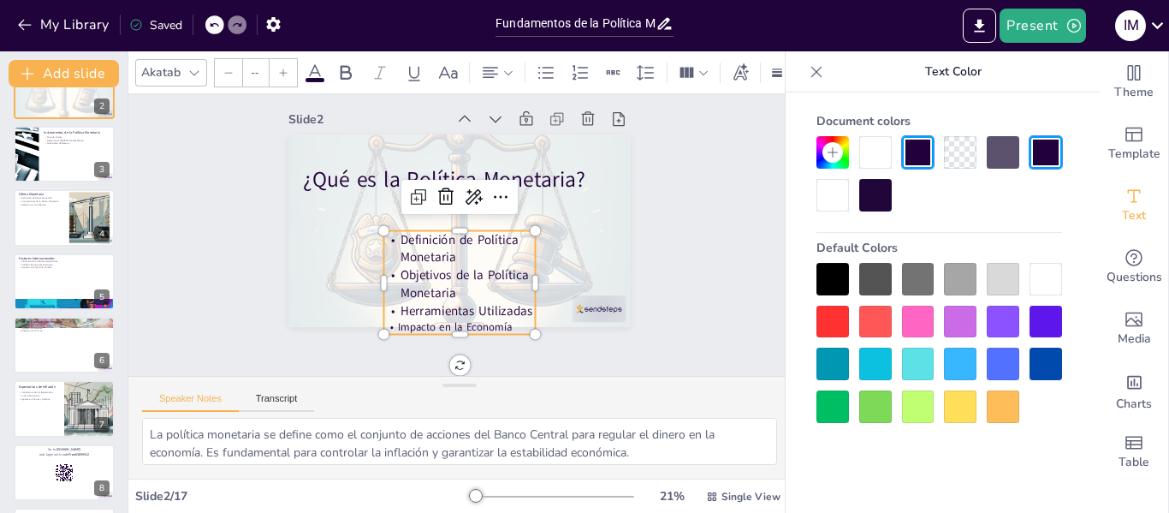
click at [252, 68] on input "--" at bounding box center [255, 72] width 24 height 27
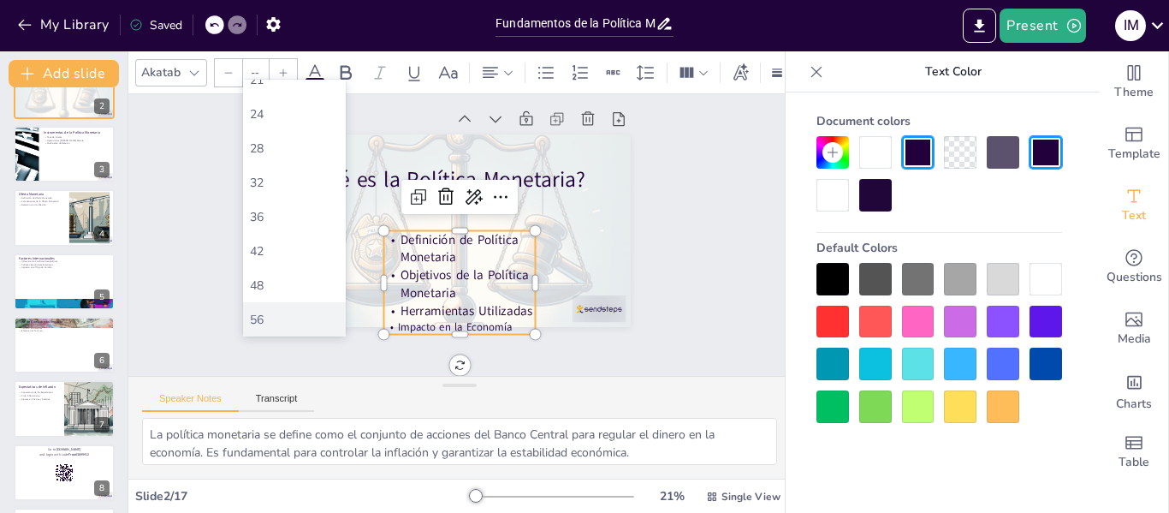
scroll to position [342, 0]
click at [278, 272] on div "64" at bounding box center [294, 268] width 89 height 16
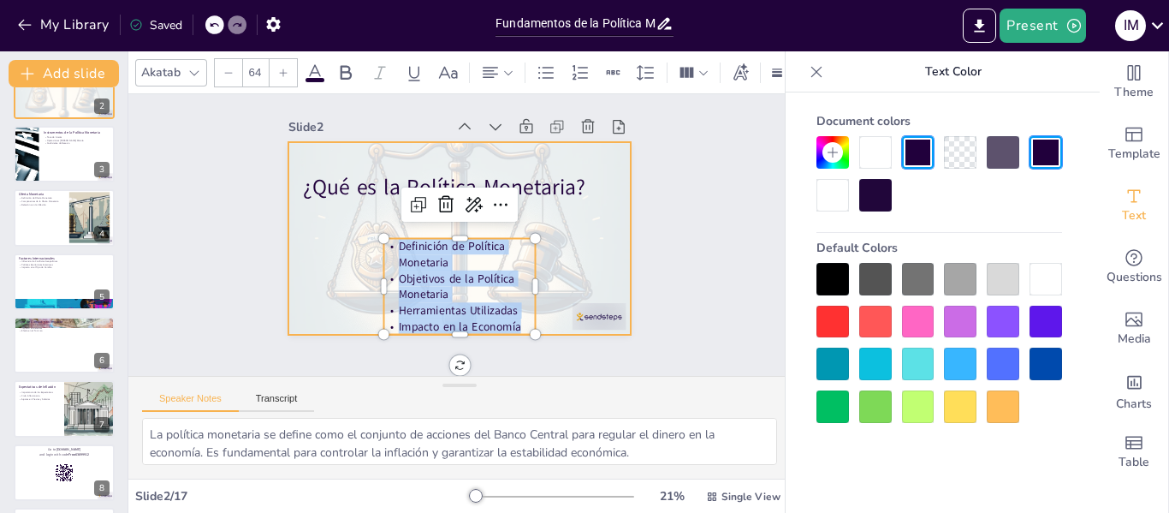
scroll to position [27, 0]
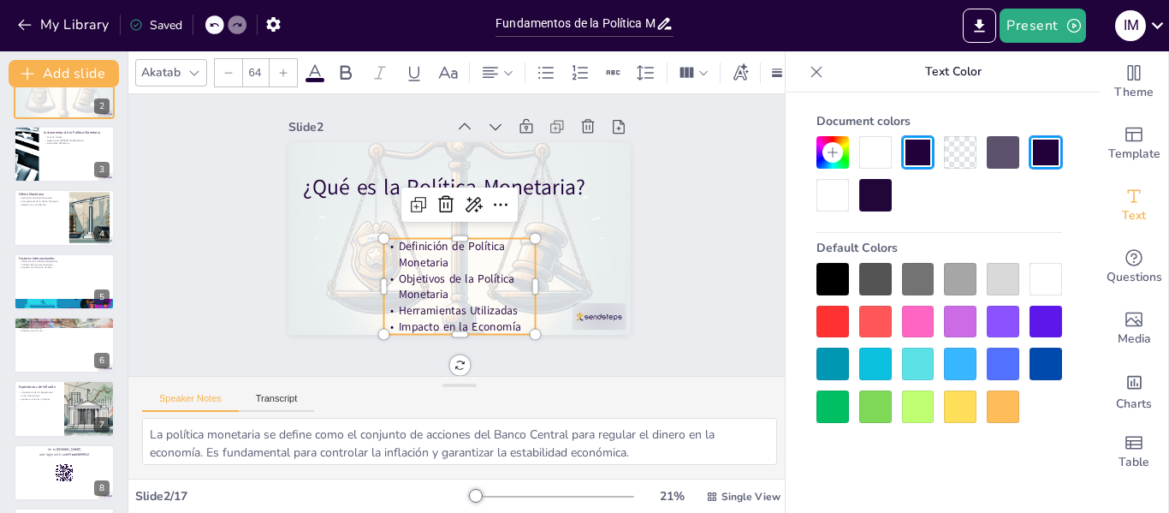
click at [258, 65] on input "64" at bounding box center [255, 72] width 24 height 27
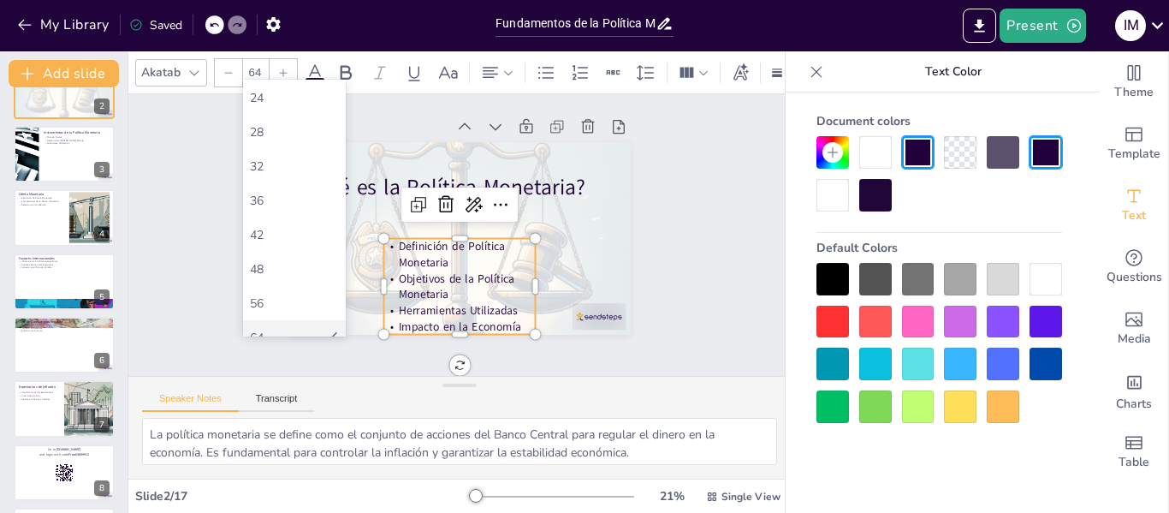
scroll to position [342, 0]
click at [268, 236] on div "56" at bounding box center [294, 234] width 89 height 16
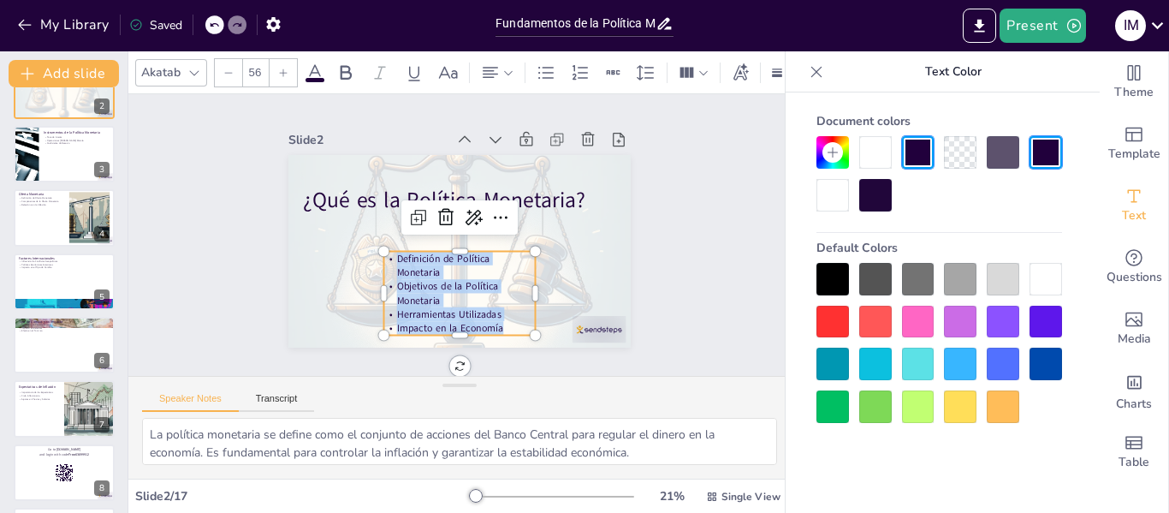
scroll to position [15, 0]
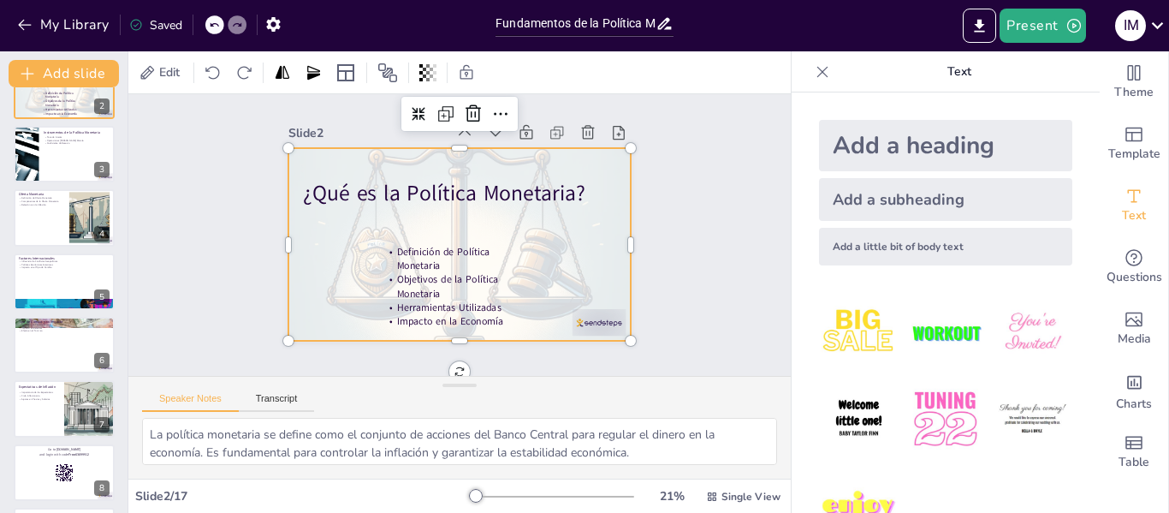
click at [566, 253] on div at bounding box center [459, 245] width 377 height 377
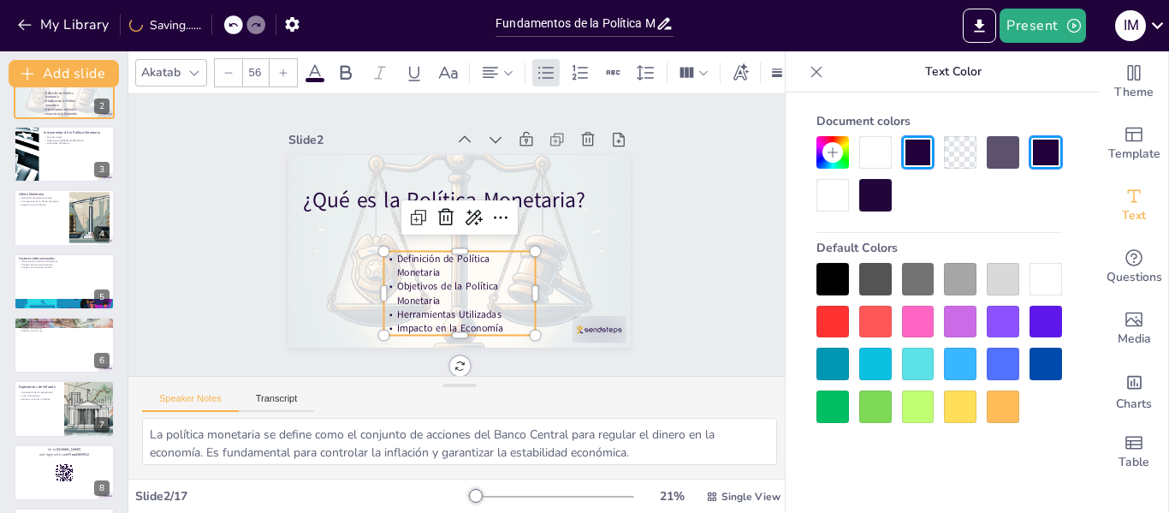
scroll to position [0, 0]
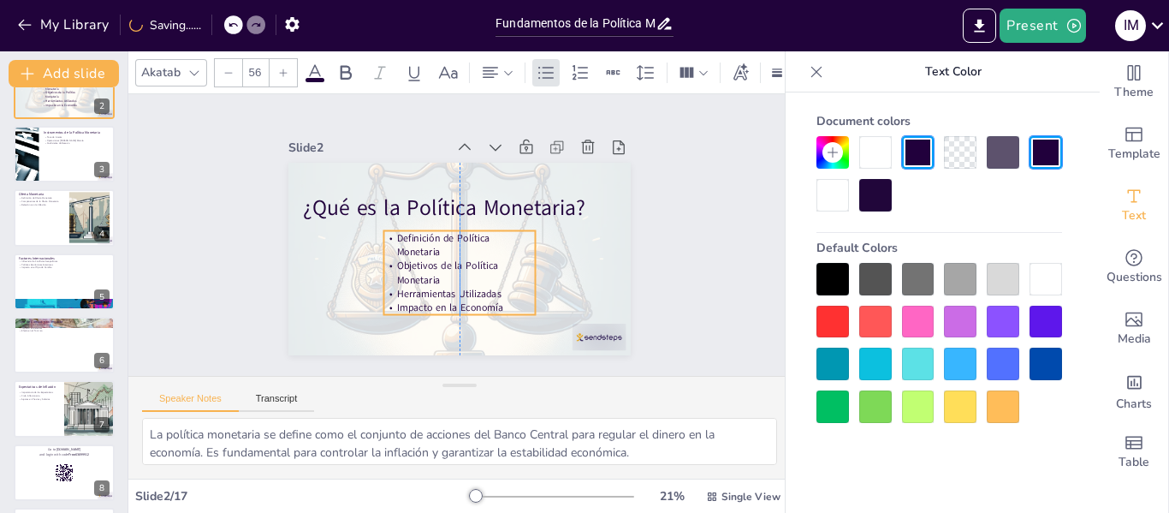
drag, startPoint x: 437, startPoint y: 262, endPoint x: 437, endPoint y: 248, distance: 13.7
click at [437, 248] on p "Definición de Política Monetaria" at bounding box center [458, 245] width 153 height 44
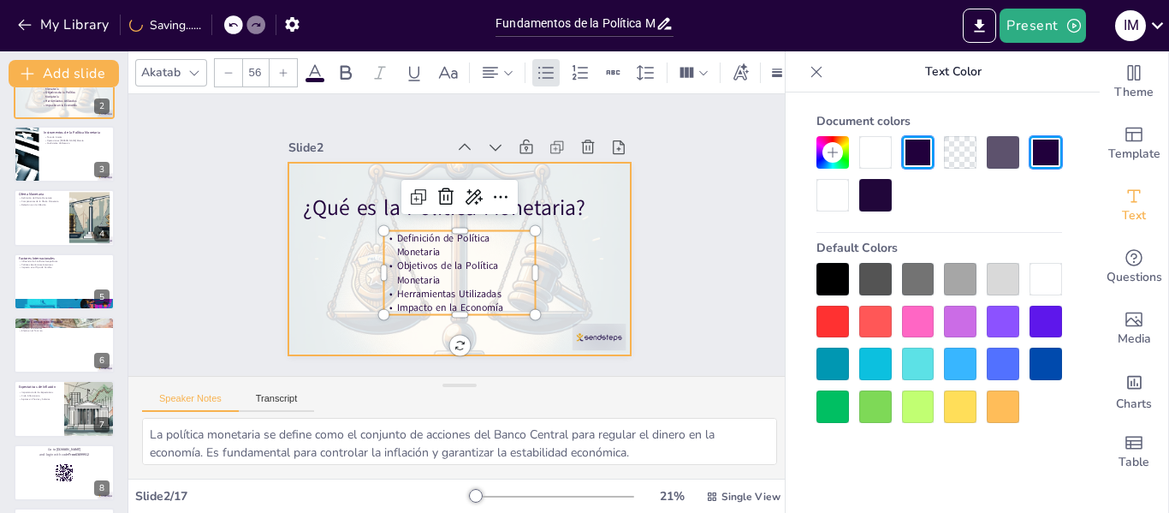
click at [591, 256] on div at bounding box center [457, 259] width 377 height 377
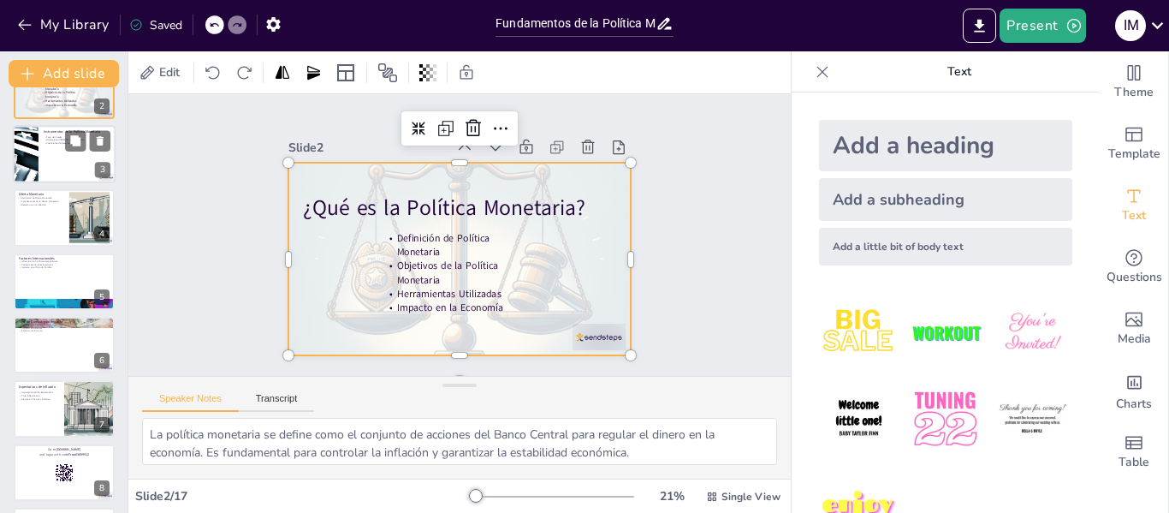
scroll to position [17, 0]
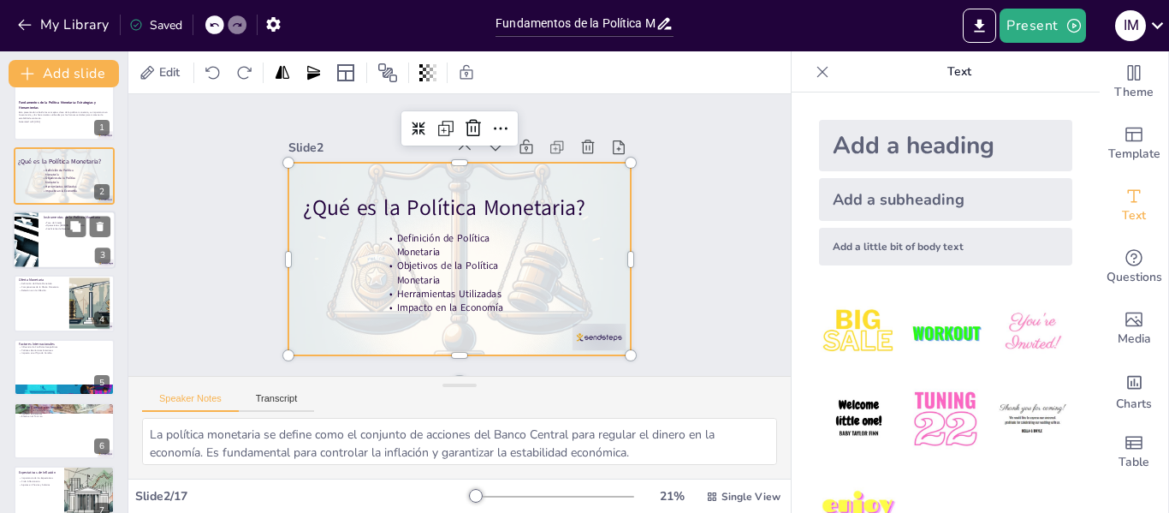
click at [56, 238] on div at bounding box center [64, 240] width 103 height 58
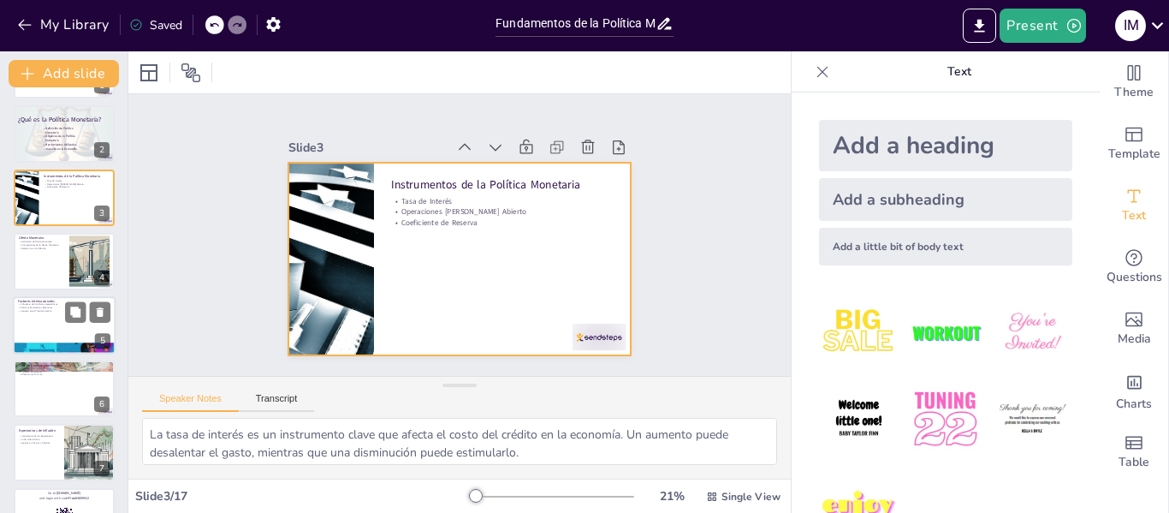
scroll to position [86, 0]
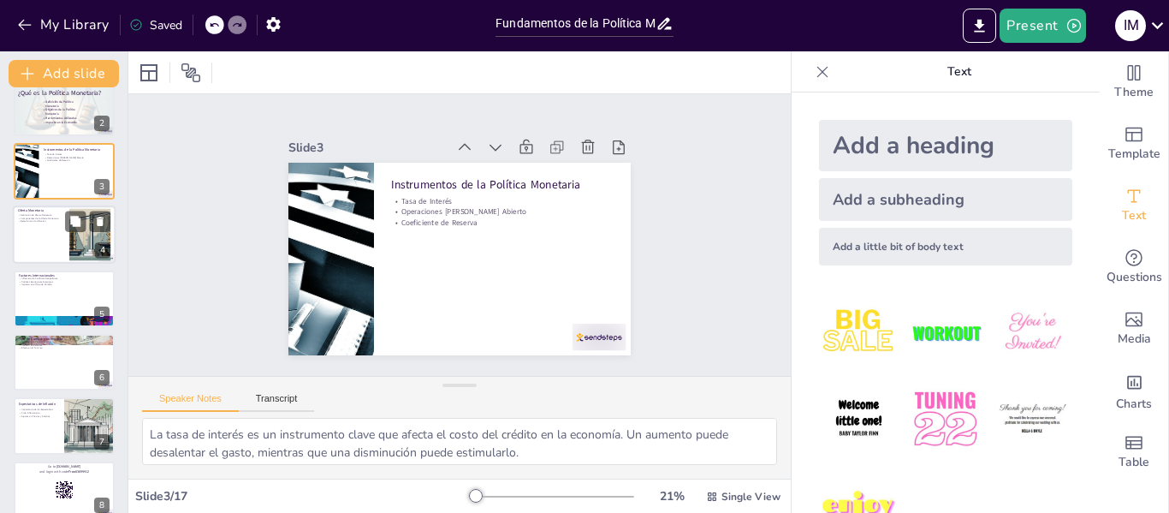
click at [45, 230] on div at bounding box center [64, 234] width 103 height 58
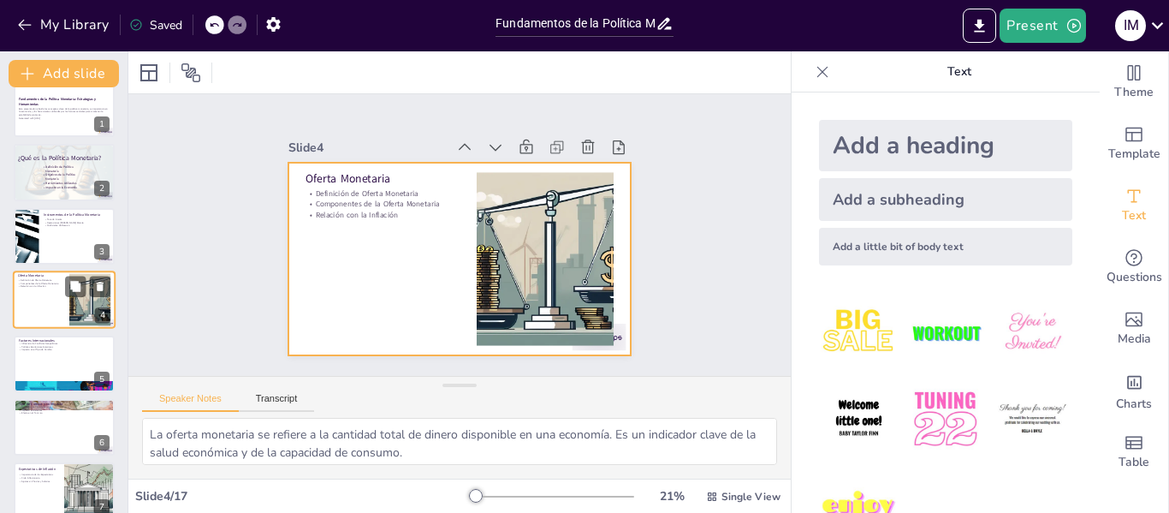
click at [41, 295] on div at bounding box center [64, 300] width 103 height 58
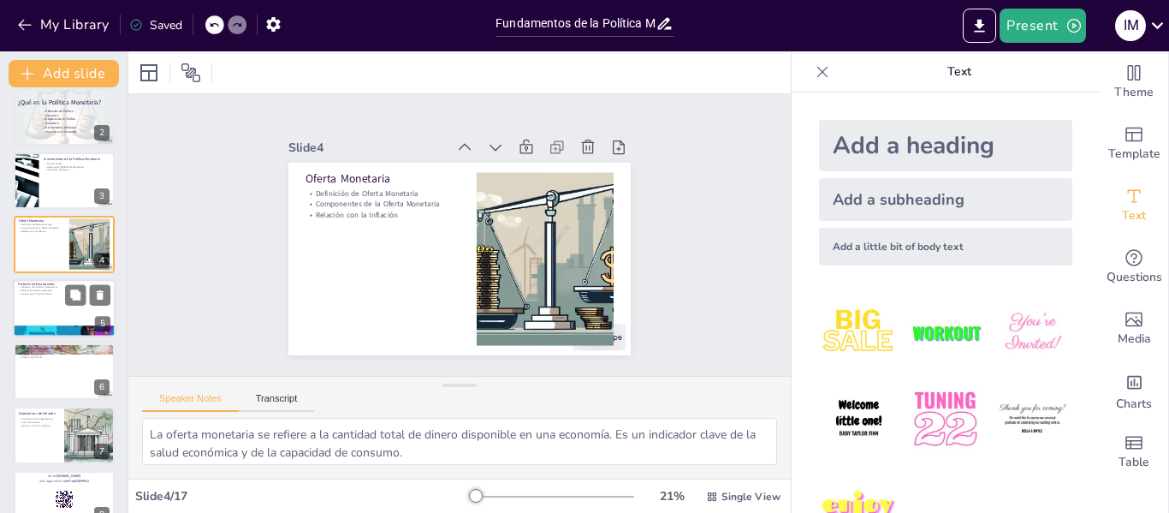
scroll to position [106, 0]
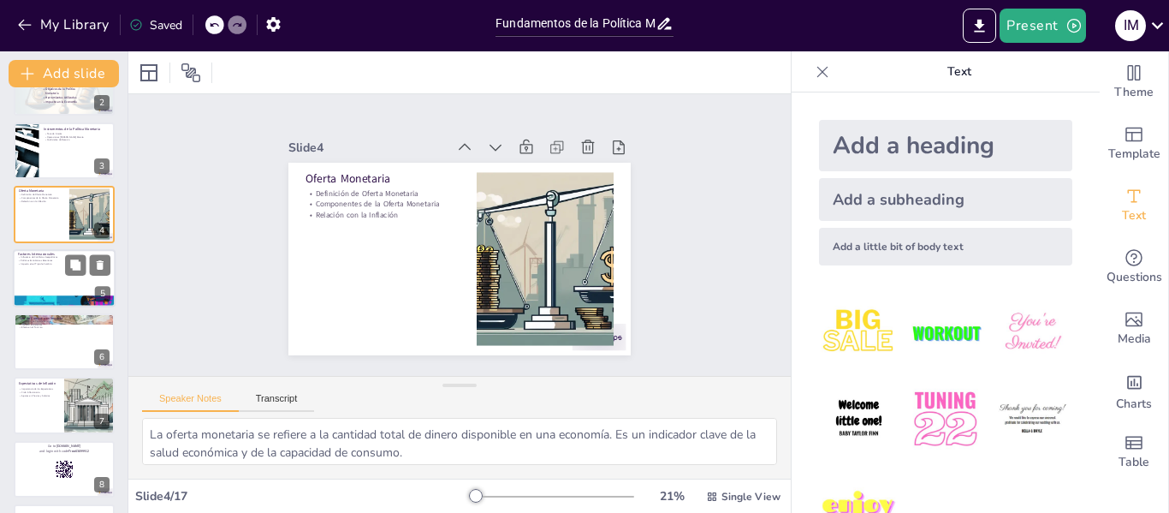
click at [44, 277] on div at bounding box center [64, 278] width 103 height 58
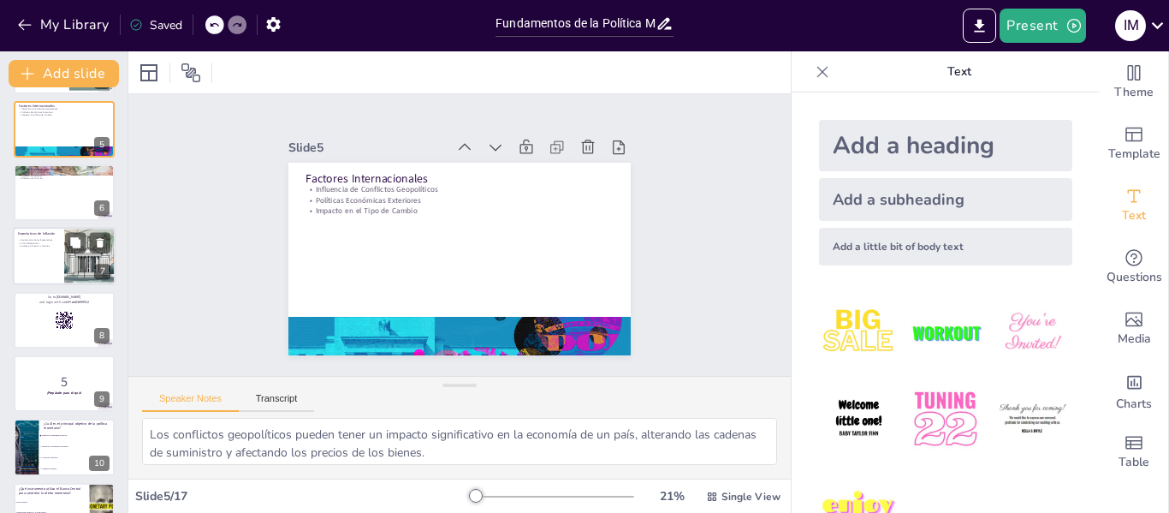
click at [50, 257] on div at bounding box center [64, 257] width 103 height 58
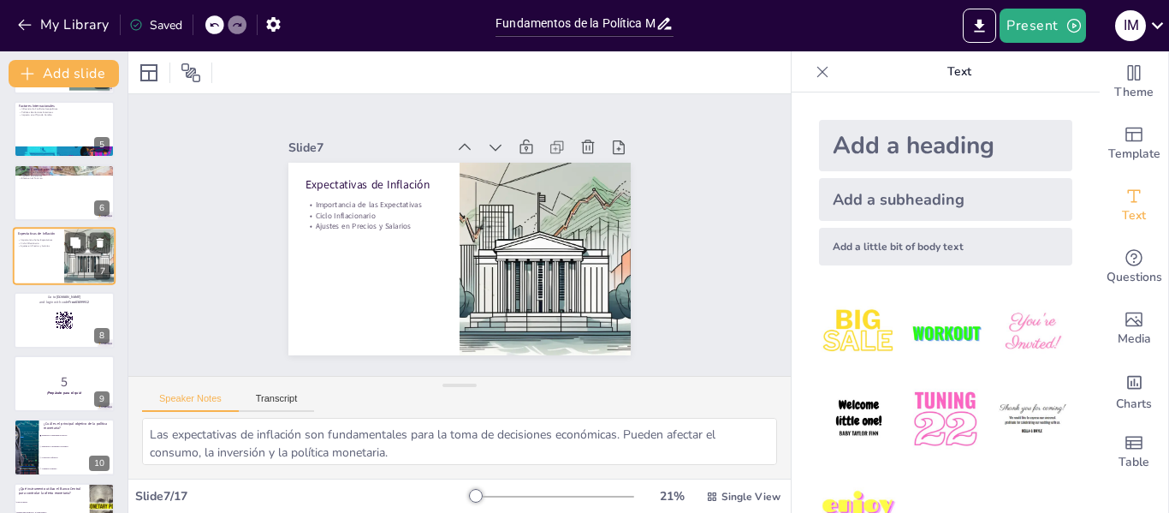
scroll to position [211, 0]
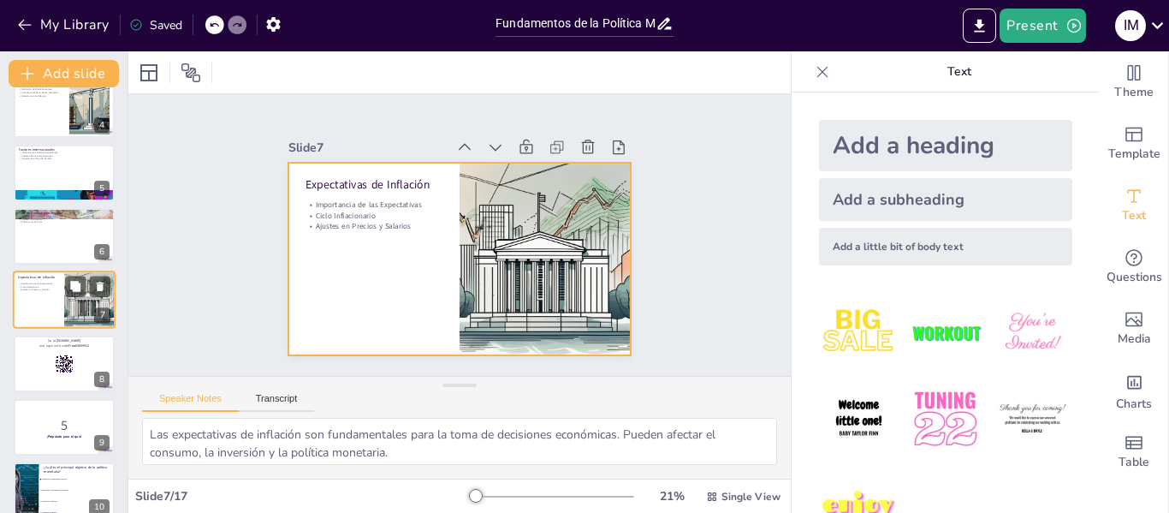
click at [45, 299] on div at bounding box center [64, 300] width 103 height 58
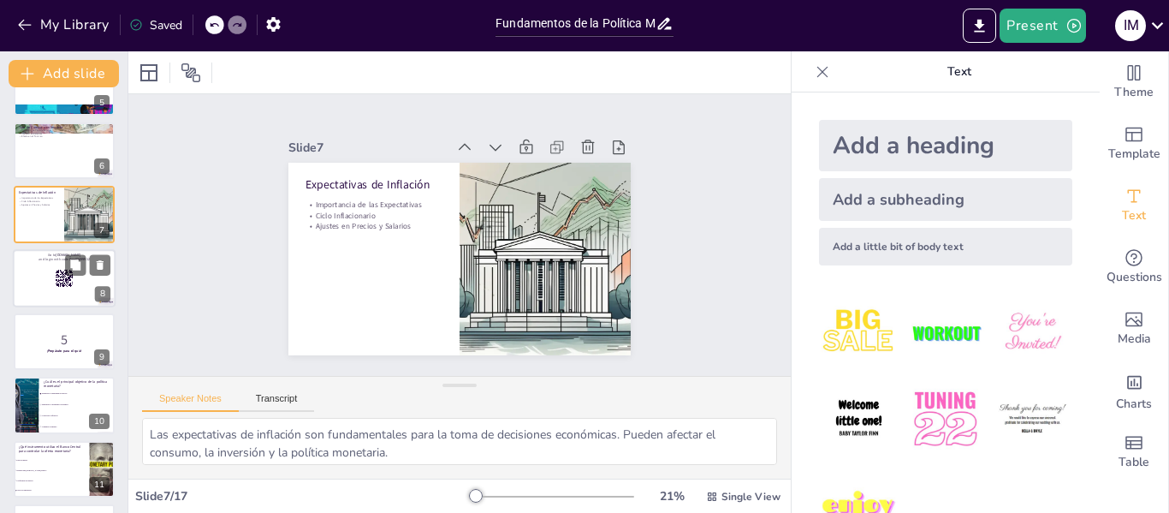
click at [48, 288] on div at bounding box center [64, 278] width 103 height 58
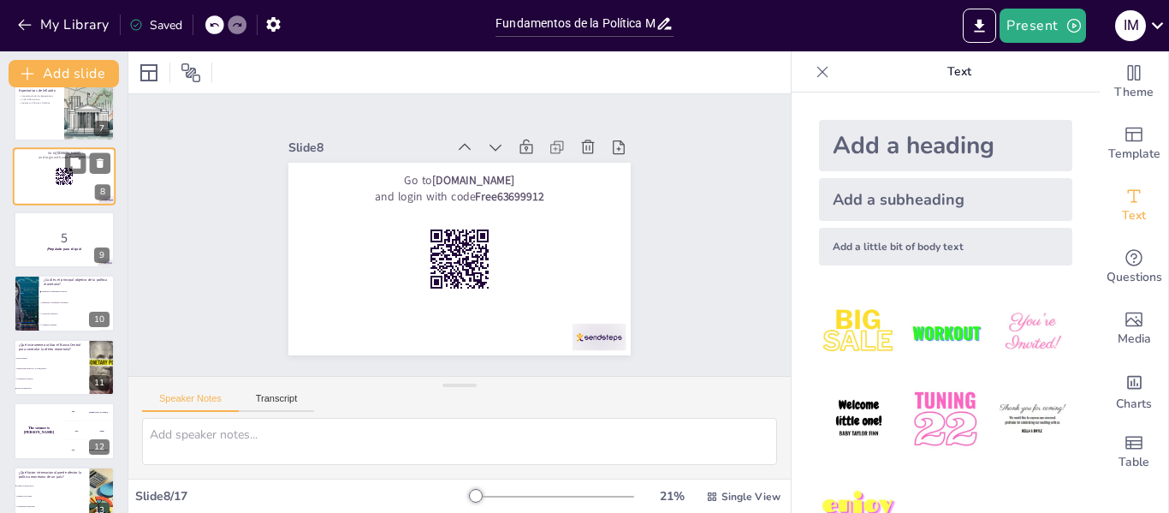
scroll to position [446, 0]
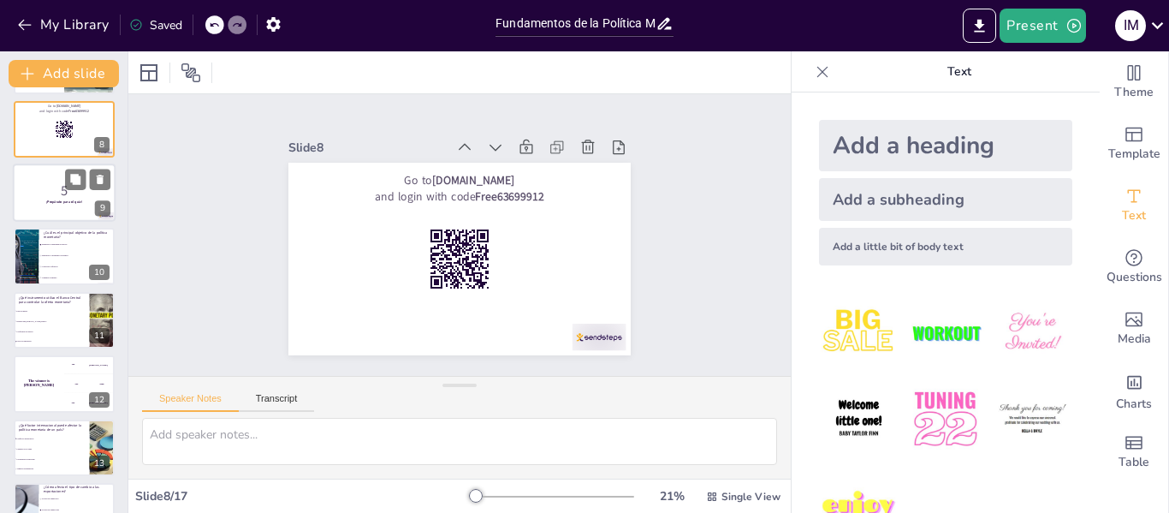
click at [59, 199] on p "5" at bounding box center [64, 190] width 92 height 19
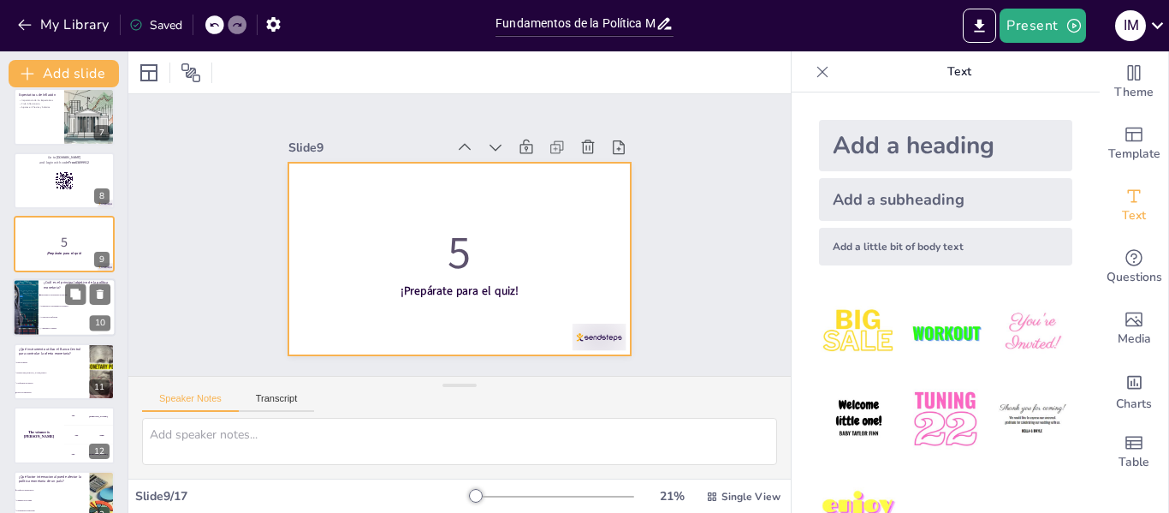
scroll to position [425, 0]
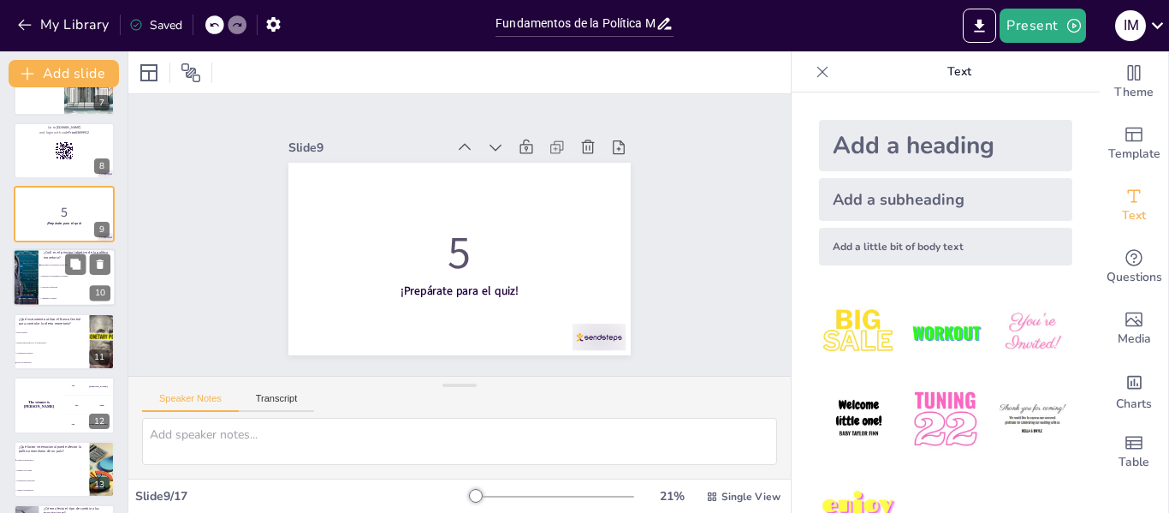
click at [57, 291] on li "Controlar la inflación" at bounding box center [77, 288] width 77 height 11
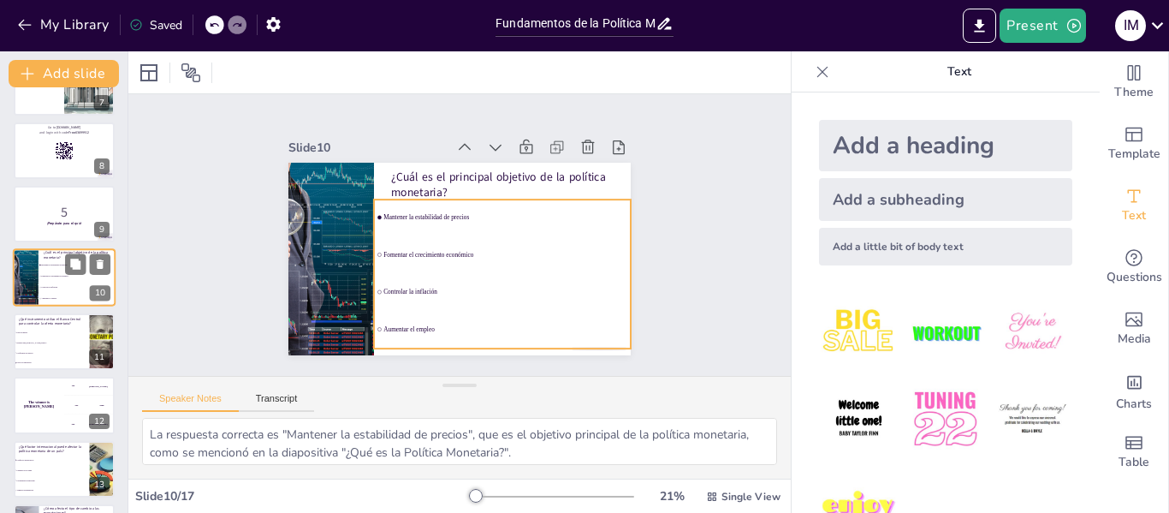
scroll to position [402, 0]
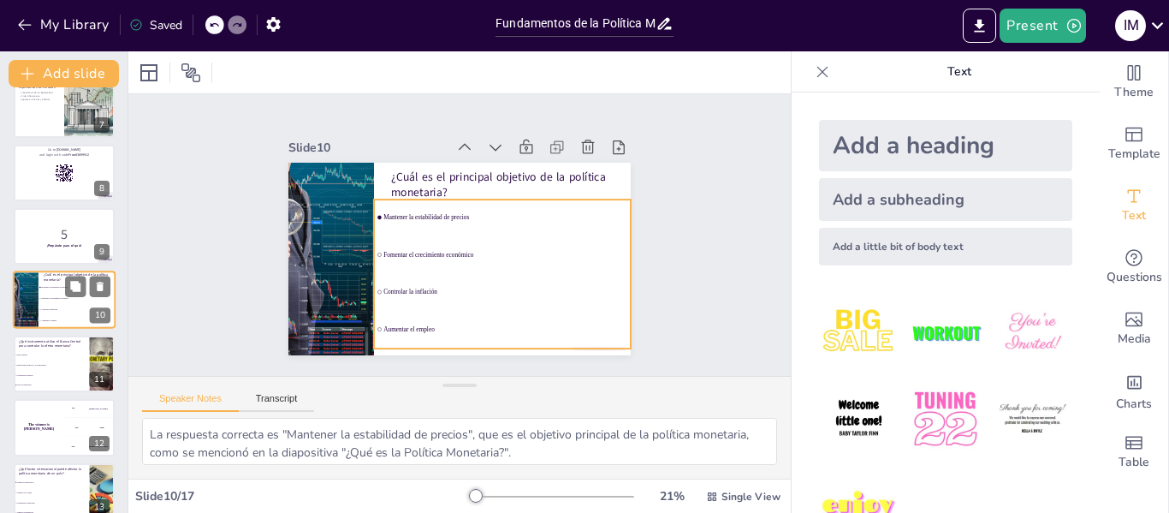
click at [56, 296] on li "Fomentar el crecimiento económico" at bounding box center [77, 299] width 77 height 11
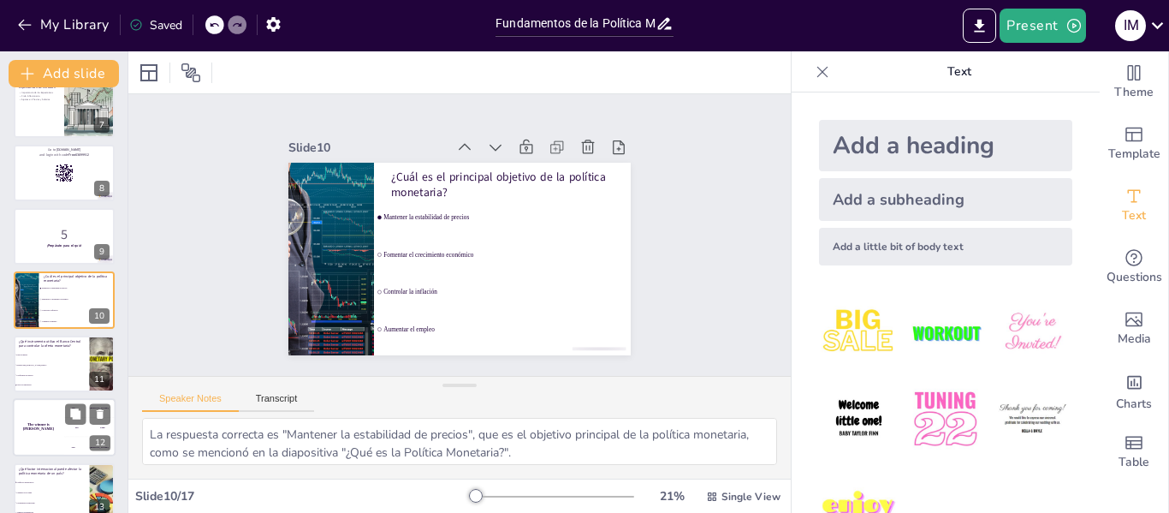
click at [50, 358] on li "Tasa de interés" at bounding box center [52, 353] width 76 height 9
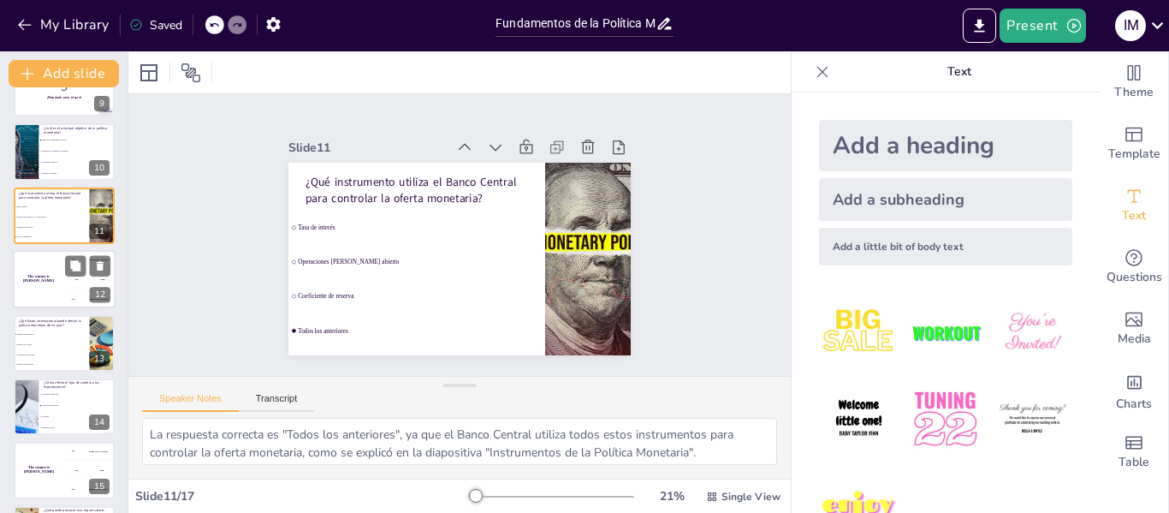
scroll to position [551, 0]
click at [48, 282] on div "The winner is [PERSON_NAME]" at bounding box center [38, 278] width 51 height 58
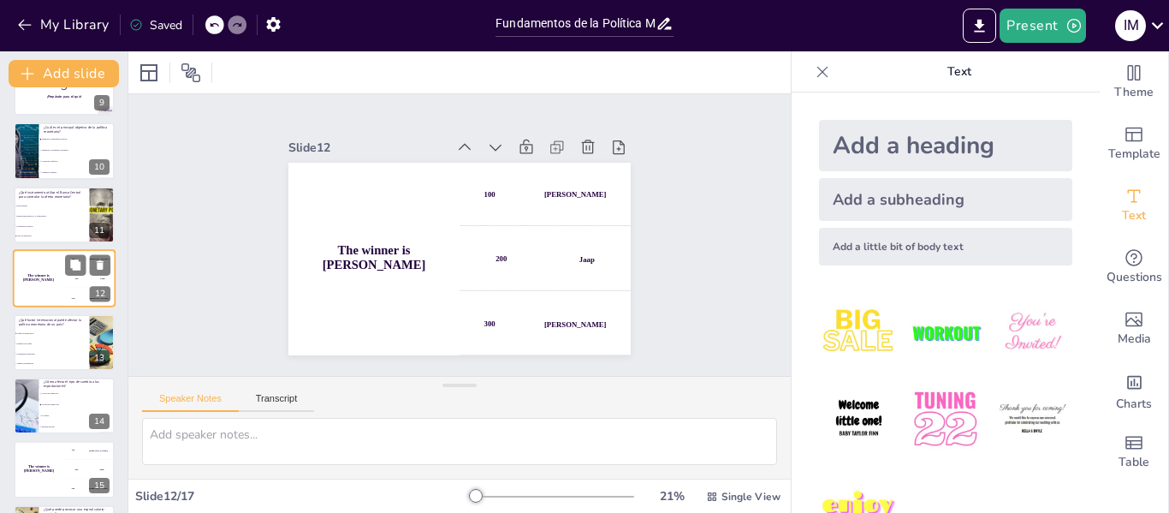
scroll to position [530, 0]
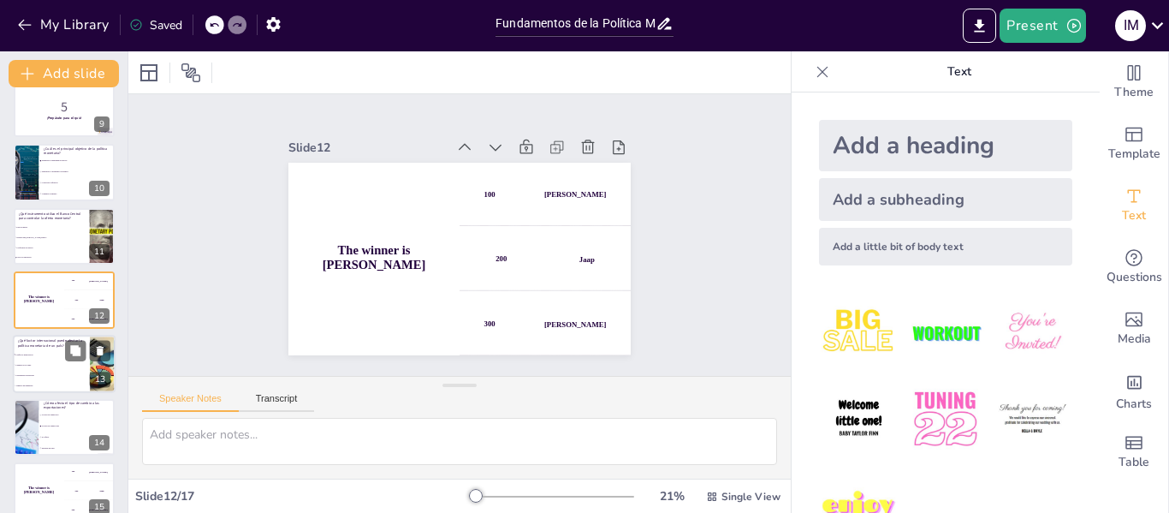
click at [43, 374] on span "Crecimiento poblacional" at bounding box center [52, 375] width 74 height 3
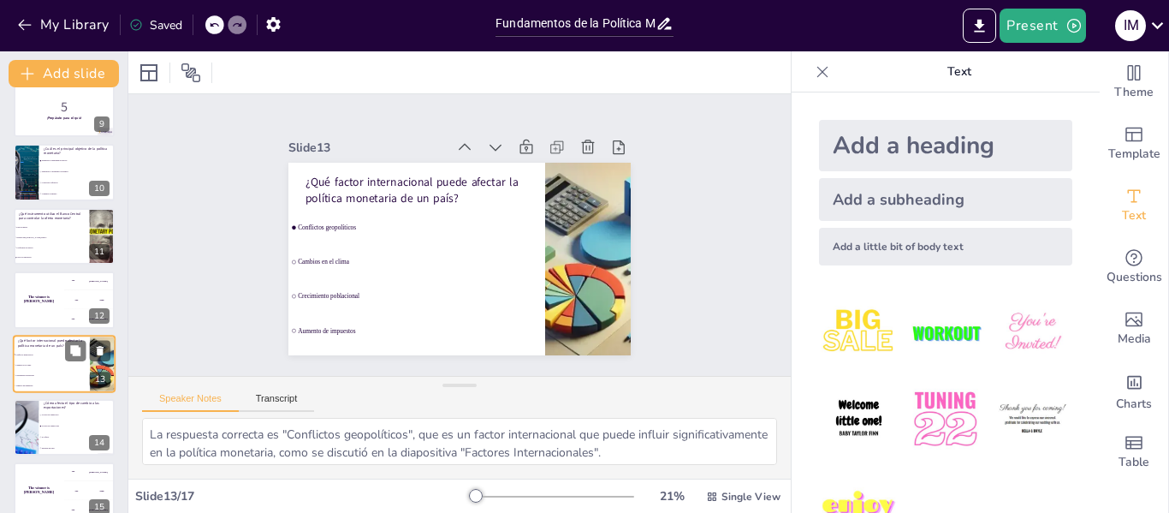
scroll to position [593, 0]
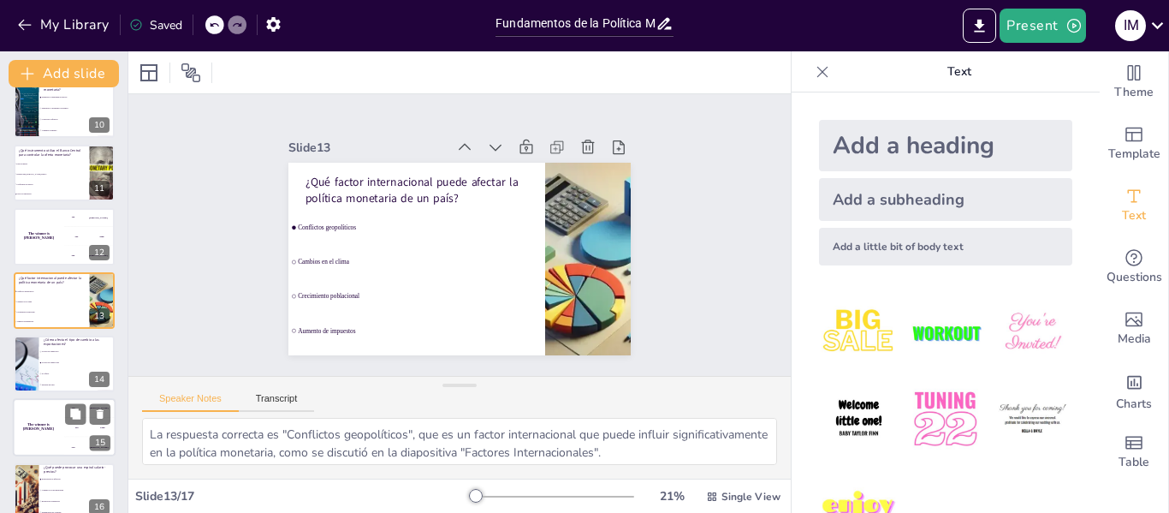
click at [45, 433] on div "The winner is [PERSON_NAME]" at bounding box center [38, 428] width 51 height 58
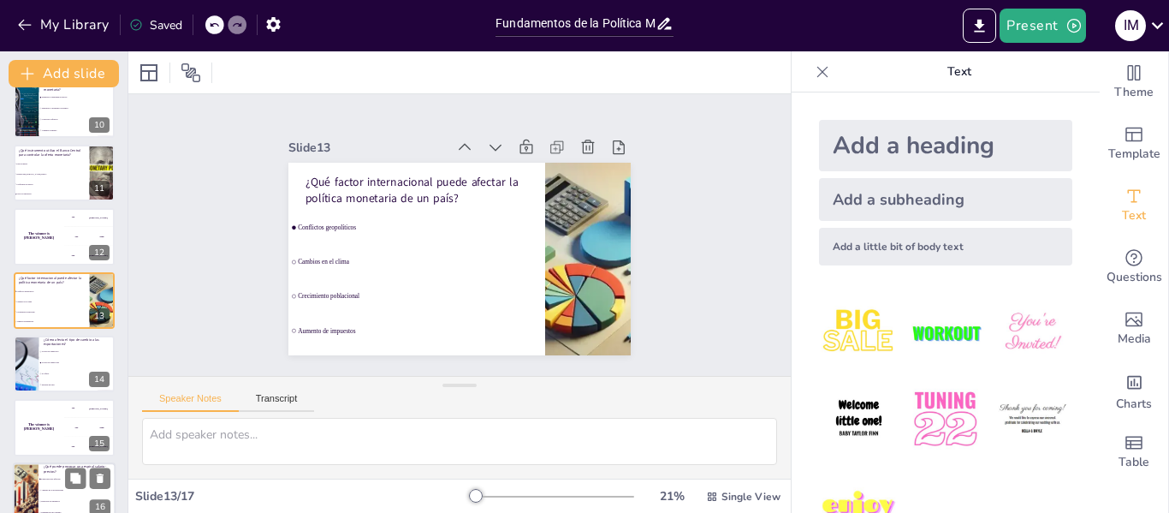
scroll to position [677, 0]
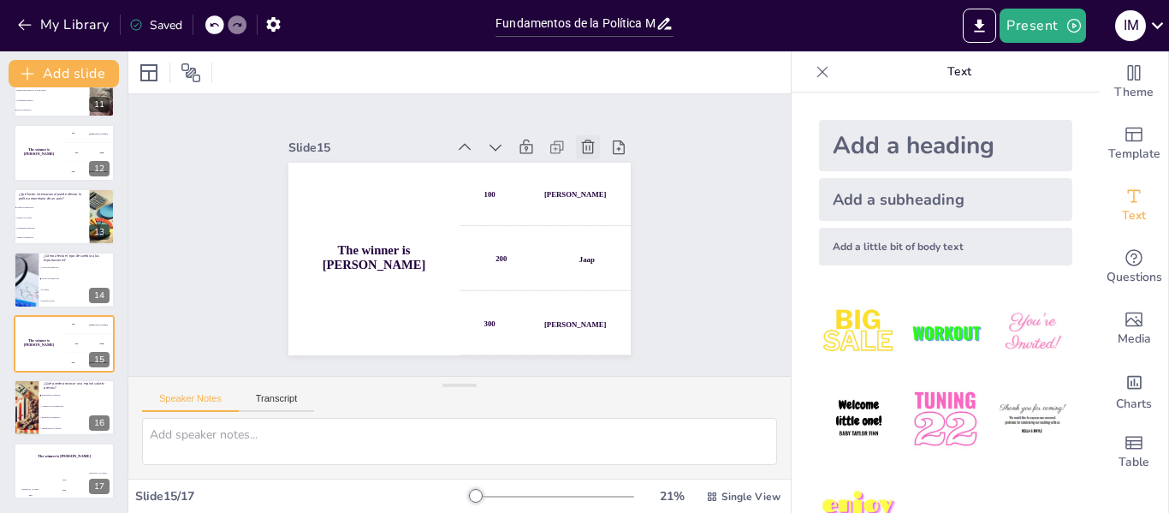
click at [582, 144] on icon at bounding box center [588, 147] width 13 height 14
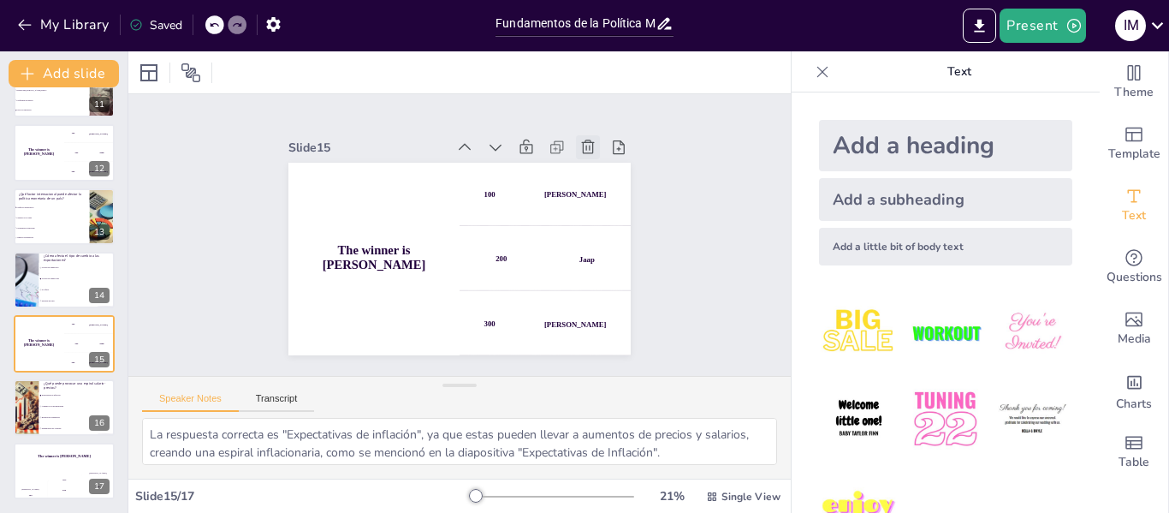
scroll to position [614, 0]
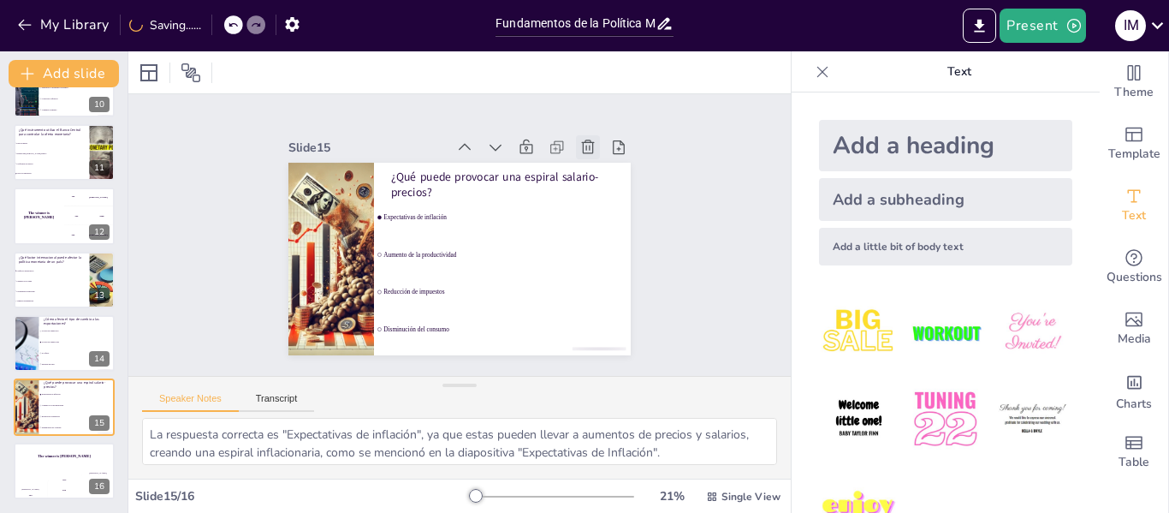
click at [590, 153] on icon at bounding box center [597, 160] width 15 height 15
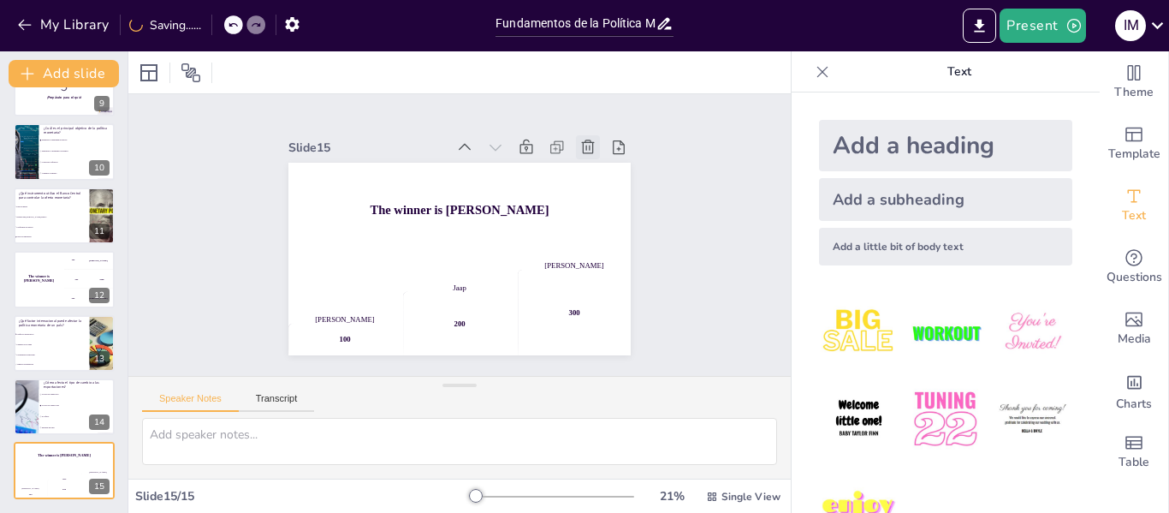
scroll to position [550, 0]
click at [582, 144] on icon at bounding box center [588, 147] width 13 height 14
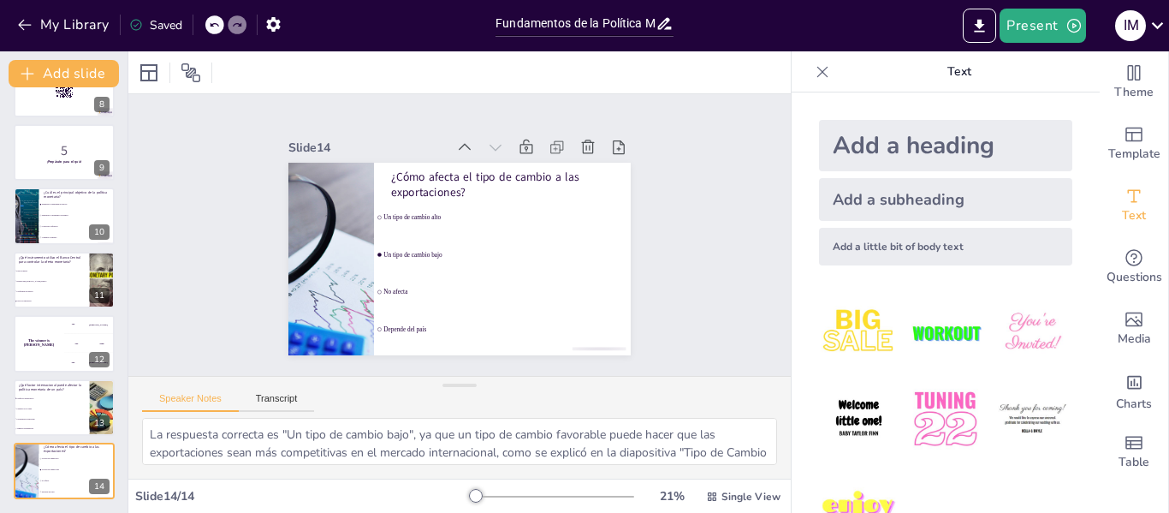
click at [582, 144] on icon at bounding box center [588, 147] width 13 height 14
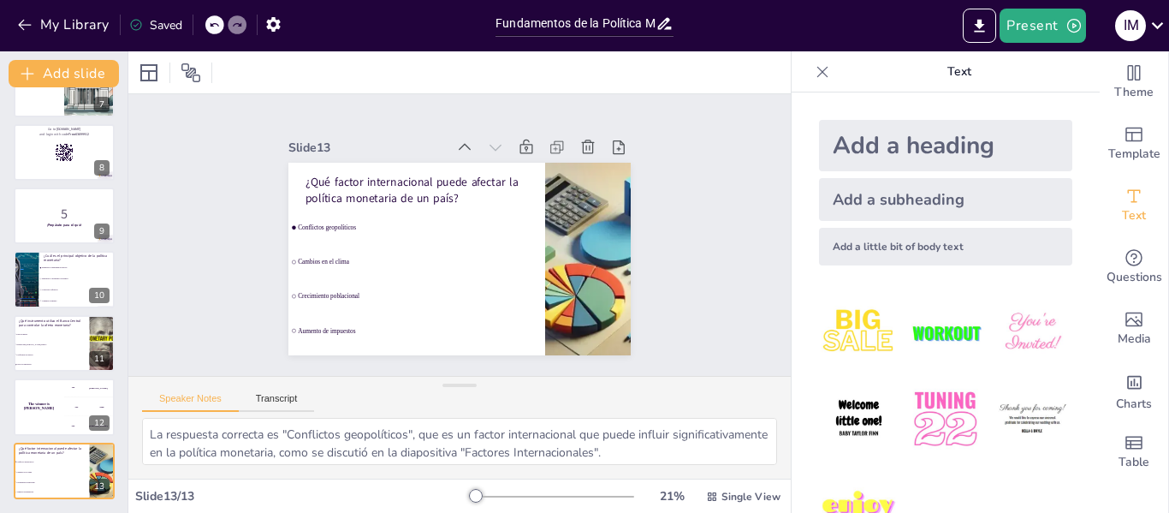
click at [582, 144] on icon at bounding box center [588, 147] width 13 height 14
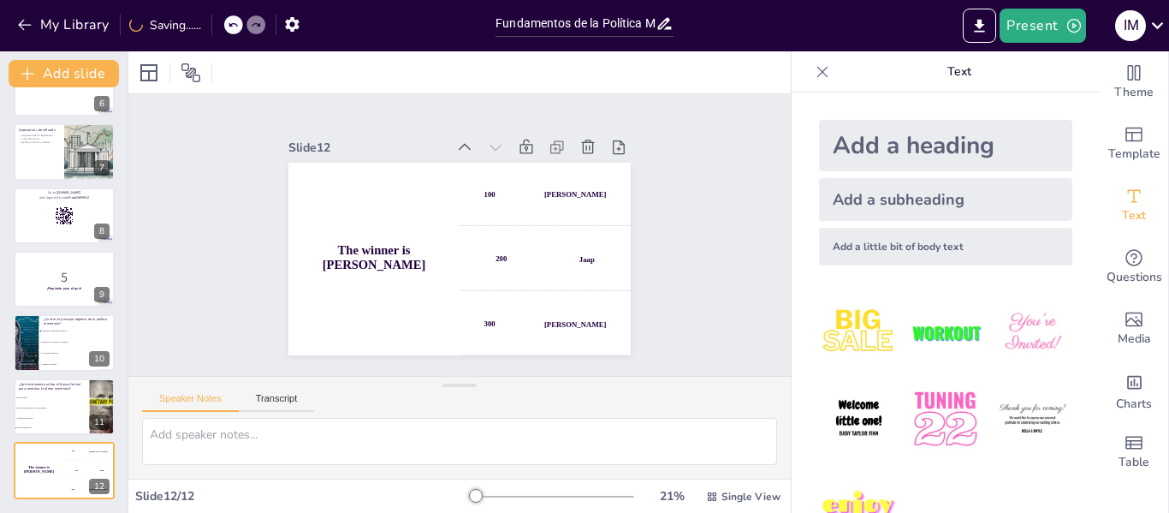
click at [582, 144] on icon at bounding box center [588, 147] width 13 height 14
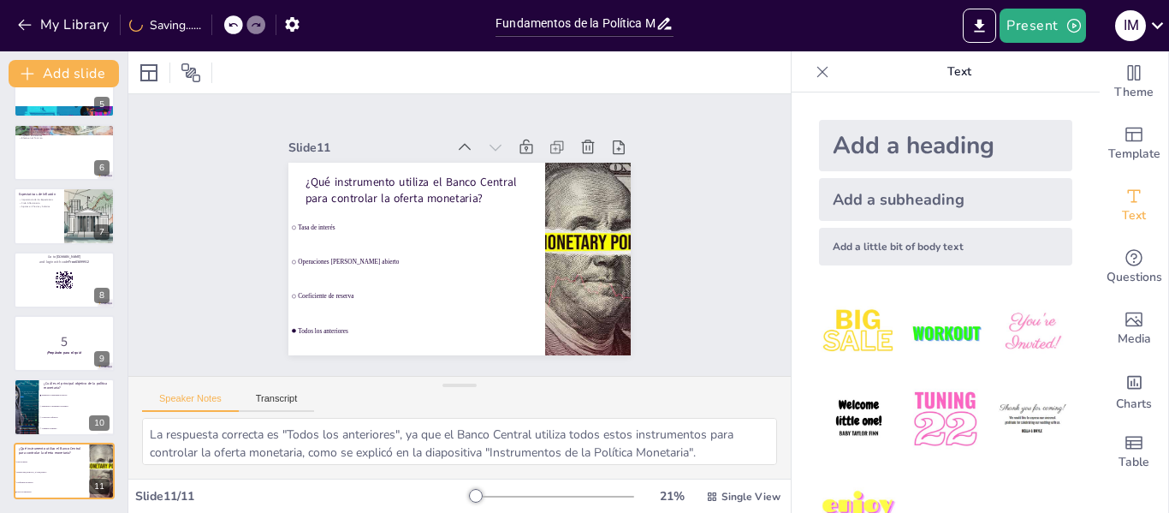
click at [590, 153] on icon at bounding box center [597, 160] width 15 height 15
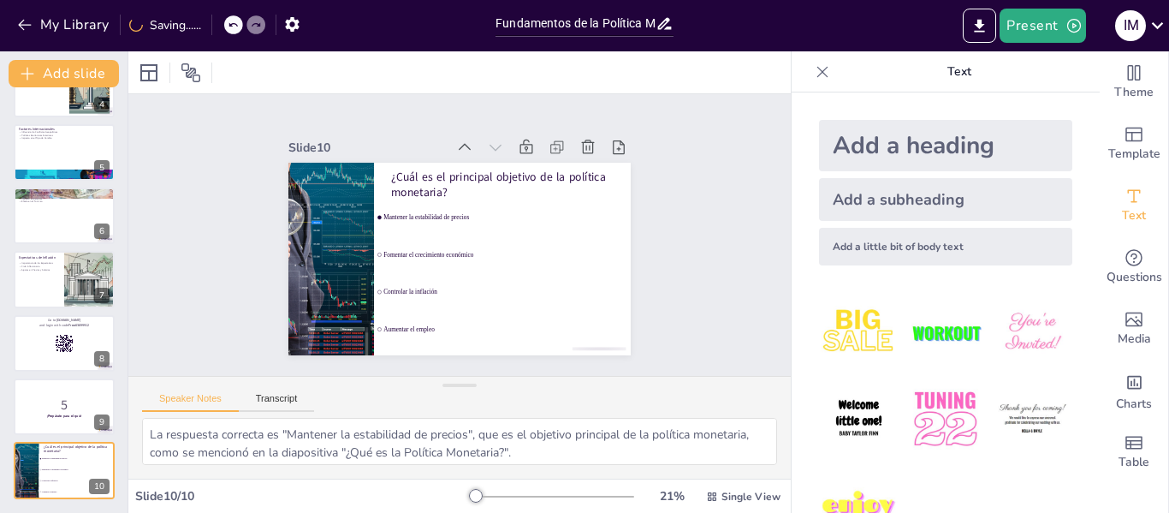
click at [582, 144] on icon at bounding box center [588, 147] width 13 height 14
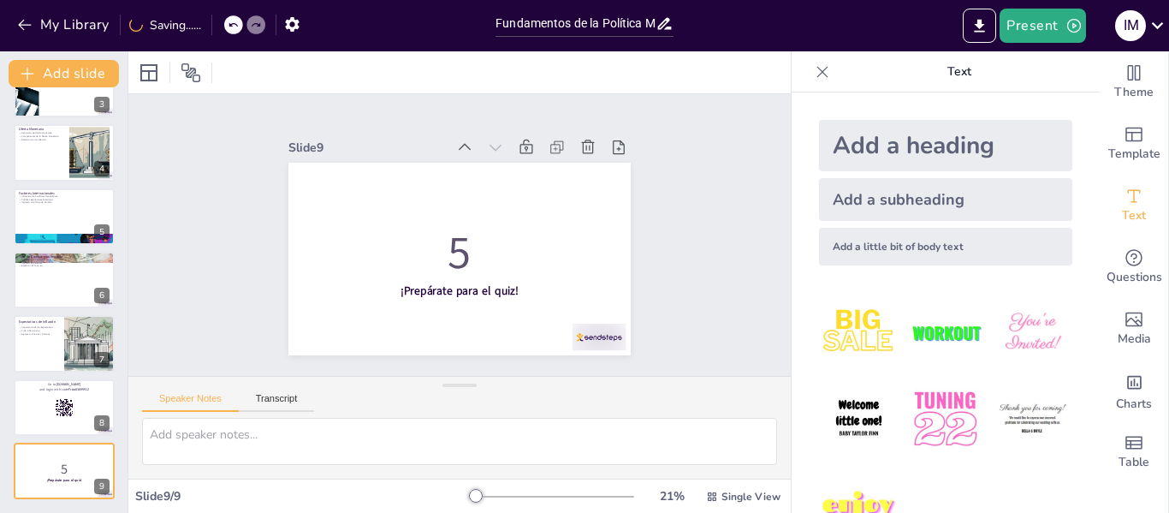
click at [582, 144] on icon at bounding box center [588, 147] width 13 height 14
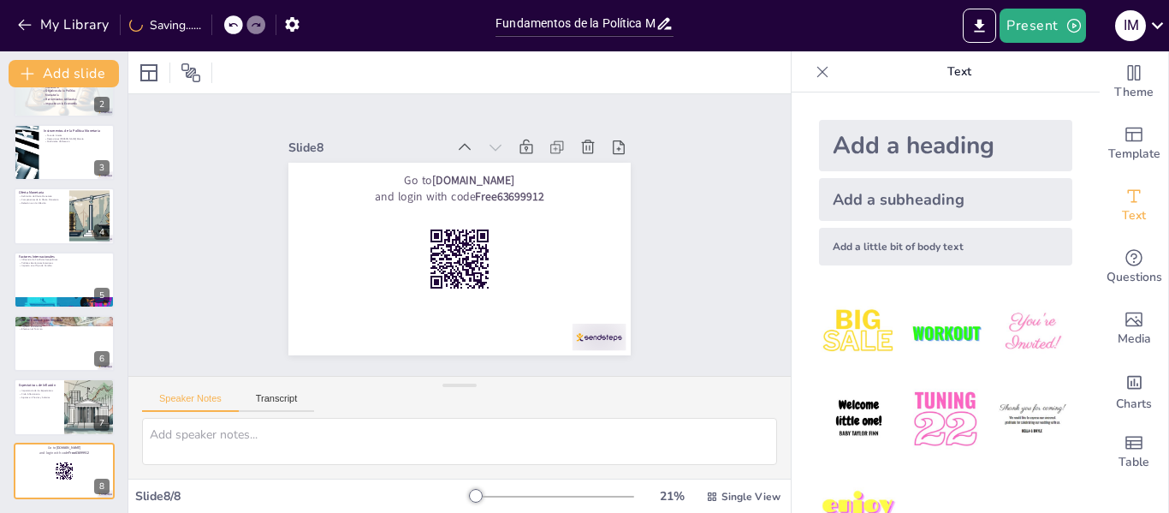
click at [582, 144] on icon at bounding box center [588, 147] width 13 height 14
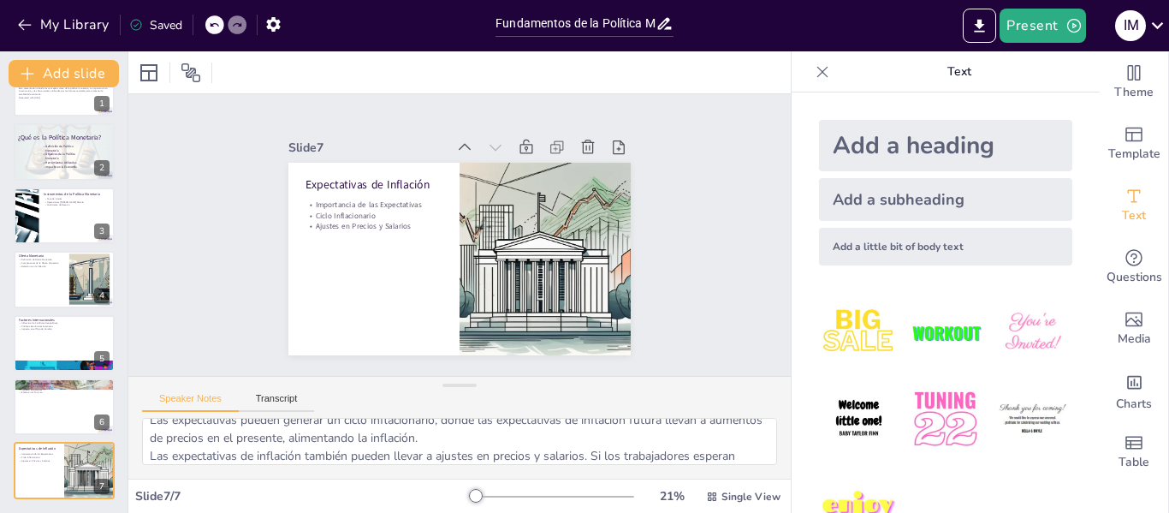
scroll to position [76, 0]
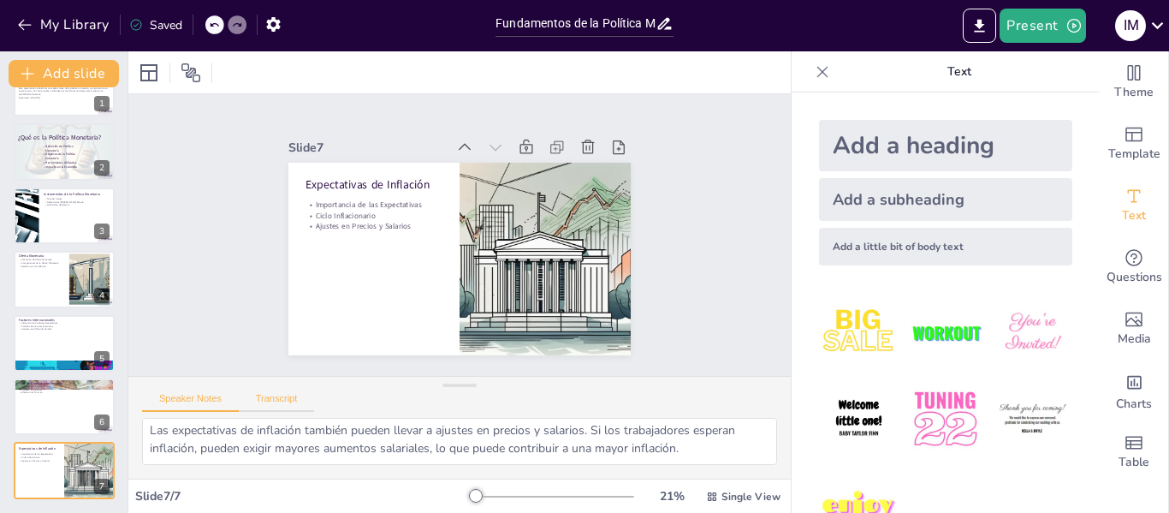
click at [281, 403] on button "Transcript" at bounding box center [277, 402] width 76 height 19
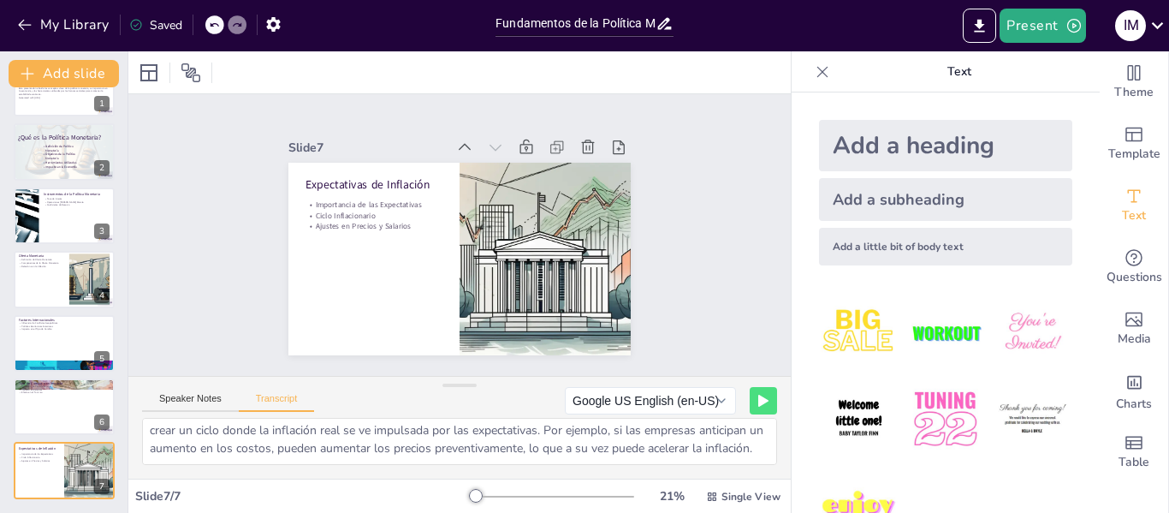
scroll to position [0, 0]
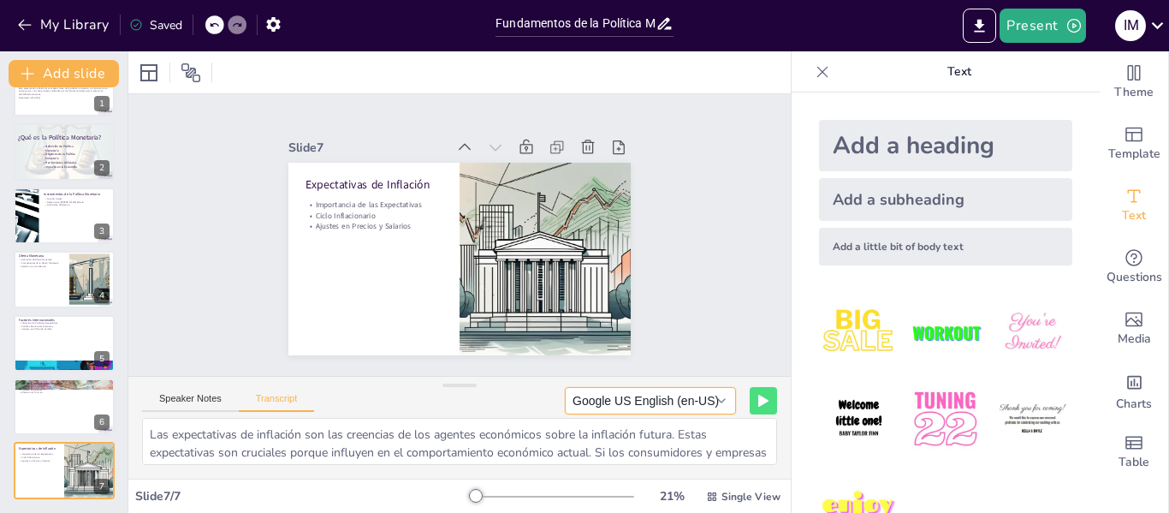
click at [712, 402] on button "Google US English (en-US)" at bounding box center [650, 400] width 171 height 27
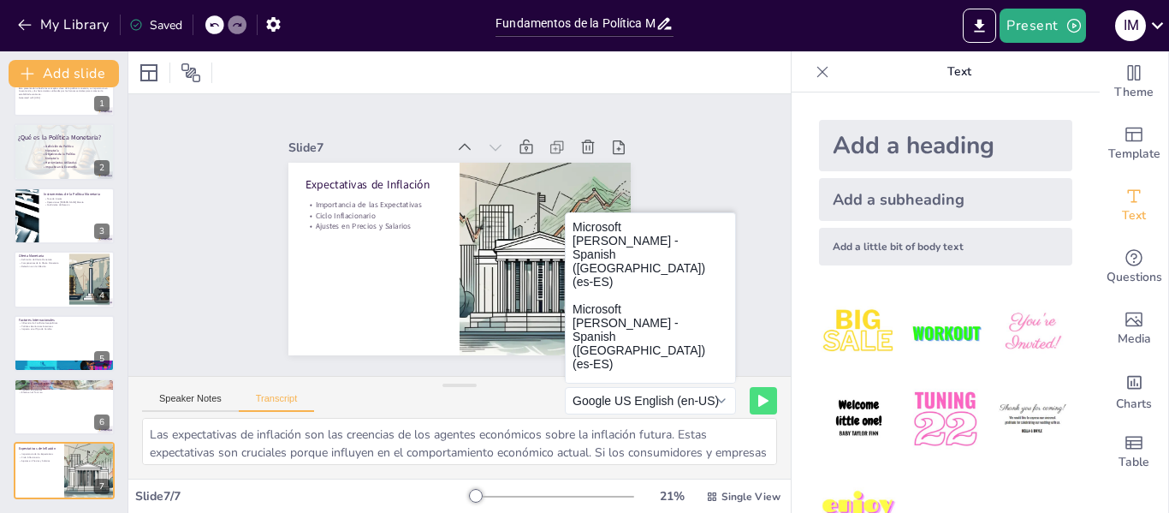
click at [488, 403] on div "Speaker Notes Transcript Google US English (en-US) Microsoft [PERSON_NAME] - Sp…" at bounding box center [459, 397] width 663 height 41
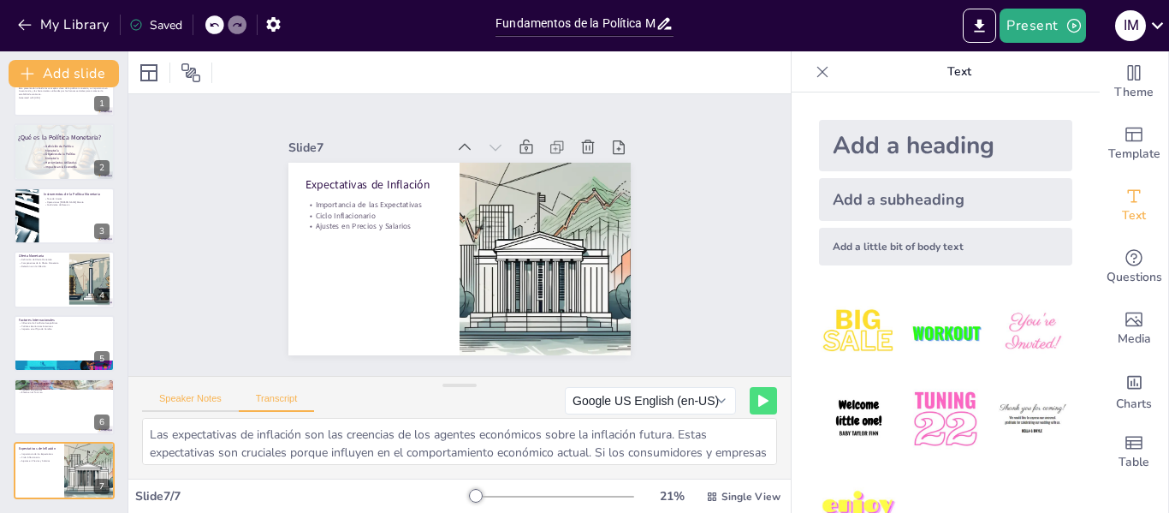
click at [188, 405] on button "Speaker Notes" at bounding box center [190, 402] width 97 height 19
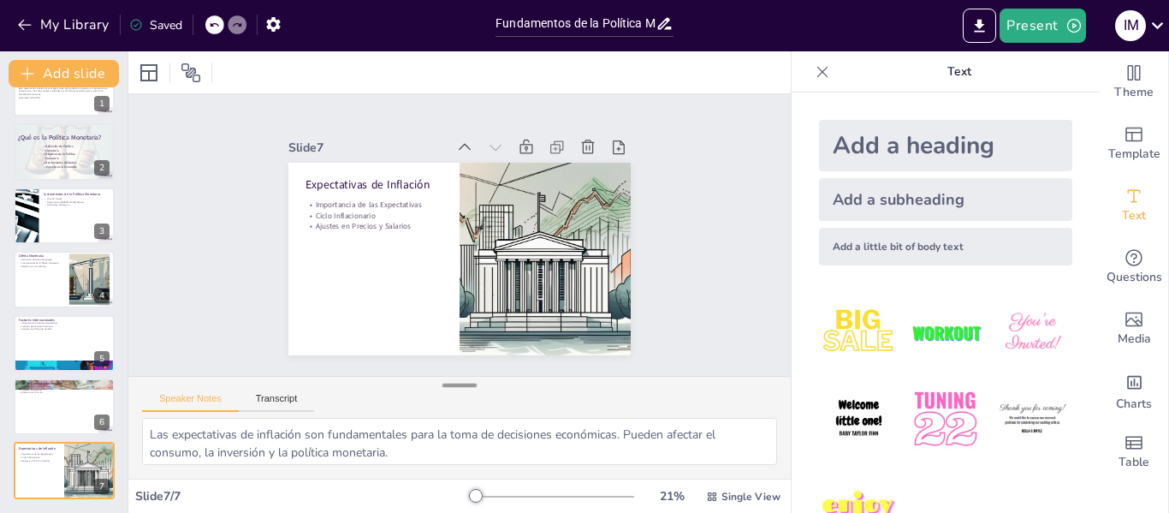
click at [452, 393] on div at bounding box center [460, 385] width 34 height 17
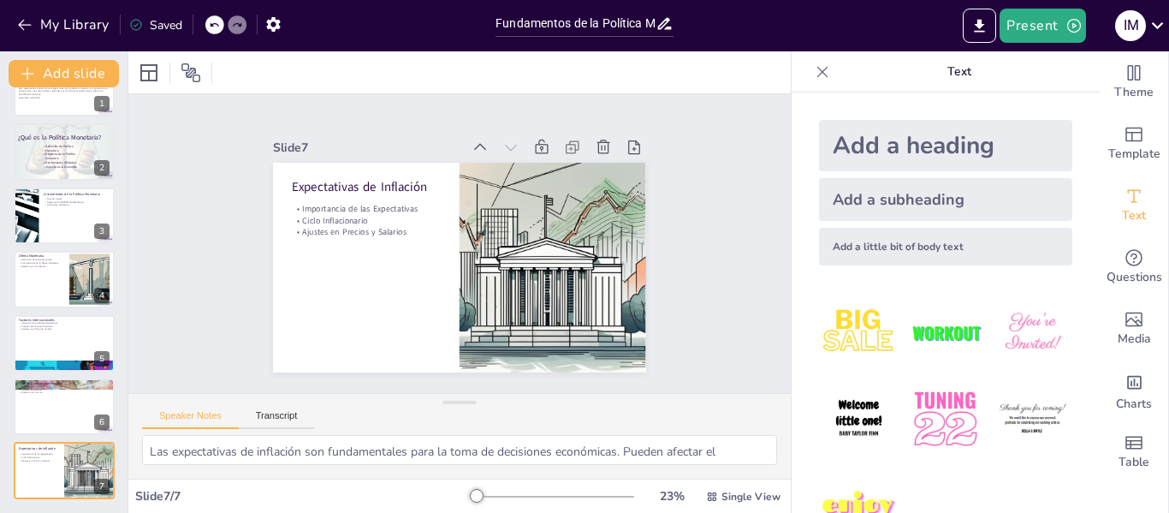
drag, startPoint x: 452, startPoint y: 383, endPoint x: 461, endPoint y: 425, distance: 43.0
click at [461, 428] on div "Speaker Notes Transcript Las expectativas de inflación son fundamentales para l…" at bounding box center [459, 436] width 663 height 86
click at [472, 140] on icon at bounding box center [480, 147] width 17 height 17
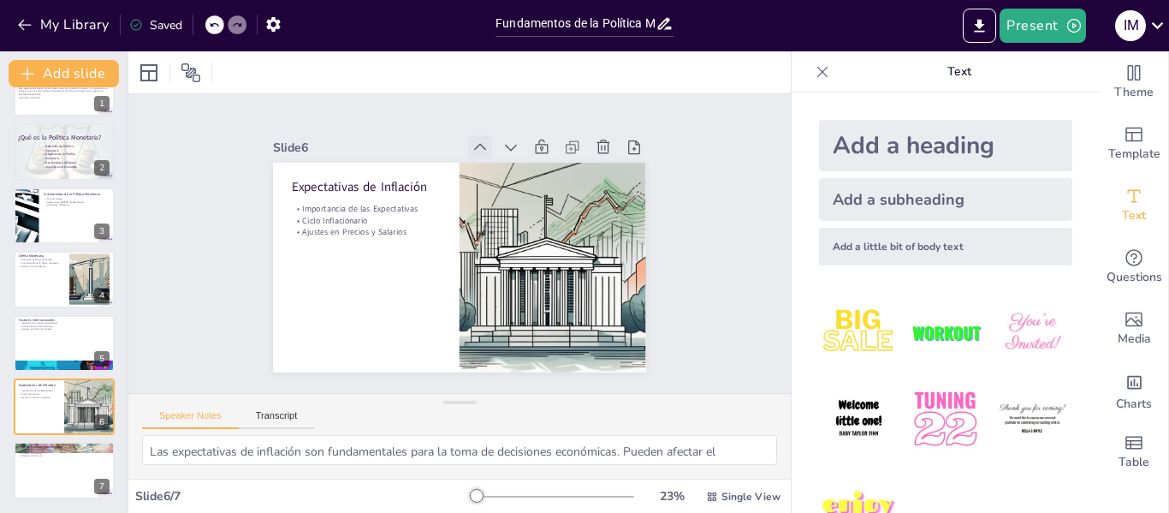
click at [472, 140] on icon at bounding box center [480, 147] width 17 height 17
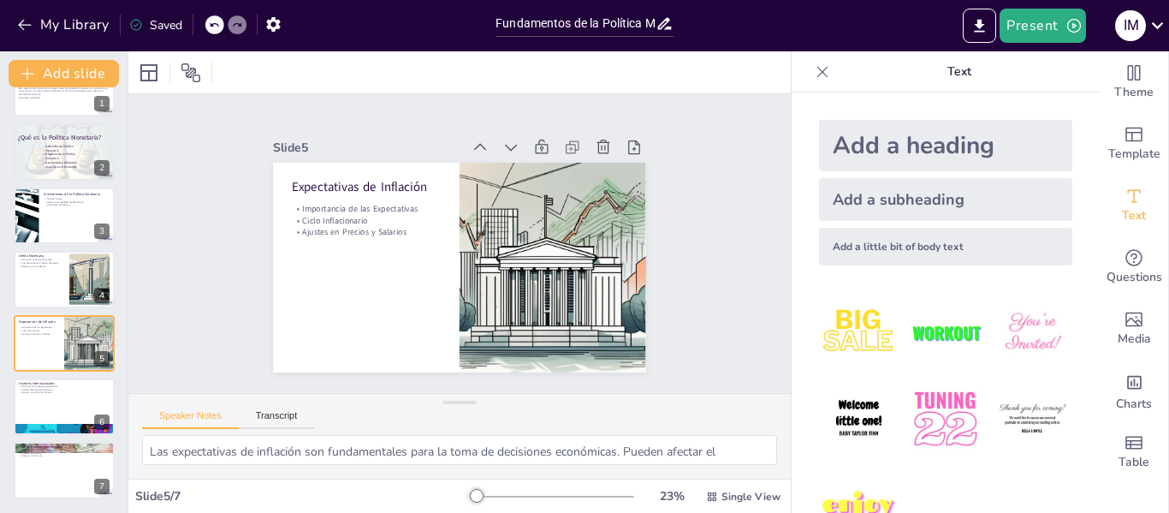
click at [472, 140] on icon at bounding box center [480, 147] width 17 height 17
click at [527, 174] on icon at bounding box center [539, 186] width 24 height 24
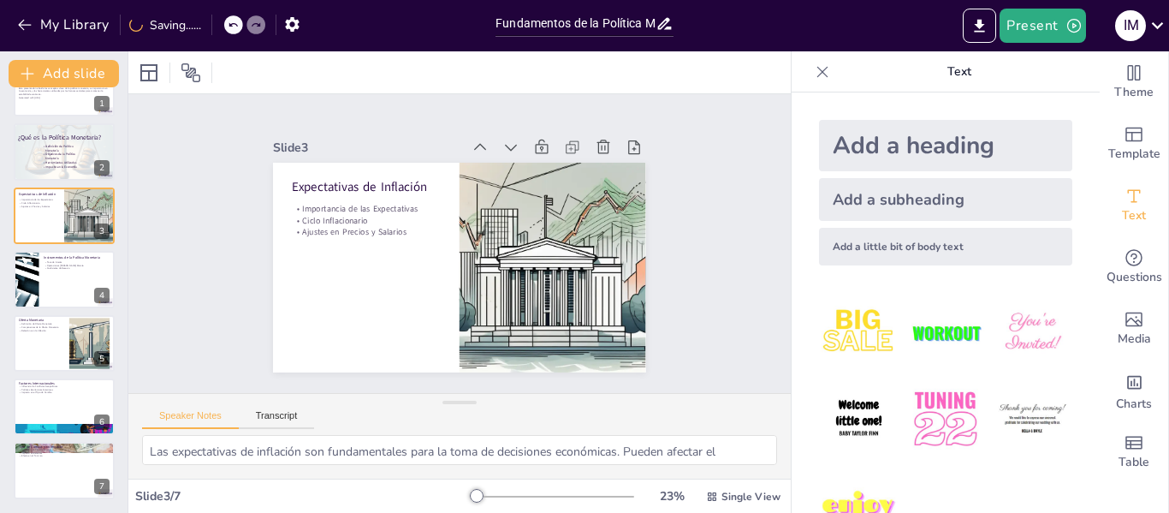
click at [472, 140] on icon at bounding box center [480, 147] width 17 height 17
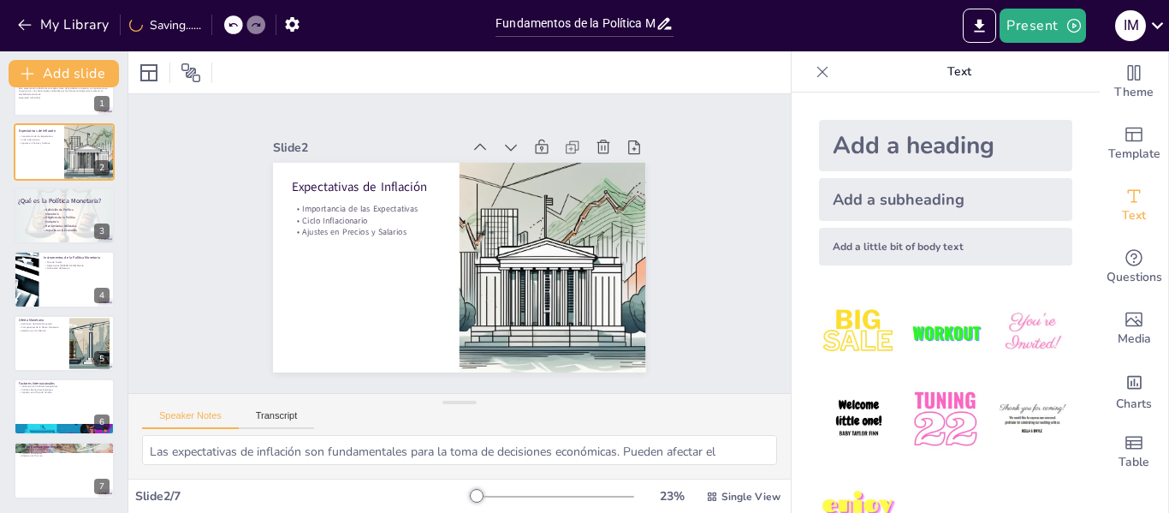
click at [431, 324] on icon at bounding box center [420, 334] width 21 height 21
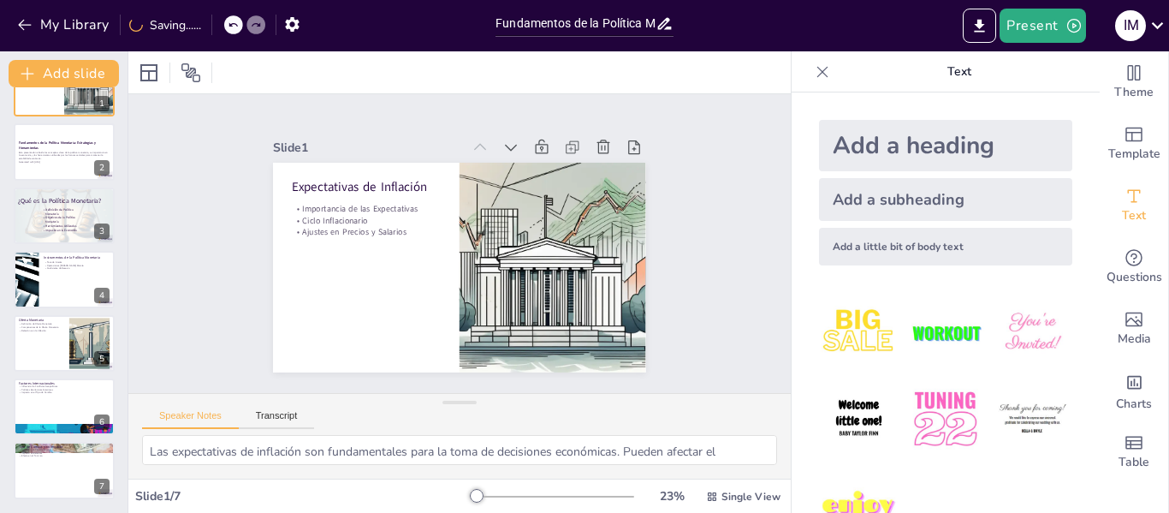
click at [472, 140] on icon at bounding box center [480, 147] width 17 height 17
click at [480, 140] on icon at bounding box center [489, 149] width 19 height 19
click at [849, 330] on img at bounding box center [859, 333] width 80 height 80
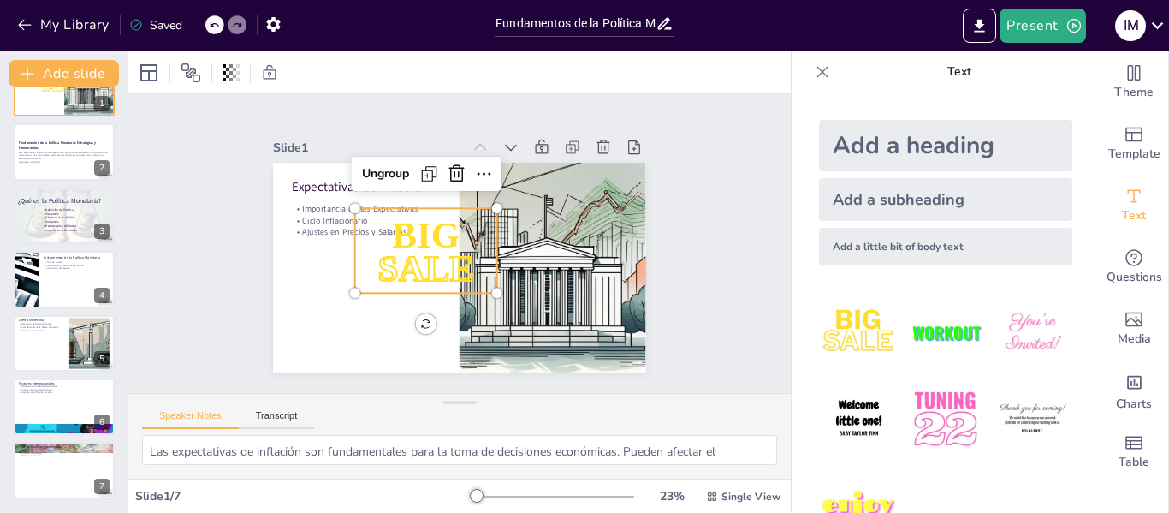
click at [398, 252] on span "SALE" at bounding box center [426, 267] width 97 height 40
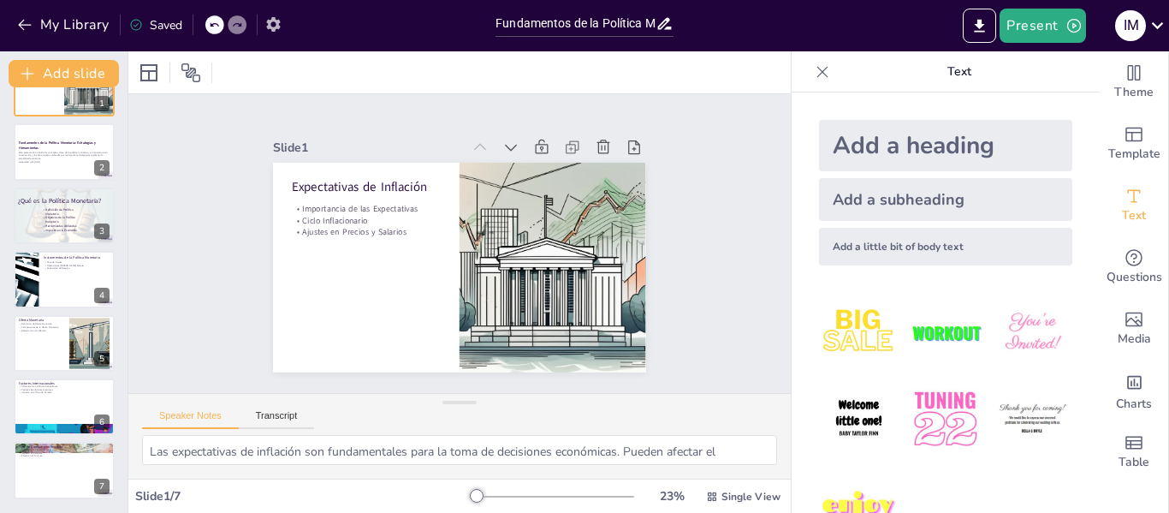
click at [278, 27] on icon "button" at bounding box center [273, 24] width 14 height 15
